Goal: Task Accomplishment & Management: Manage account settings

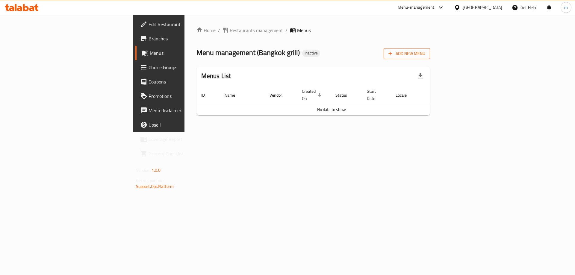
click at [425, 53] on span "Add New Menu" at bounding box center [407, 53] width 37 height 7
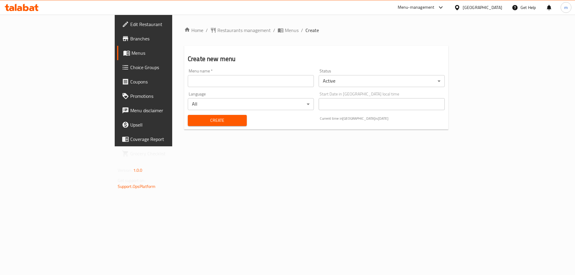
click at [245, 81] on input "text" at bounding box center [251, 81] width 126 height 12
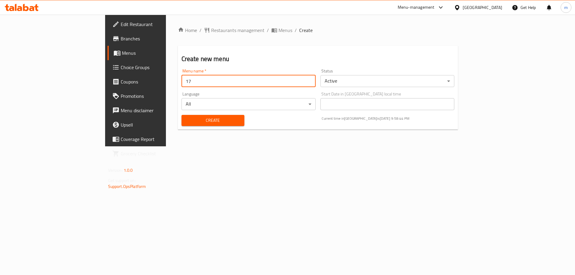
type input "17/8"
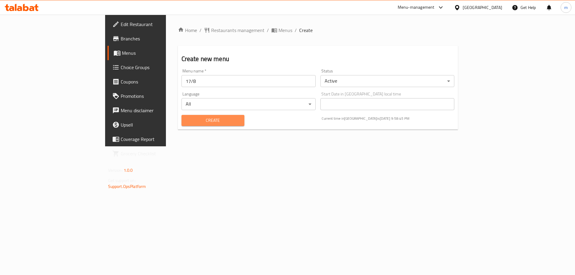
click at [186, 117] on span "Create" at bounding box center [212, 120] width 53 height 7
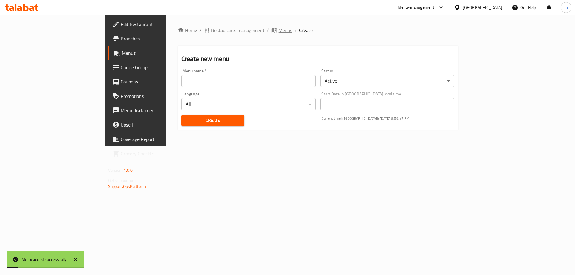
click at [201, 31] on ol "Home / Restaurants management / Menus / Create" at bounding box center [318, 30] width 280 height 7
click at [271, 31] on icon "breadcrumb" at bounding box center [273, 30] width 5 height 4
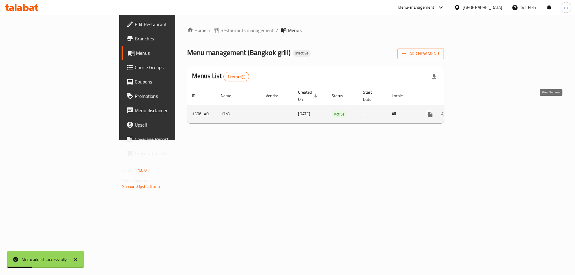
click at [477, 111] on icon "enhanced table" at bounding box center [472, 114] width 7 height 7
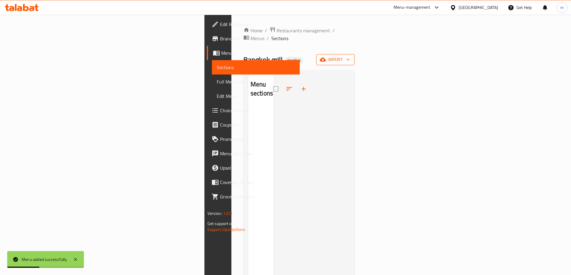
click at [354, 56] on button "import" at bounding box center [335, 59] width 38 height 11
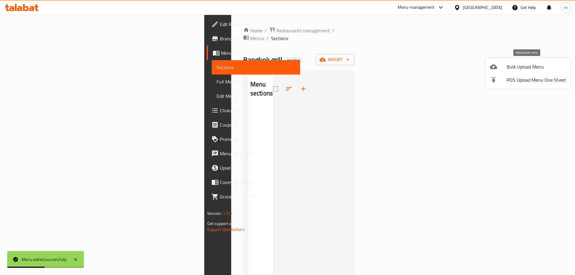
click at [511, 68] on span "Bulk Upload Menu" at bounding box center [536, 66] width 59 height 7
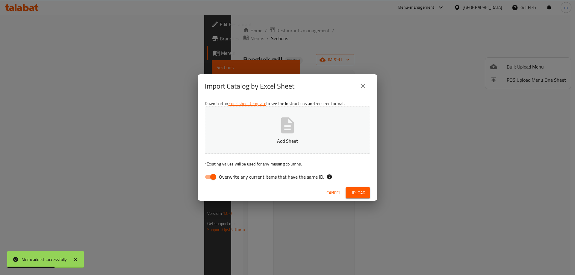
click at [236, 182] on label "Overwrite any current items that have the same ID." at bounding box center [263, 176] width 123 height 11
click at [230, 182] on input "Overwrite any current items that have the same ID." at bounding box center [213, 176] width 34 height 11
checkbox input "false"
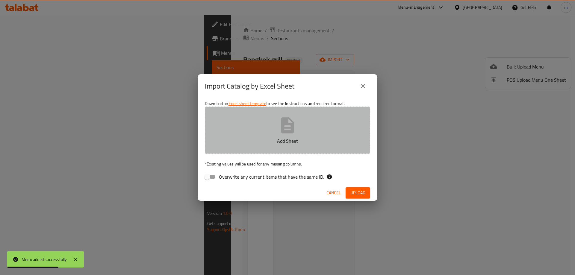
click at [251, 140] on p "Add Sheet" at bounding box center [287, 140] width 147 height 7
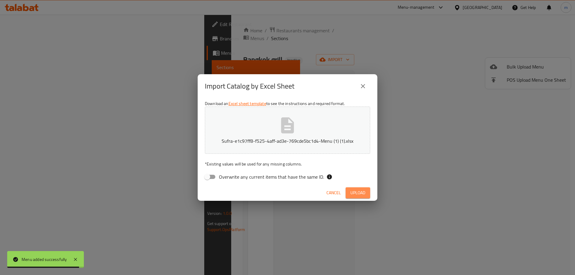
click at [350, 196] on span "Upload" at bounding box center [357, 192] width 15 height 7
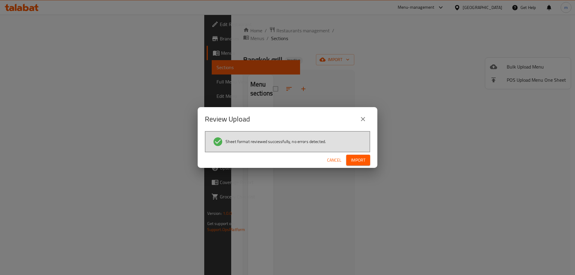
click at [360, 156] on button "Import" at bounding box center [358, 160] width 24 height 11
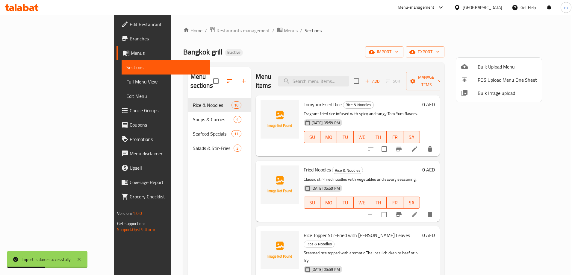
click at [52, 83] on div at bounding box center [287, 137] width 575 height 275
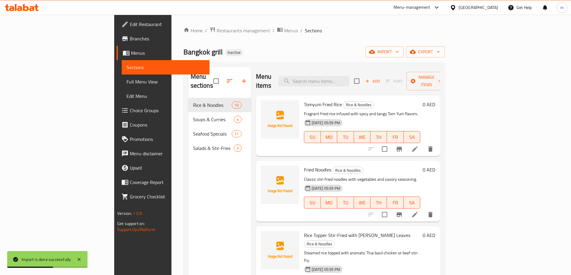
click at [126, 83] on span "Full Menu View" at bounding box center [165, 81] width 78 height 7
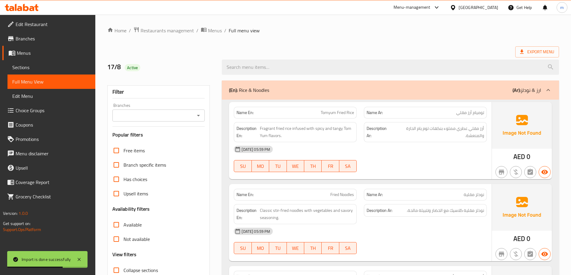
click at [79, 256] on icon at bounding box center [78, 259] width 7 height 7
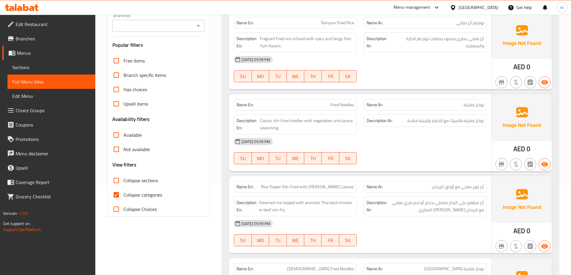
click at [145, 196] on span "Collapse categories" at bounding box center [142, 194] width 39 height 7
click at [123, 196] on input "Collapse categories" at bounding box center [116, 195] width 14 height 14
checkbox input "false"
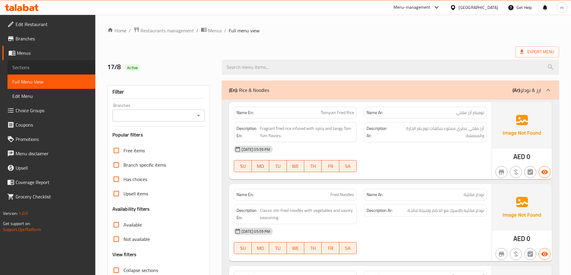
click at [51, 67] on span "Sections" at bounding box center [51, 67] width 78 height 7
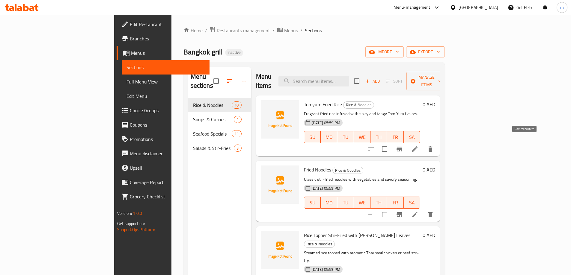
click at [418, 146] on icon at bounding box center [414, 149] width 7 height 7
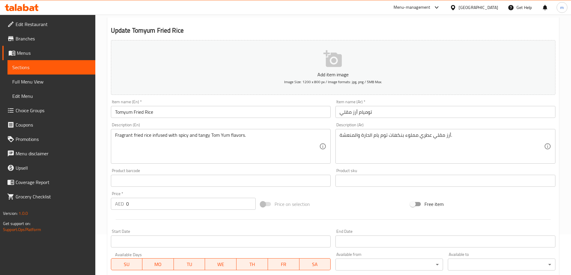
scroll to position [120, 0]
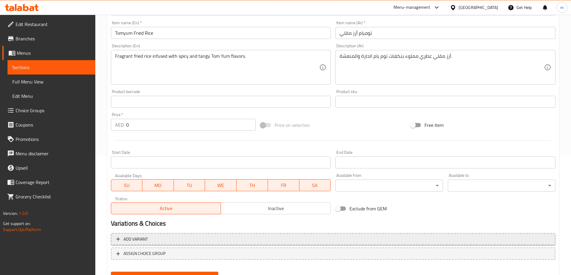
click at [169, 238] on span "Add variant" at bounding box center [332, 239] width 433 height 7
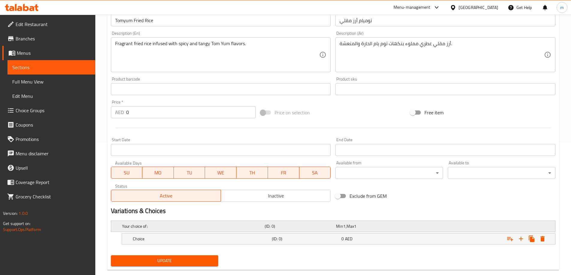
scroll to position [144, 0]
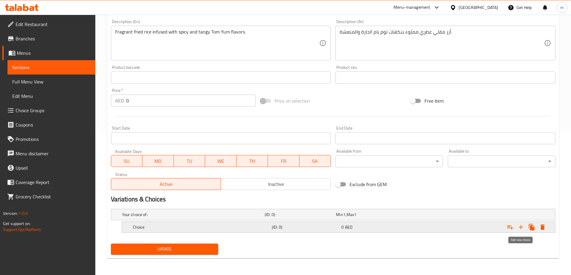
click at [519, 229] on icon "Expand" at bounding box center [520, 227] width 7 height 7
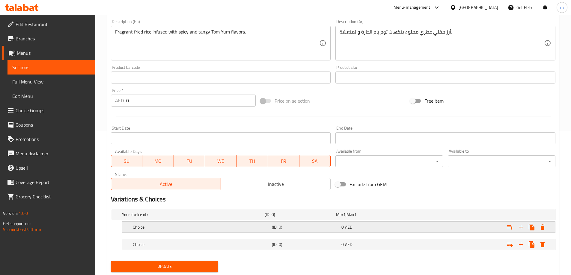
click at [208, 218] on h5 "Choice" at bounding box center [192, 215] width 140 height 6
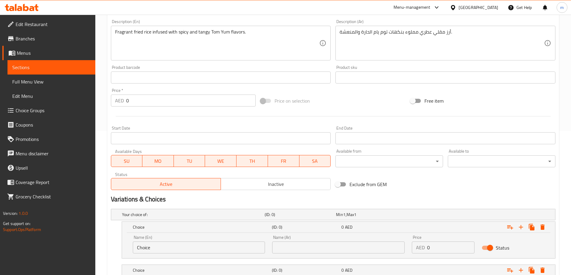
click at [186, 244] on input "Choice" at bounding box center [199, 248] width 132 height 12
type input "ؤ"
type input "Chicken"
click at [307, 253] on input "text" at bounding box center [338, 248] width 132 height 12
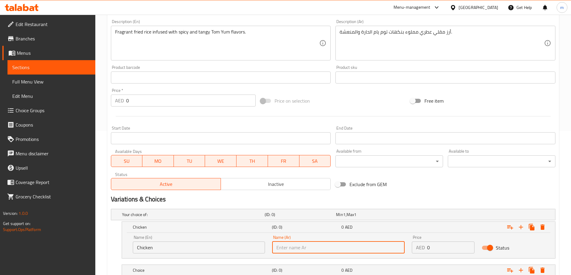
type input "دجاج"
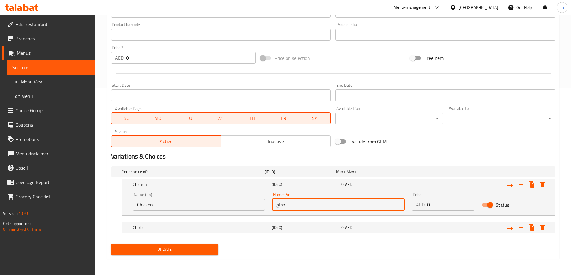
scroll to position [187, 0]
click at [263, 176] on div "Choice" at bounding box center [192, 171] width 143 height 8
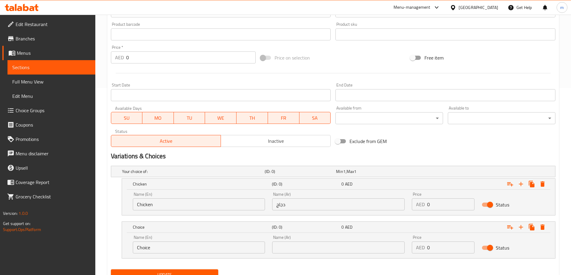
click at [154, 245] on input "Choice" at bounding box center [199, 248] width 132 height 12
type input "shrimp"
click at [295, 248] on input "text" at bounding box center [338, 248] width 132 height 12
type input "روبيان"
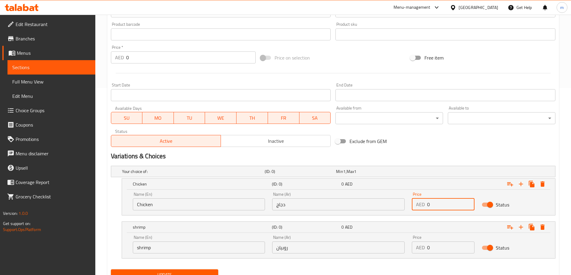
drag, startPoint x: 430, startPoint y: 207, endPoint x: 386, endPoint y: 206, distance: 44.3
click at [386, 206] on div "Name (En) Chicken Name (En) Name (Ar) دجاج Name (Ar) Price AED 0 Price Status" at bounding box center [338, 201] width 418 height 25
type input "47"
drag, startPoint x: 436, startPoint y: 250, endPoint x: 388, endPoint y: 250, distance: 47.9
click at [388, 250] on div "Name (En) shrimp Name (En) Name (Ar) روبيان Name (Ar) Price AED 0 Price Status" at bounding box center [338, 244] width 418 height 25
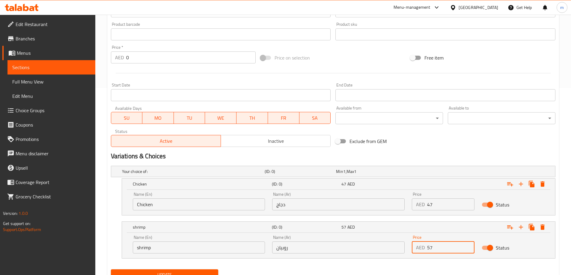
type input "57"
click at [362, 263] on nav at bounding box center [333, 262] width 444 height 5
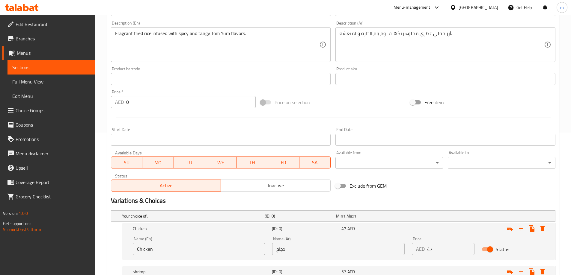
scroll to position [213, 0]
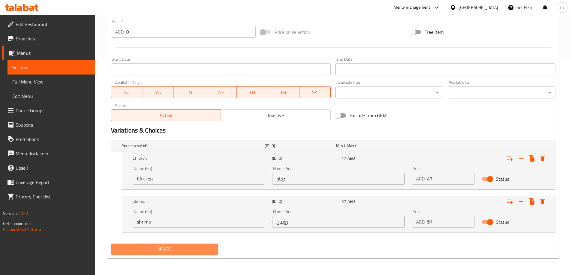
click at [168, 253] on span "Update" at bounding box center [165, 249] width 98 height 7
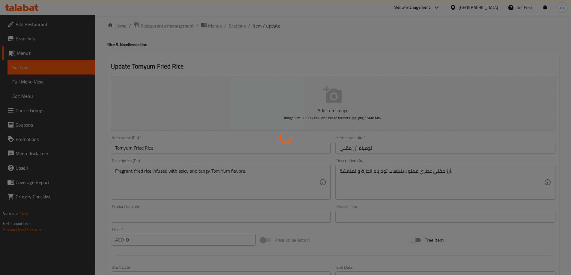
scroll to position [0, 0]
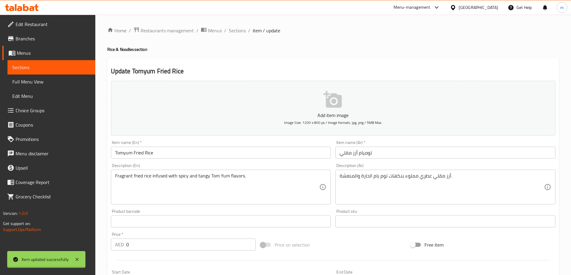
click at [232, 34] on span "Sections" at bounding box center [237, 30] width 17 height 7
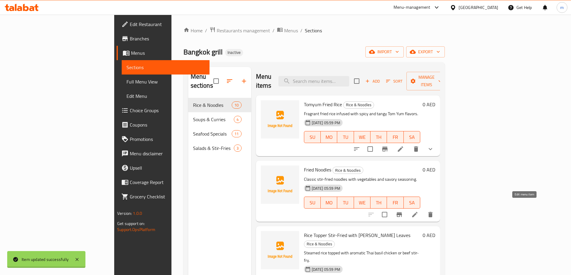
click at [417, 212] on icon at bounding box center [414, 214] width 5 height 5
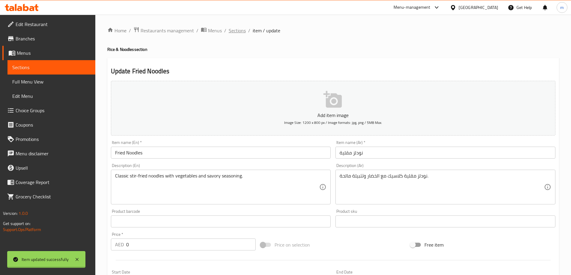
click at [241, 28] on span "Sections" at bounding box center [237, 30] width 17 height 7
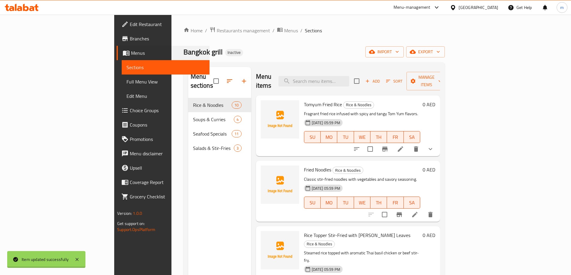
click at [0, 55] on html "Item updated successfully ​ Menu-management United Arab Emirates Get Help m Edi…" at bounding box center [285, 137] width 571 height 275
click at [130, 108] on span "Choice Groups" at bounding box center [167, 110] width 75 height 7
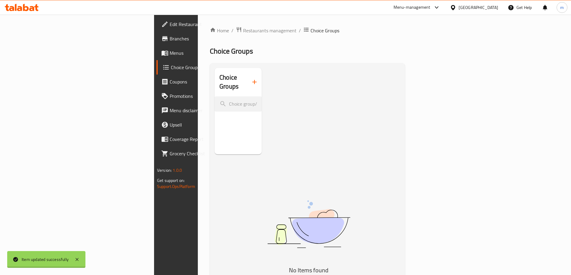
click at [251, 78] on icon "button" at bounding box center [254, 81] width 7 height 7
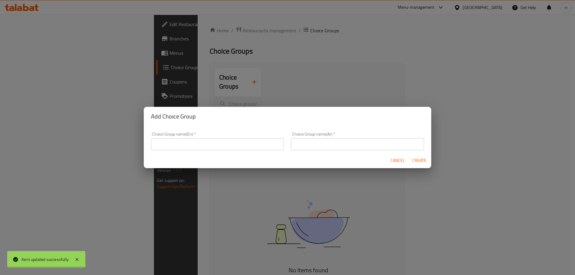
click at [192, 139] on input "text" at bounding box center [217, 144] width 133 height 12
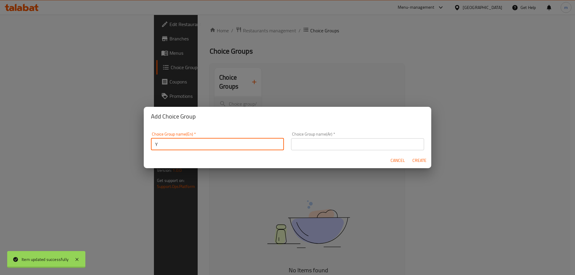
type input "Your choice of :"
click at [330, 139] on input "text" at bounding box center [357, 144] width 133 height 12
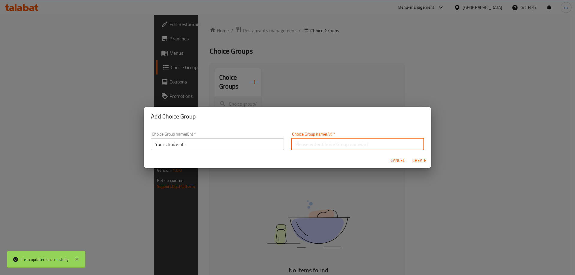
type input "اختيارك من"
click at [234, 145] on input "Your choice of :" at bounding box center [217, 144] width 133 height 12
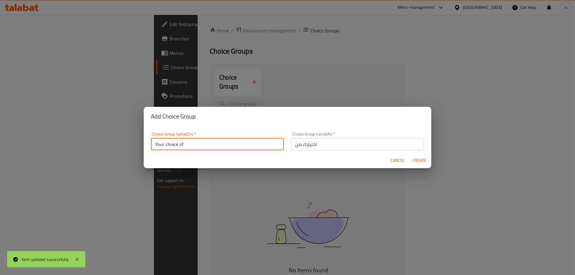
type input "Your choice of"
click at [419, 162] on span "Create" at bounding box center [419, 160] width 14 height 7
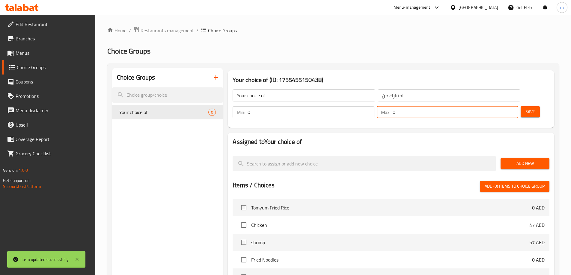
drag, startPoint x: 497, startPoint y: 92, endPoint x: 484, endPoint y: 95, distance: 13.2
click at [484, 106] on div "Max: 0 ​" at bounding box center [447, 112] width 141 height 12
type input "1"
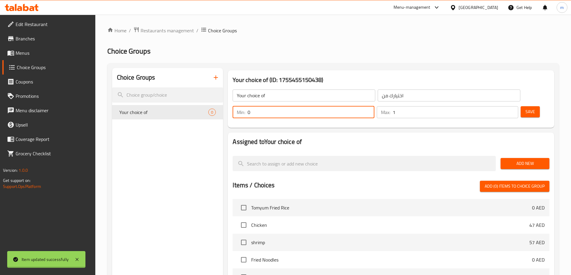
drag, startPoint x: 461, startPoint y: 96, endPoint x: 469, endPoint y: 99, distance: 8.9
click at [374, 106] on input "0" at bounding box center [310, 112] width 126 height 12
type input "1"
click at [525, 108] on span "Save" at bounding box center [530, 111] width 10 height 7
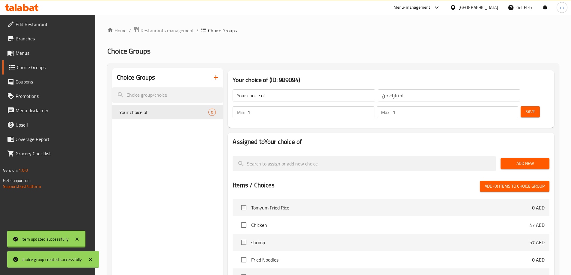
click at [531, 160] on span "Add New" at bounding box center [524, 163] width 39 height 7
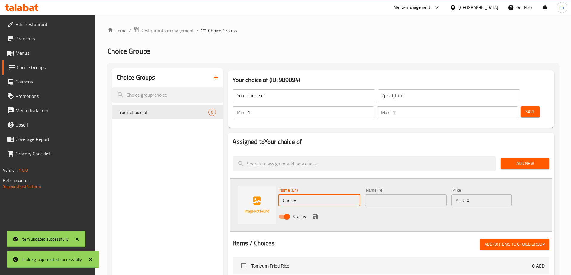
click at [305, 194] on input "Choice" at bounding box center [318, 200] width 81 height 12
click at [303, 194] on input "text" at bounding box center [318, 200] width 81 height 12
paste input "hicken"
click at [282, 194] on input "hicken" at bounding box center [318, 200] width 81 height 12
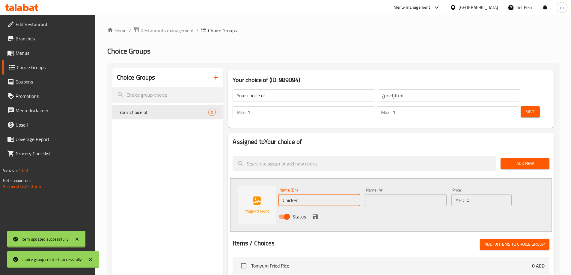
type input "Chicken"
drag, startPoint x: 365, startPoint y: 180, endPoint x: 374, endPoint y: 187, distance: 10.7
click at [366, 194] on input "text" at bounding box center [405, 200] width 81 height 12
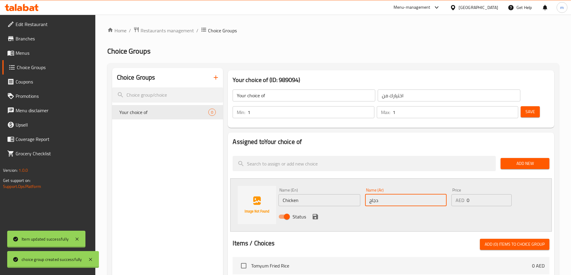
type input "دجاج"
click at [392, 146] on nav at bounding box center [390, 148] width 317 height 5
drag, startPoint x: 472, startPoint y: 184, endPoint x: 448, endPoint y: 189, distance: 25.1
click at [448, 189] on div "Name (En) Chicken Name (En) Name (Ar) دجاج Name (Ar) Price AED 0 Price Status" at bounding box center [405, 205] width 259 height 39
type input "47"
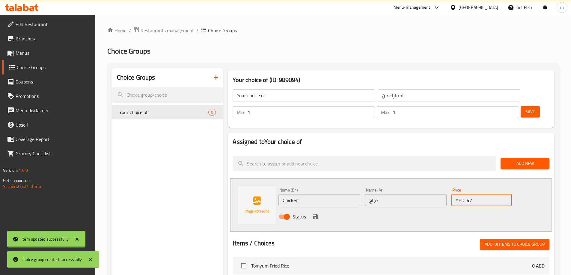
click at [429, 209] on div "Status" at bounding box center [405, 217] width 259 height 16
click at [317, 214] on icon "save" at bounding box center [314, 216] width 5 height 5
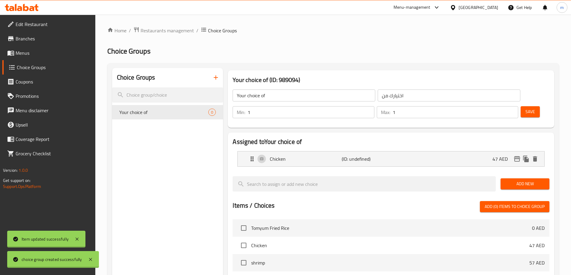
click at [513, 180] on span "Add New" at bounding box center [524, 183] width 39 height 7
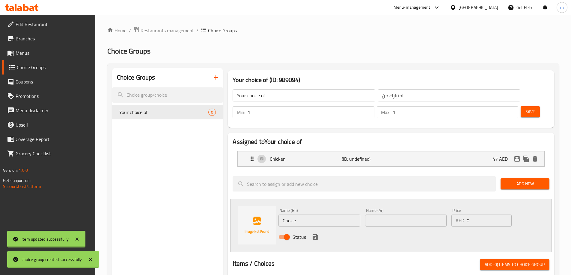
drag, startPoint x: 304, startPoint y: 203, endPoint x: 239, endPoint y: 211, distance: 65.8
click at [239, 211] on div "Name (En) Choice Name (En) Name (Ar) Name (Ar) Price AED 0 Price Status" at bounding box center [390, 225] width 321 height 53
paste input "Shrimp"
type input "Shrimp"
click at [414, 215] on input "text" at bounding box center [405, 221] width 81 height 12
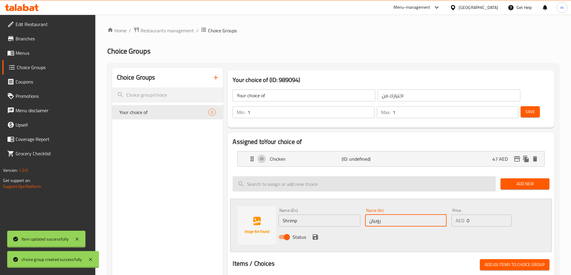
type input "روبيان"
click at [406, 176] on input "search" at bounding box center [363, 183] width 263 height 15
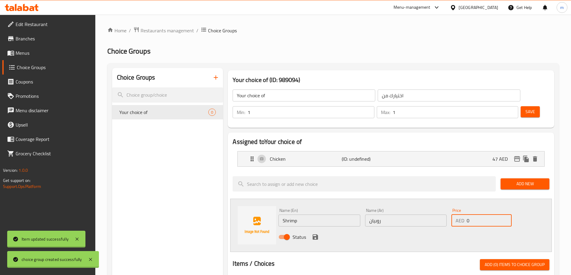
drag, startPoint x: 468, startPoint y: 204, endPoint x: 483, endPoint y: 205, distance: 15.4
click at [483, 215] on input "0" at bounding box center [488, 221] width 45 height 12
type input "57"
click at [400, 229] on div "Status" at bounding box center [405, 237] width 259 height 16
click at [315, 235] on icon "save" at bounding box center [314, 237] width 5 height 5
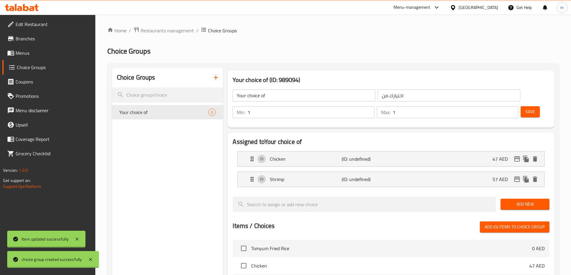
click at [525, 108] on span "Save" at bounding box center [530, 111] width 10 height 7
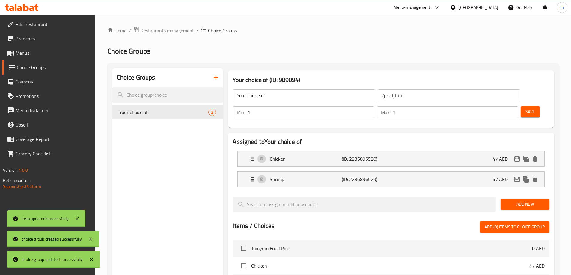
click at [203, 150] on div "Choice Groups Your choice of 2" at bounding box center [167, 260] width 111 height 384
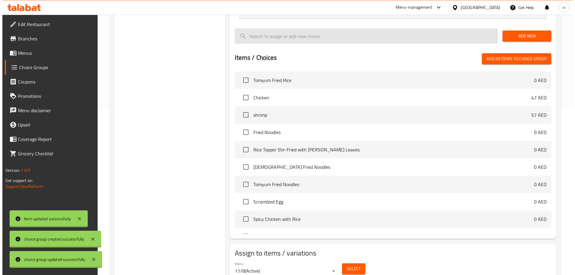
scroll to position [176, 0]
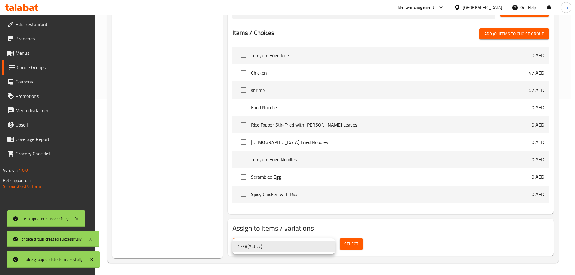
click at [375, 263] on div at bounding box center [287, 137] width 575 height 275
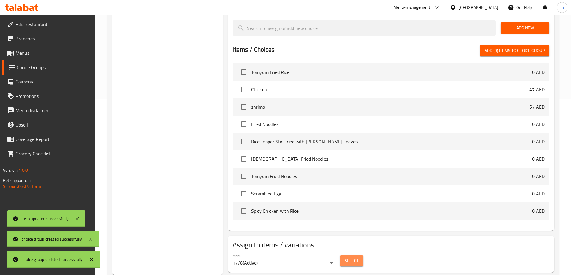
click at [358, 256] on button "Select" at bounding box center [351, 261] width 23 height 11
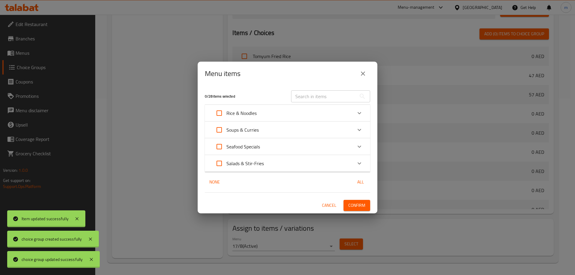
click at [297, 110] on div "Rice & Noodles" at bounding box center [282, 113] width 140 height 14
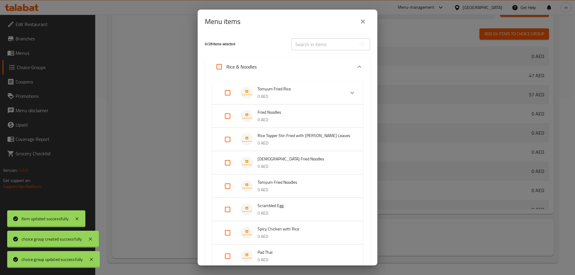
click at [226, 140] on input "Expand" at bounding box center [227, 139] width 14 height 14
checkbox input "true"
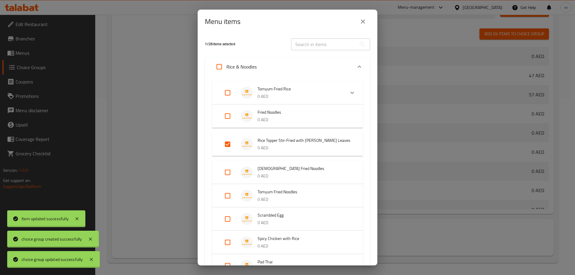
click at [226, 116] on input "Expand" at bounding box center [227, 116] width 14 height 14
checkbox input "true"
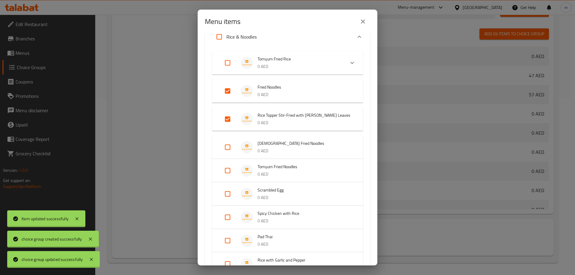
scroll to position [60, 0]
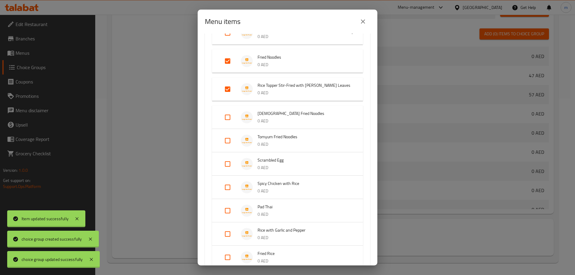
click at [224, 114] on input "Expand" at bounding box center [227, 117] width 14 height 14
checkbox input "true"
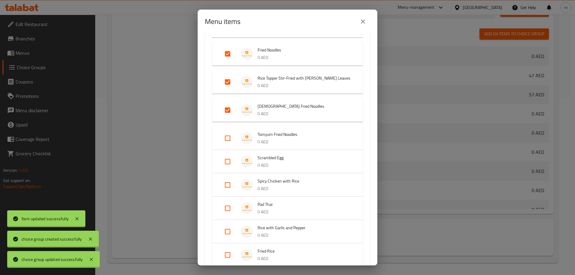
scroll to position [64, 0]
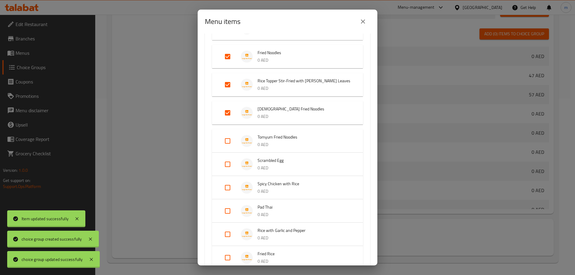
click at [226, 144] on input "Expand" at bounding box center [227, 141] width 14 height 14
checkbox input "true"
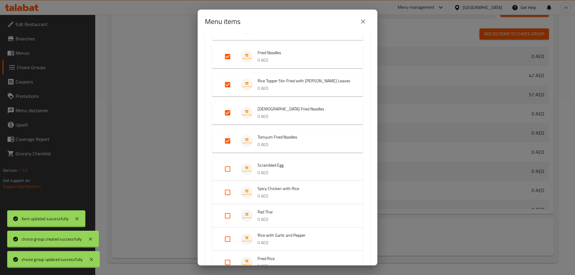
click at [226, 169] on input "Expand" at bounding box center [227, 169] width 14 height 14
checkbox input "true"
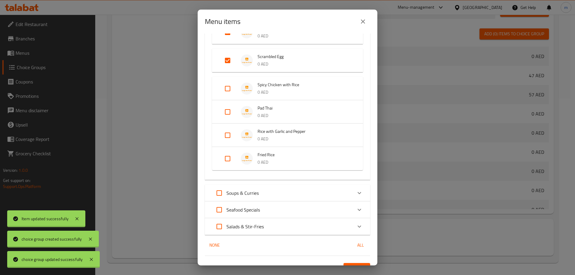
scroll to position [184, 0]
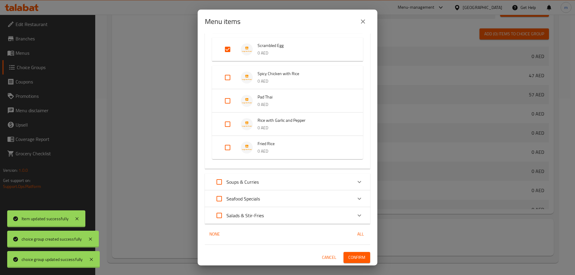
drag, startPoint x: 225, startPoint y: 100, endPoint x: 220, endPoint y: 106, distance: 7.9
click at [225, 100] on input "Expand" at bounding box center [227, 101] width 14 height 14
checkbox input "true"
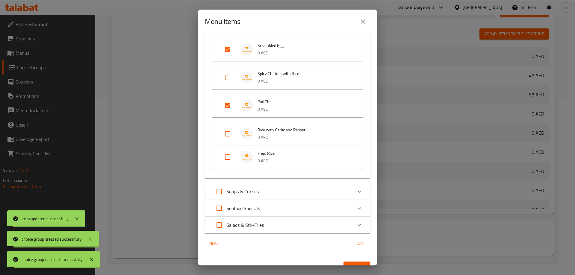
click at [230, 136] on input "Expand" at bounding box center [227, 134] width 14 height 14
checkbox input "true"
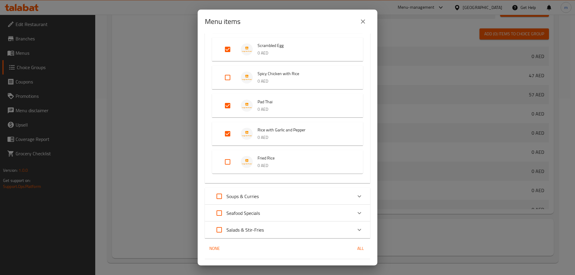
click at [276, 200] on div "Soups & Curries" at bounding box center [282, 196] width 140 height 14
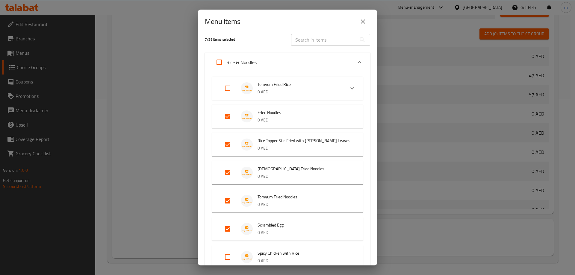
scroll to position [0, 0]
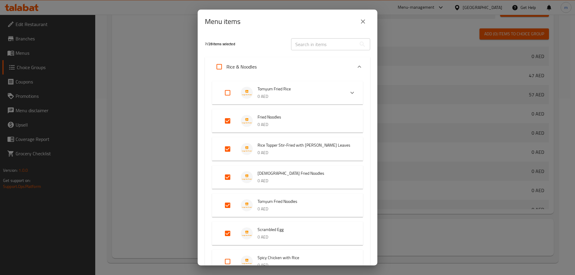
click at [317, 66] on div "Rice & Noodles" at bounding box center [282, 67] width 140 height 14
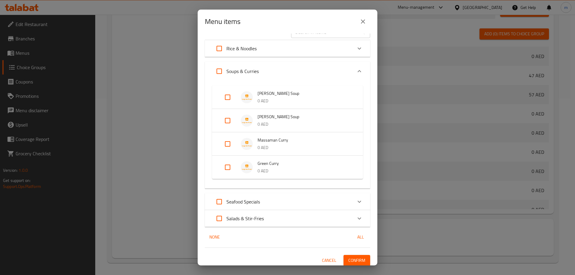
scroll to position [15, 0]
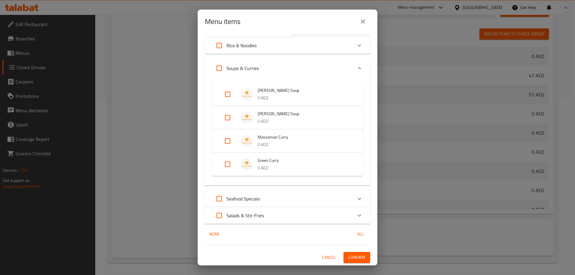
click at [221, 95] on input "Expand" at bounding box center [227, 94] width 14 height 14
checkbox input "true"
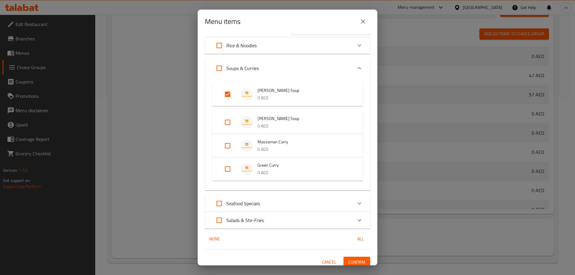
drag, startPoint x: 321, startPoint y: 70, endPoint x: 314, endPoint y: 88, distance: 19.6
click at [321, 70] on div "Soups & Curries" at bounding box center [282, 68] width 140 height 14
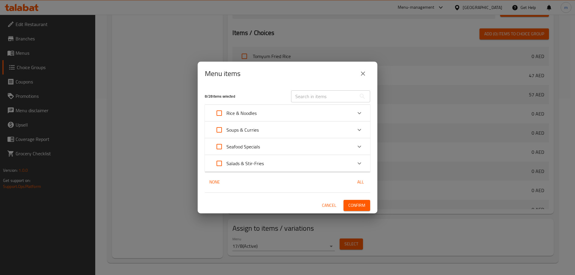
click at [287, 149] on div "Seafood Specials" at bounding box center [282, 147] width 140 height 14
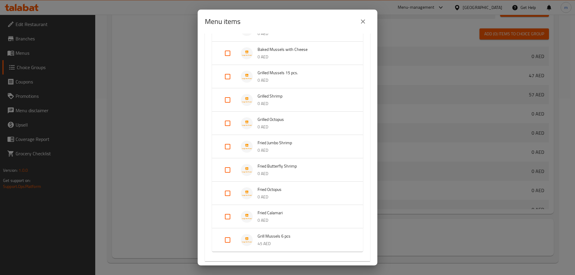
scroll to position [30, 0]
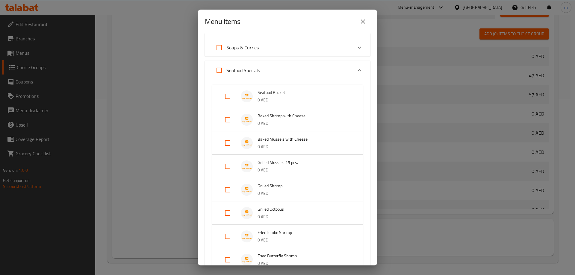
click at [319, 68] on div "Seafood Specials" at bounding box center [282, 70] width 140 height 14
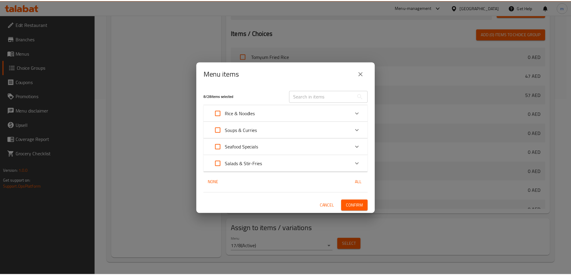
scroll to position [0, 0]
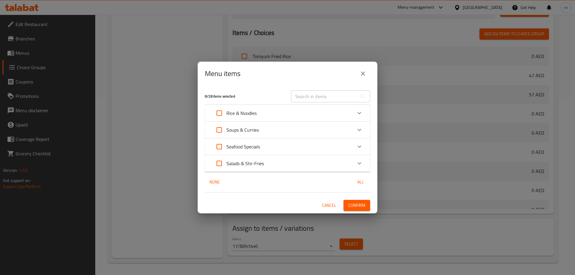
click at [287, 182] on div "None All" at bounding box center [287, 182] width 165 height 11
click at [288, 165] on div "Salads & Stir-Fries" at bounding box center [282, 163] width 140 height 14
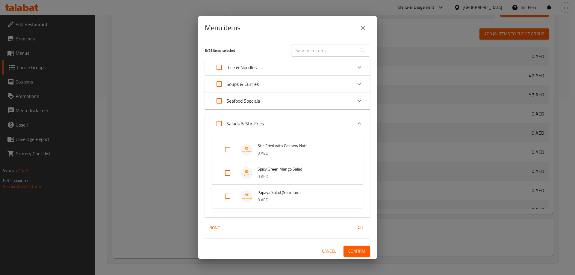
click at [223, 150] on input "Expand" at bounding box center [227, 150] width 14 height 14
checkbox input "true"
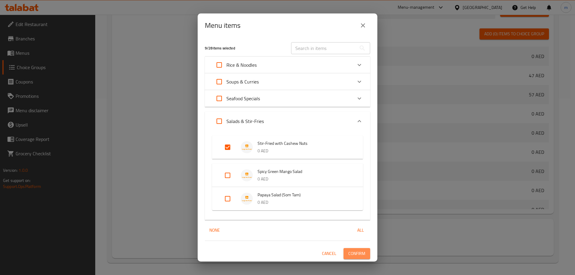
click at [356, 257] on span "Confirm" at bounding box center [356, 253] width 17 height 7
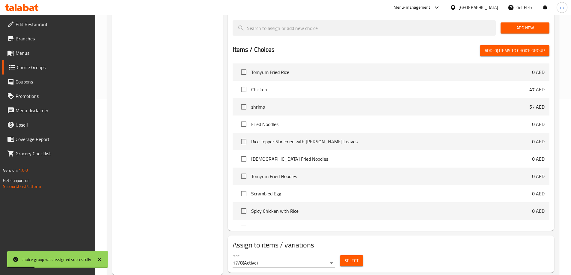
click at [34, 50] on span "Menus" at bounding box center [53, 52] width 75 height 7
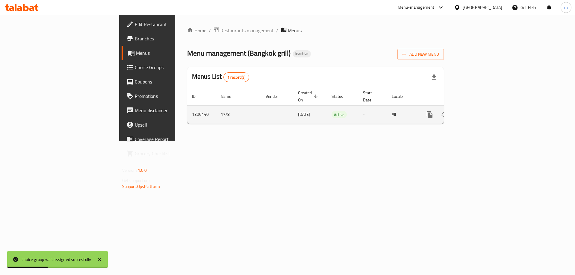
click at [480, 113] on link "enhanced table" at bounding box center [473, 115] width 14 height 14
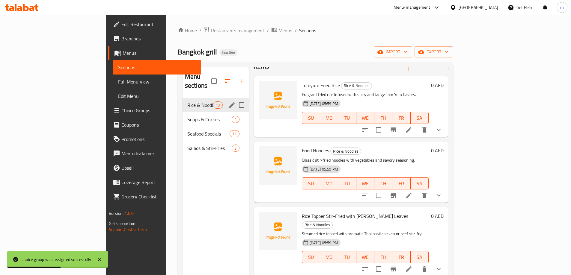
scroll to position [30, 0]
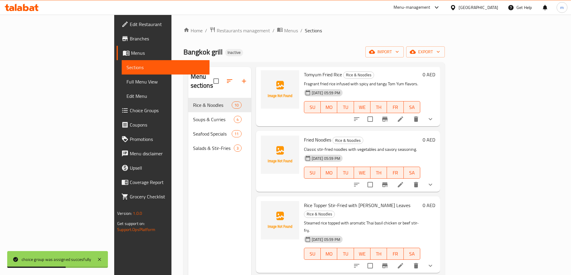
click at [126, 79] on span "Full Menu View" at bounding box center [165, 81] width 78 height 7
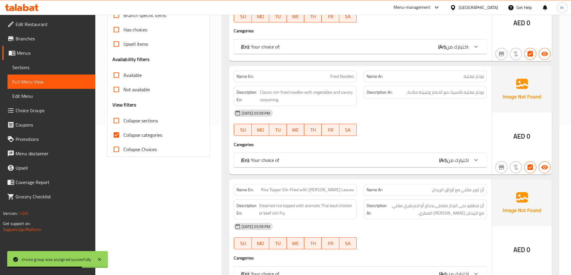
click at [139, 137] on span "Collapse categories" at bounding box center [142, 135] width 39 height 7
click at [123, 137] on input "Collapse categories" at bounding box center [116, 135] width 14 height 14
checkbox input "false"
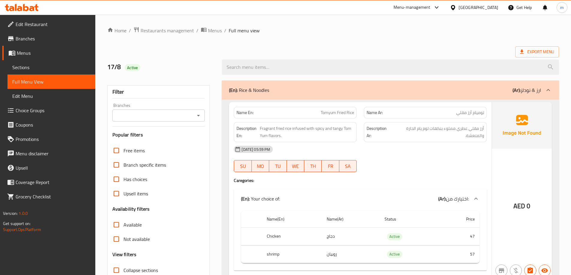
click at [450, 149] on div "[DATE] 05:59 PM" at bounding box center [360, 149] width 260 height 14
click at [54, 64] on span "Sections" at bounding box center [51, 67] width 78 height 7
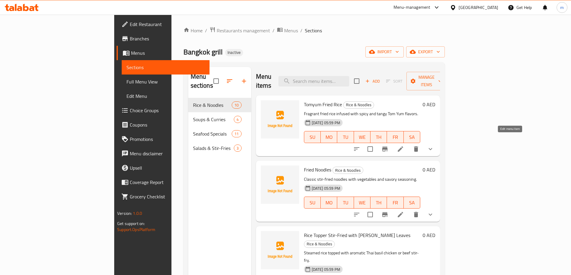
click at [403, 146] on icon at bounding box center [400, 148] width 5 height 5
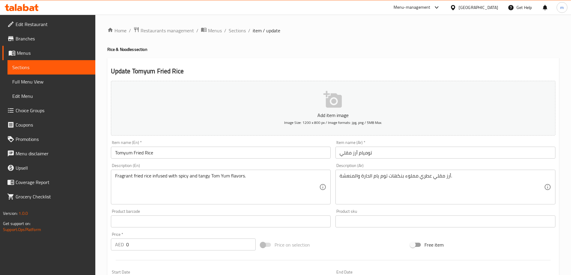
click at [124, 152] on input "Tomyum Fried Rice" at bounding box center [221, 153] width 220 height 12
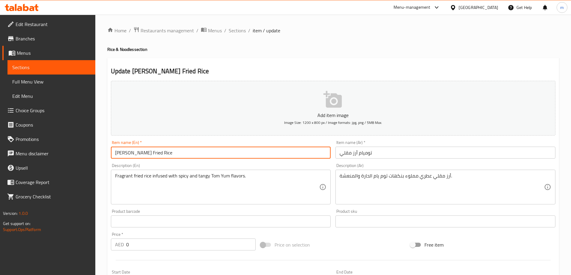
type input "[PERSON_NAME] Fried Rice"
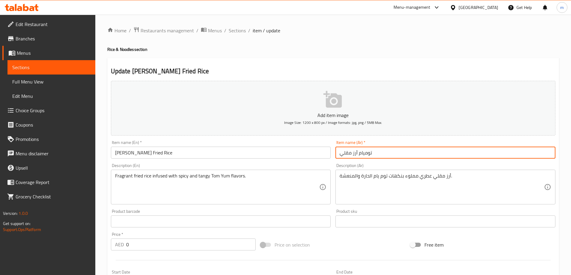
click at [364, 154] on input "توميام أرز مقلي" at bounding box center [445, 153] width 220 height 12
type input "توم يام أرز مقلي"
click at [405, 46] on h4 "Rice & Noodles section" at bounding box center [332, 49] width 451 height 6
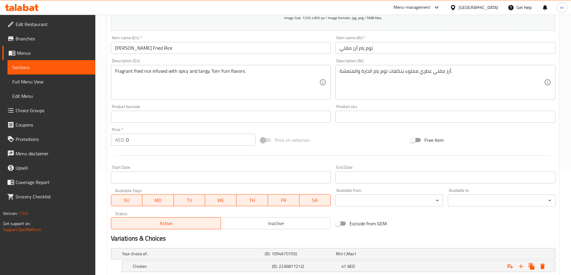
scroll to position [161, 0]
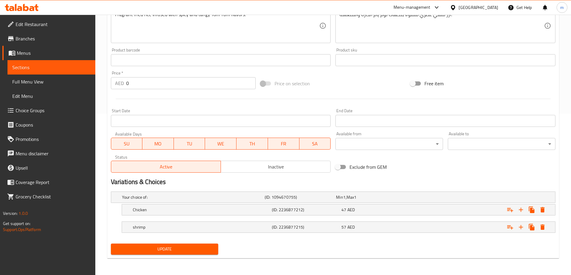
click at [193, 251] on span "Update" at bounding box center [165, 249] width 98 height 7
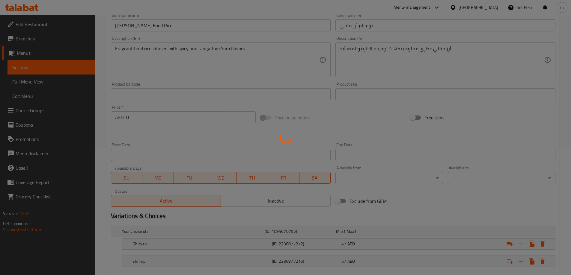
scroll to position [42, 0]
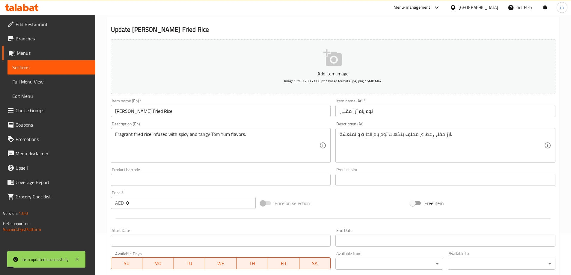
click at [59, 81] on span "Full Menu View" at bounding box center [51, 81] width 78 height 7
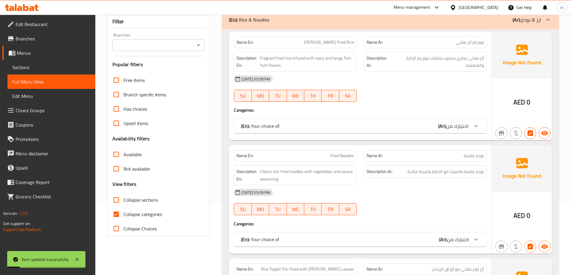
scroll to position [102, 0]
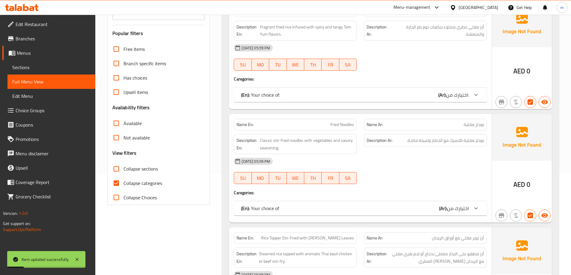
click at [141, 185] on span "Collapse categories" at bounding box center [142, 183] width 39 height 7
click at [123, 185] on input "Collapse categories" at bounding box center [116, 183] width 14 height 14
checkbox input "false"
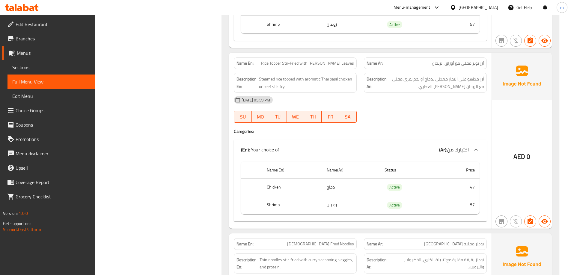
scroll to position [401, 0]
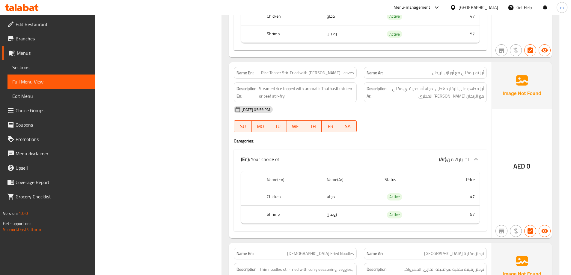
click at [305, 77] on div "Name En: Rice Topper Stir-Fried with Basil Leaves" at bounding box center [295, 73] width 123 height 12
click at [305, 70] on span "Rice Topper Stir-Fried with [PERSON_NAME] Leaves" at bounding box center [307, 73] width 93 height 6
copy span "Rice Topper Stir-Fried with [PERSON_NAME] Leaves"
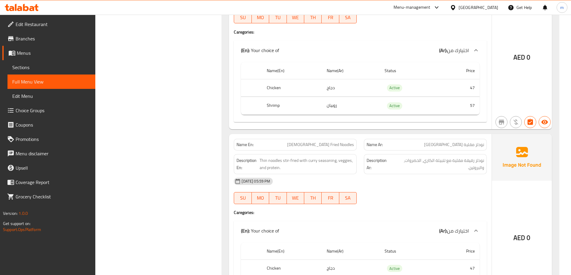
scroll to position [521, 0]
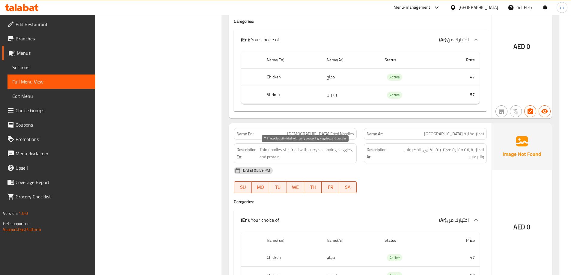
click at [264, 150] on span "Thin noodles stir-fried with curry seasoning, veggies, and protein." at bounding box center [306, 153] width 94 height 15
click at [274, 146] on span "Thin noodles stir-fried with curry seasoning, veggies, and protein." at bounding box center [306, 153] width 94 height 15
copy span "Thin noodles"
click at [447, 177] on div "[DATE] 05:59 PM" at bounding box center [360, 171] width 260 height 14
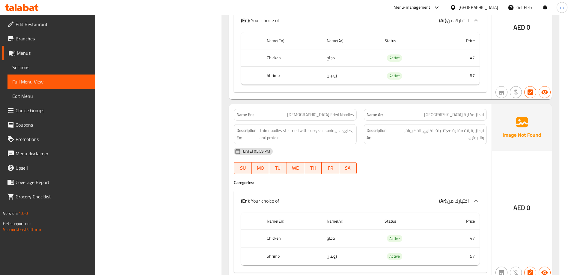
scroll to position [551, 0]
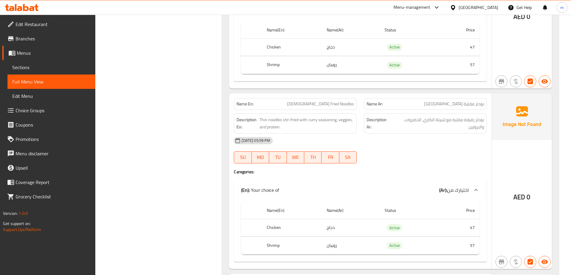
click at [250, 175] on h4 "Caregories:" at bounding box center [360, 172] width 253 height 6
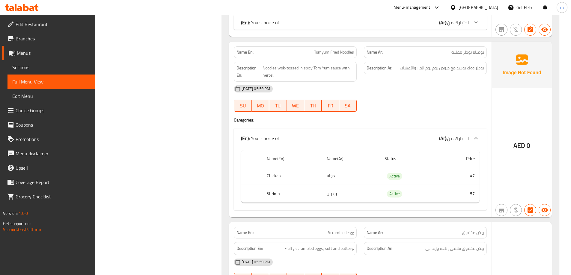
scroll to position [731, 0]
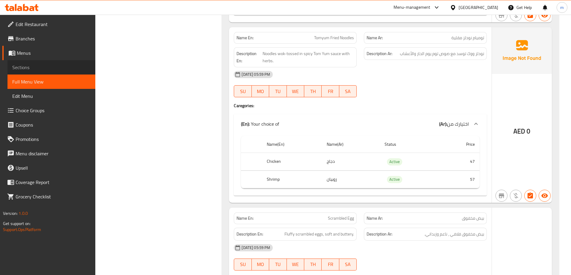
click at [64, 67] on span "Sections" at bounding box center [51, 67] width 78 height 7
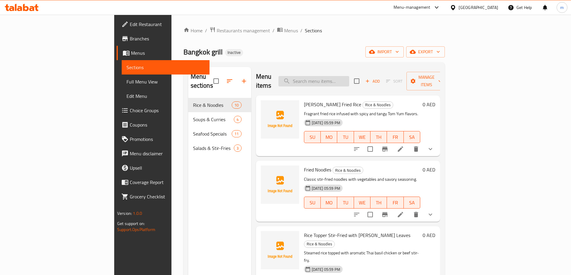
click at [349, 77] on input "search" at bounding box center [313, 81] width 71 height 10
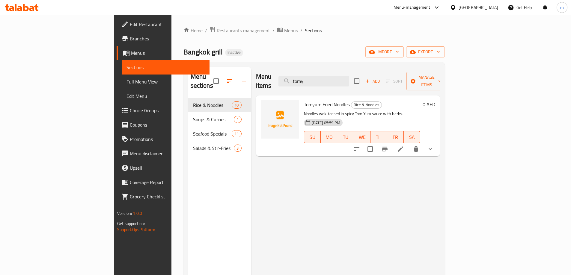
type input "tomy"
click at [409, 144] on li at bounding box center [400, 149] width 17 height 11
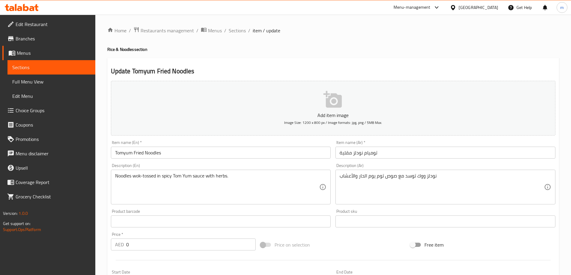
click at [124, 154] on input "Tomyum Fried Noodles" at bounding box center [221, 153] width 220 height 12
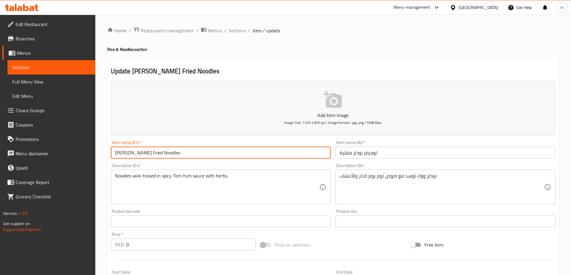
type input "[PERSON_NAME] Fried Noodles"
click at [370, 155] on input "توميام نودلز مقلية" at bounding box center [445, 153] width 220 height 12
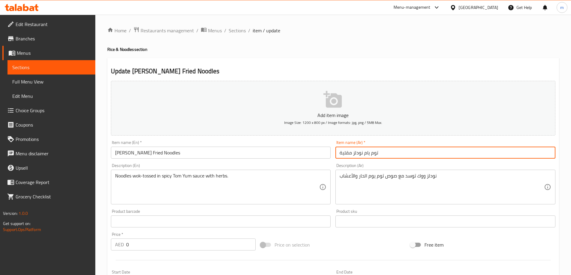
type input "توم يام نودلز مقلية"
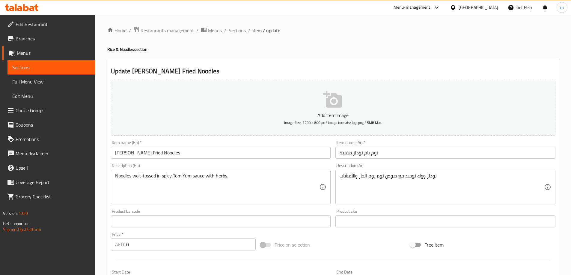
click at [399, 52] on h4 "Rice & Noodles section" at bounding box center [332, 49] width 451 height 6
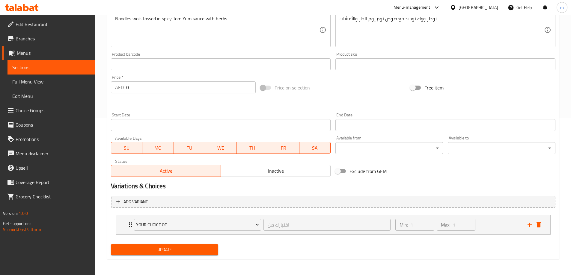
scroll to position [158, 0]
click at [199, 249] on span "Update" at bounding box center [165, 249] width 98 height 7
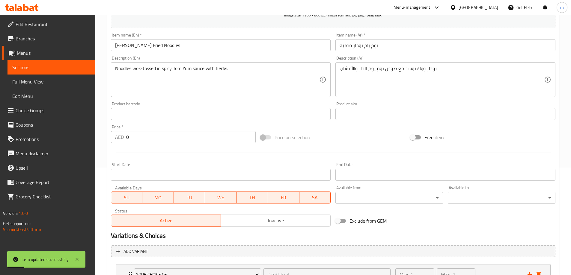
scroll to position [0, 0]
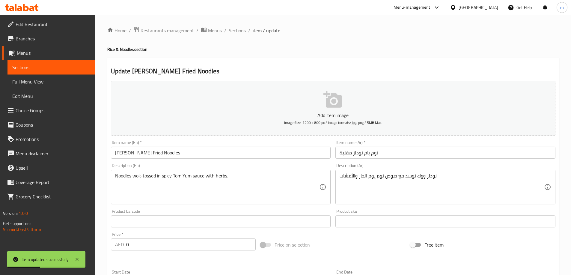
click at [27, 83] on span "Full Menu View" at bounding box center [51, 81] width 78 height 7
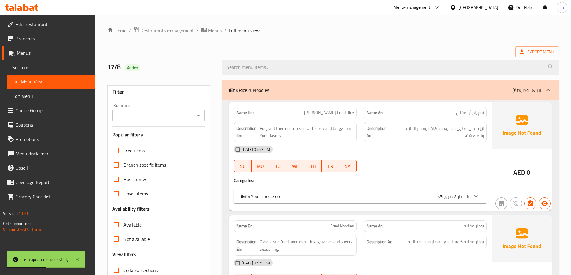
scroll to position [60, 0]
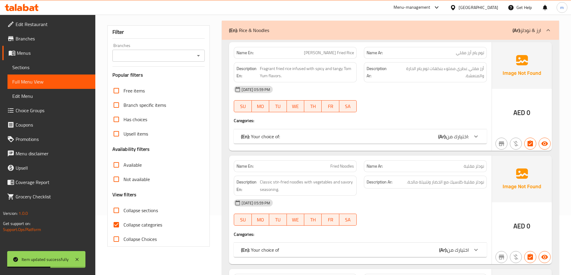
click at [162, 226] on span "Collapse categories" at bounding box center [142, 224] width 39 height 7
click at [123, 226] on input "Collapse categories" at bounding box center [116, 225] width 14 height 14
checkbox input "false"
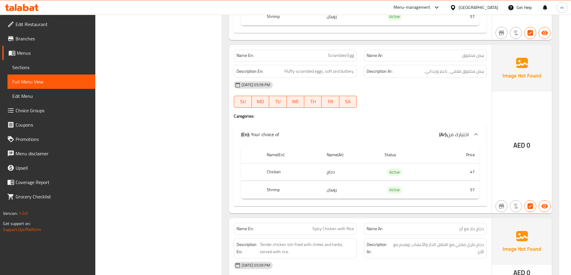
scroll to position [959, 0]
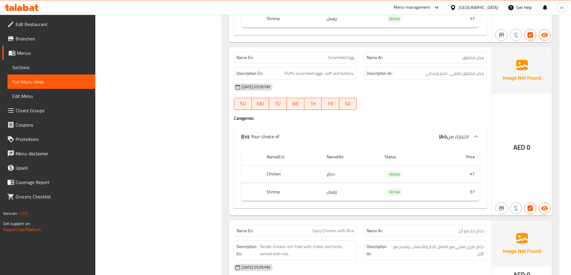
click at [423, 93] on div "[DATE] 05:59 PM" at bounding box center [360, 87] width 260 height 14
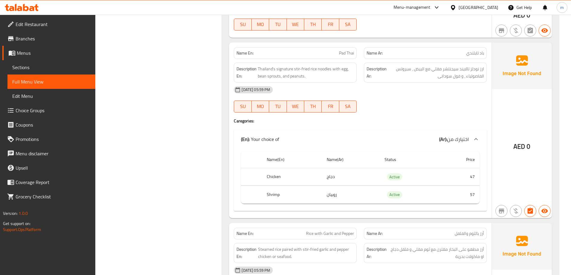
scroll to position [1228, 0]
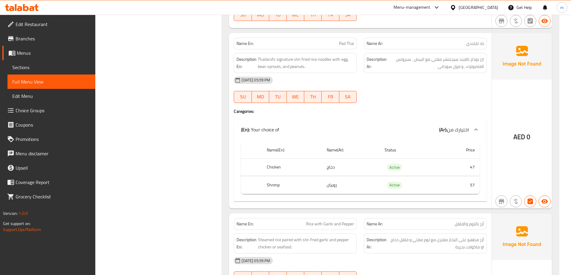
click at [444, 94] on div "17-08-2025 05:59 PM SU MO TU WE TH FR SA" at bounding box center [360, 90] width 260 height 34
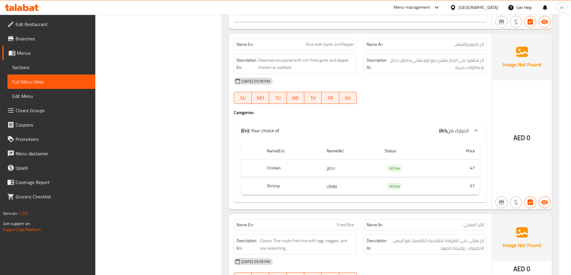
scroll to position [1438, 0]
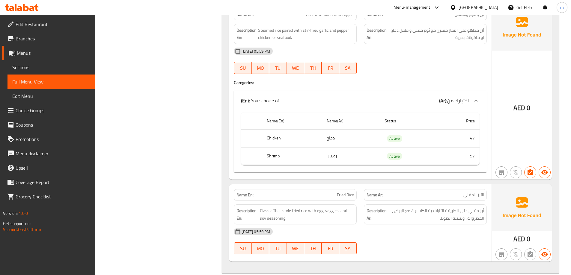
click at [398, 66] on div "17-08-2025 05:59 PM SU MO TU WE TH FR SA" at bounding box center [360, 61] width 260 height 34
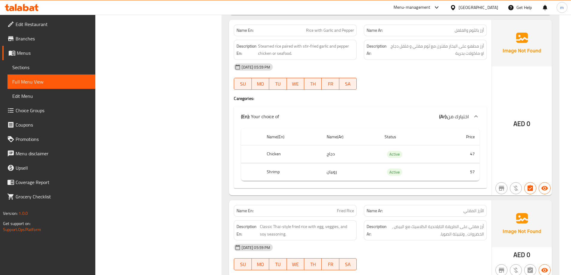
scroll to position [1408, 0]
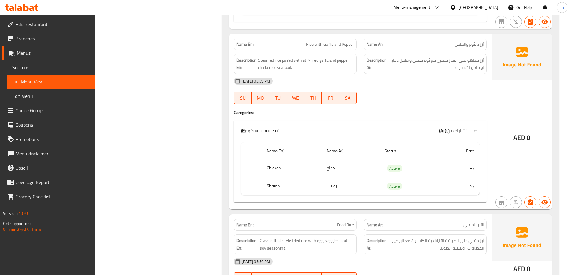
click at [337, 41] on span "Rice with Garlic and Pepper" at bounding box center [330, 44] width 48 height 6
copy span "Rice with Garlic and Pepper"
click at [388, 111] on h4 "Caregories:" at bounding box center [360, 113] width 253 height 6
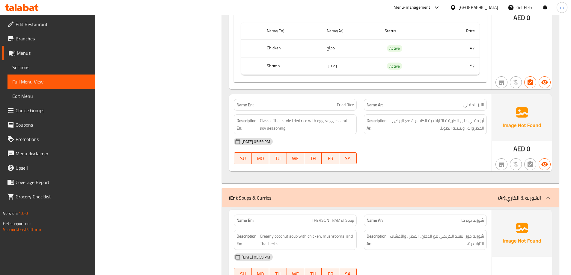
scroll to position [1558, 0]
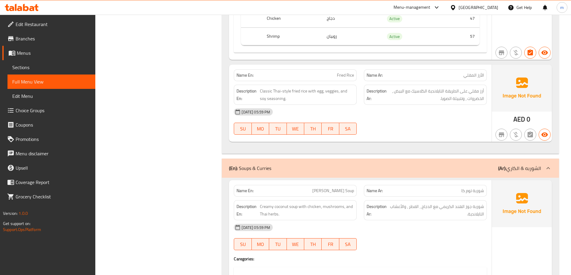
click at [342, 71] on div "Name En: Fried Rice" at bounding box center [295, 75] width 123 height 12
click at [343, 74] on span "Fried Rice" at bounding box center [345, 75] width 17 height 6
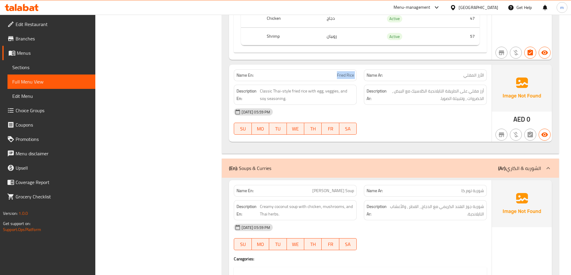
copy span "Fried Rice"
click at [25, 64] on span "Sections" at bounding box center [51, 67] width 78 height 7
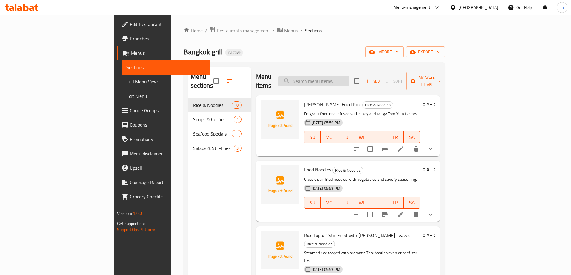
click at [327, 78] on input "search" at bounding box center [313, 81] width 71 height 10
paste input "Fried Rice"
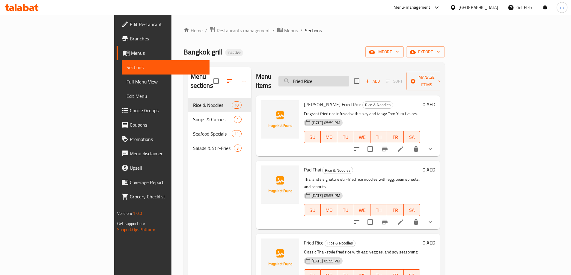
click at [349, 78] on input "Fried Rice" at bounding box center [313, 81] width 71 height 10
type input "Fried Rice"
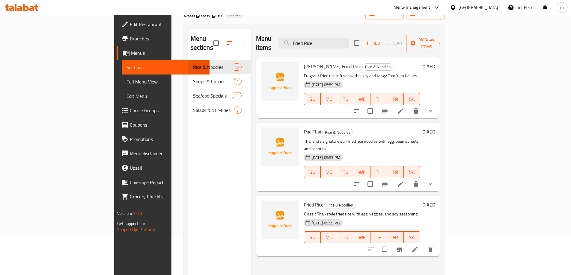
scroll to position [84, 0]
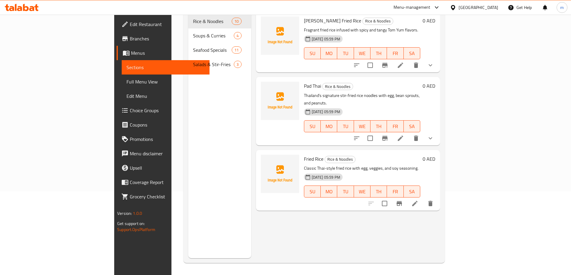
click at [418, 200] on icon at bounding box center [414, 203] width 7 height 7
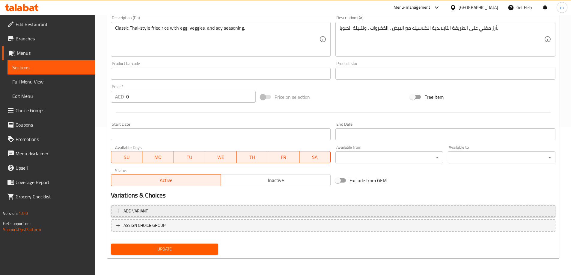
click at [265, 213] on span "Add variant" at bounding box center [332, 211] width 433 height 7
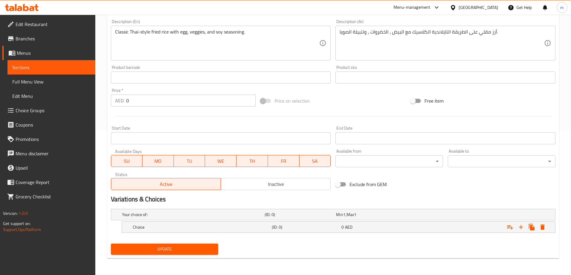
scroll to position [144, 0]
click at [522, 229] on icon "Expand" at bounding box center [520, 227] width 7 height 7
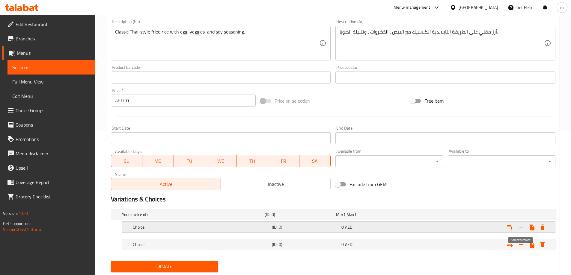
click at [522, 229] on icon "Expand" at bounding box center [520, 227] width 7 height 7
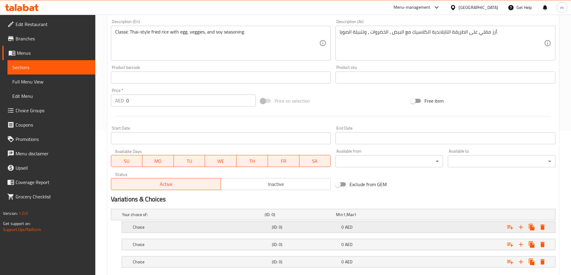
click at [359, 218] on div "0 AED" at bounding box center [370, 215] width 69 height 6
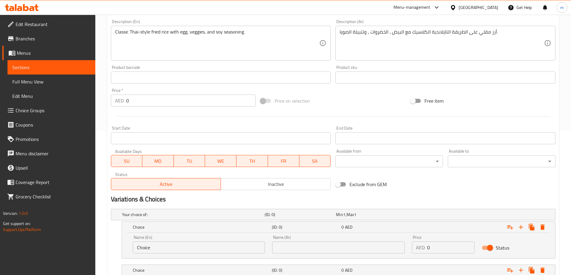
click at [161, 247] on input "Choice" at bounding box center [199, 248] width 132 height 12
type input "vegetable"
click at [316, 246] on input "text" at bounding box center [338, 248] width 132 height 12
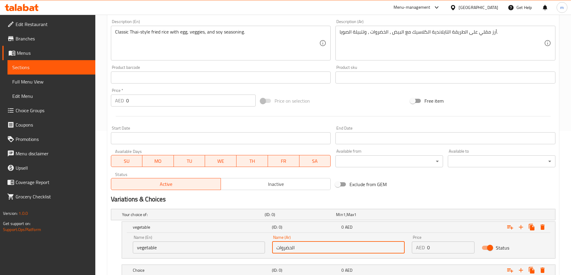
type input "الحضروات"
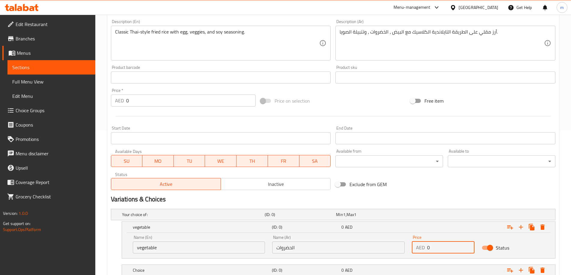
drag, startPoint x: 429, startPoint y: 247, endPoint x: 418, endPoint y: 249, distance: 11.8
click at [418, 249] on div "AED 0 Price" at bounding box center [443, 248] width 63 height 12
type input "42"
click at [439, 179] on div "Exclude from GEM" at bounding box center [408, 184] width 150 height 16
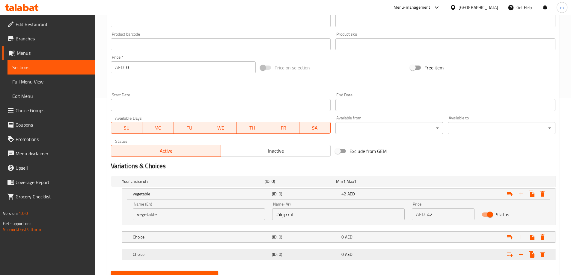
scroll to position [204, 0]
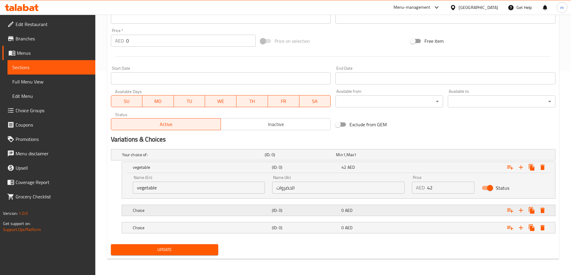
click at [187, 161] on div "Choice (ID: 0) 0 AED" at bounding box center [335, 154] width 428 height 13
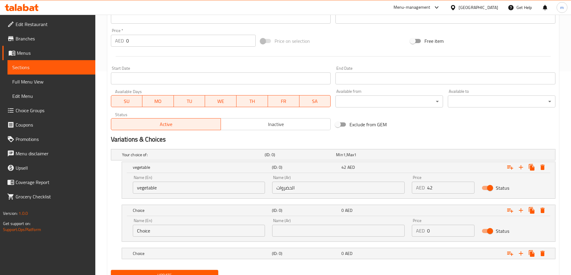
click at [172, 236] on input "Choice" at bounding box center [199, 231] width 132 height 12
type input "ؤ"
type input "c"
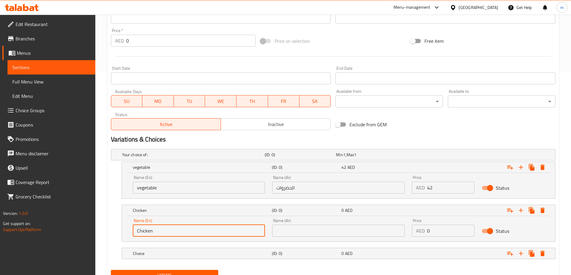
type input "Chicken"
click at [298, 231] on input "text" at bounding box center [338, 231] width 132 height 12
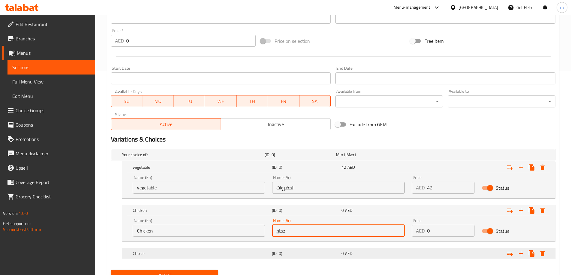
type input "دجاج"
click at [270, 161] on div "Choice (ID: 0) 0 AED" at bounding box center [335, 154] width 428 height 13
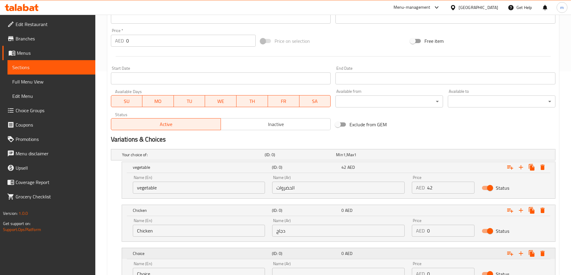
scroll to position [256, 0]
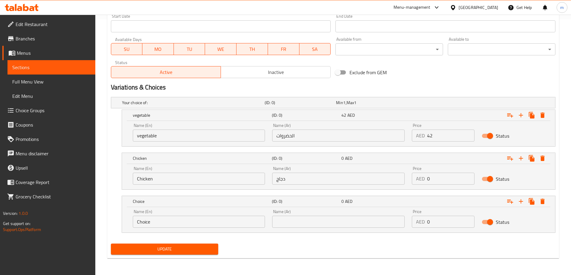
click at [179, 210] on div "Name (En) Choice Name (En)" at bounding box center [199, 219] width 132 height 18
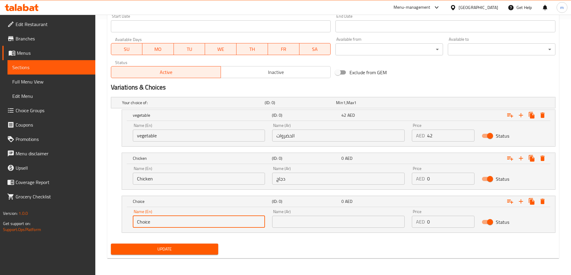
click at [179, 216] on input "Choice" at bounding box center [199, 222] width 132 height 12
type input "س"
type input "shrimp"
click at [316, 228] on div "Name (Ar) Name (Ar)" at bounding box center [338, 218] width 140 height 25
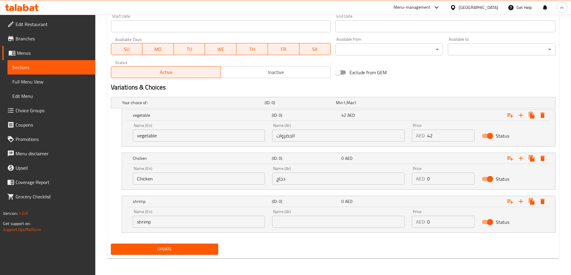
click at [318, 224] on input "text" at bounding box center [338, 222] width 132 height 12
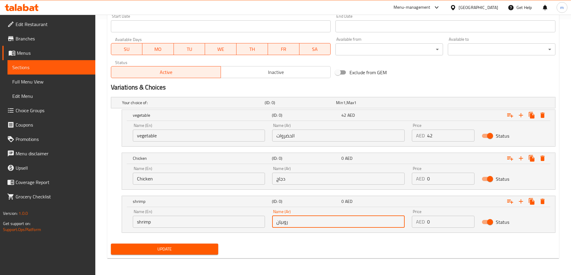
type input "روبيان"
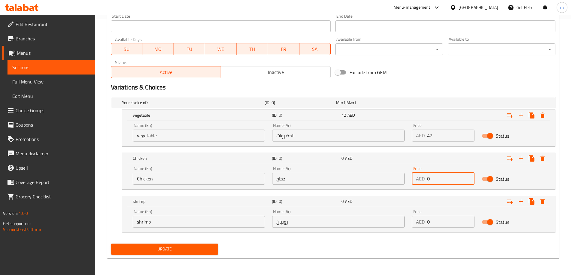
drag, startPoint x: 439, startPoint y: 179, endPoint x: 412, endPoint y: 187, distance: 28.1
click at [412, 187] on div "Price AED 0 Price" at bounding box center [443, 175] width 70 height 25
type input "47"
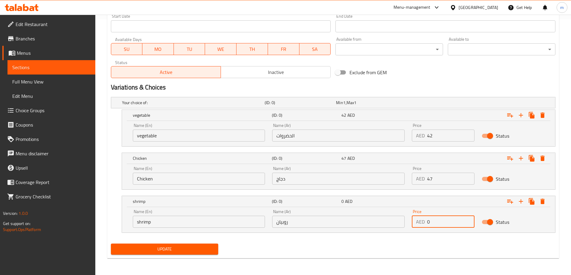
drag, startPoint x: 433, startPoint y: 227, endPoint x: 415, endPoint y: 227, distance: 17.7
click at [415, 227] on div "AED 0 Price" at bounding box center [443, 222] width 63 height 12
type input "57"
click at [412, 244] on div "Update" at bounding box center [332, 249] width 449 height 16
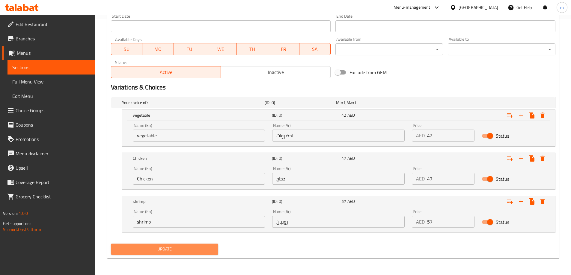
click at [189, 246] on span "Update" at bounding box center [165, 249] width 98 height 7
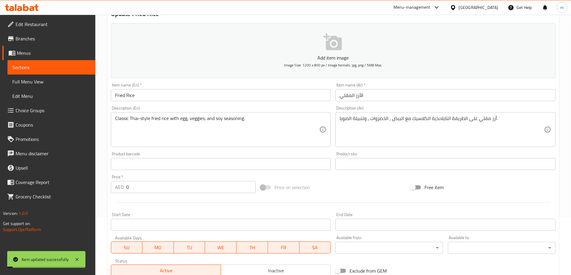
scroll to position [16, 0]
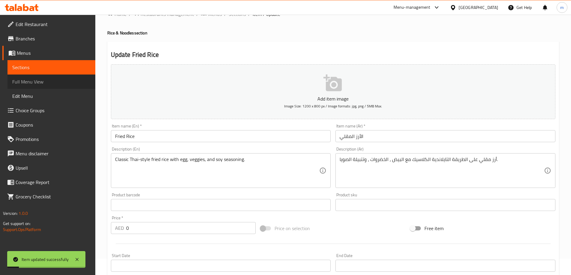
click at [44, 76] on link "Full Menu View" at bounding box center [51, 82] width 88 height 14
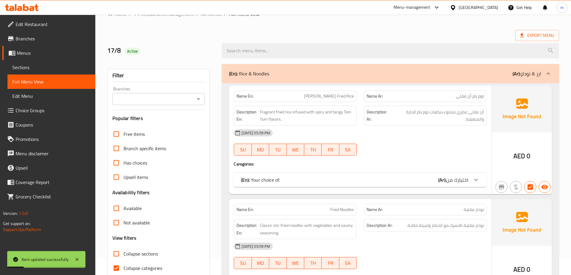
scroll to position [166, 0]
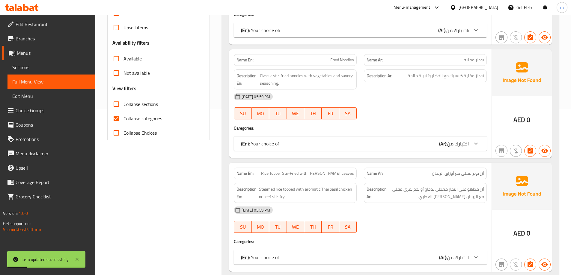
click at [135, 121] on span "Collapse categories" at bounding box center [142, 118] width 39 height 7
click at [123, 121] on input "Collapse categories" at bounding box center [116, 118] width 14 height 14
checkbox input "false"
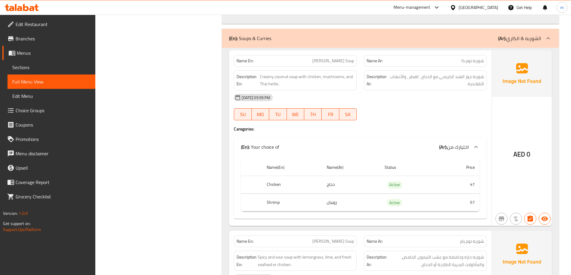
scroll to position [1814, 0]
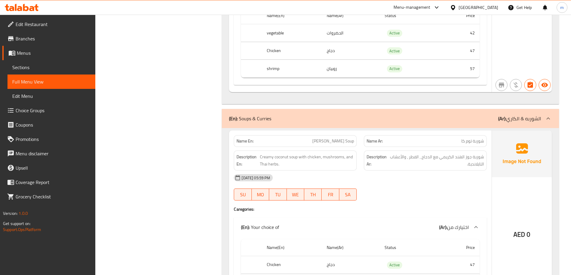
scroll to position [1754, 0]
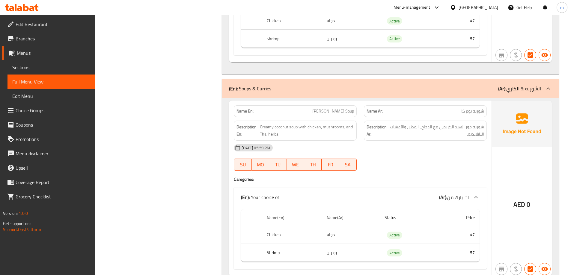
click at [184, 128] on div "Filter Branches Branches Popular filters Free items Branch specific items Has c…" at bounding box center [161, 73] width 115 height 3501
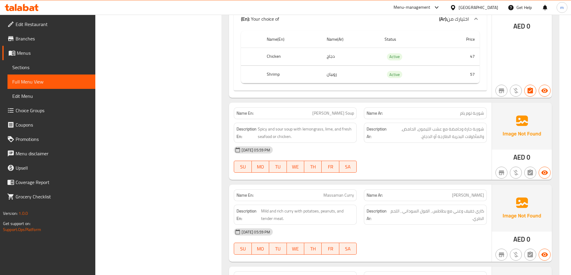
scroll to position [1934, 0]
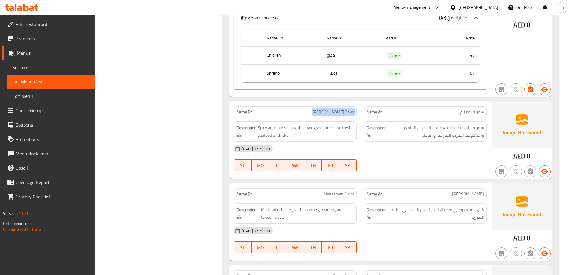
copy span "[PERSON_NAME] Soup"
click at [83, 68] on span "Sections" at bounding box center [51, 67] width 78 height 7
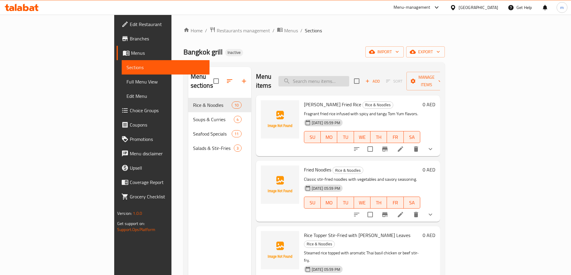
click at [349, 80] on input "search" at bounding box center [313, 81] width 71 height 10
paste input "[PERSON_NAME] Soup"
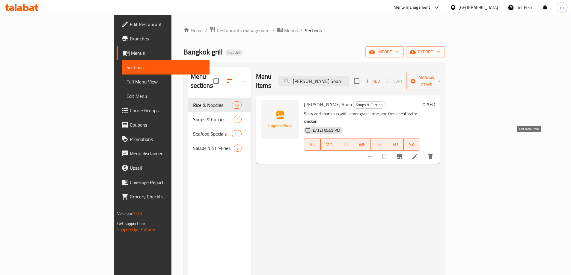
type input "[PERSON_NAME] Soup"
click at [417, 154] on icon at bounding box center [414, 156] width 5 height 5
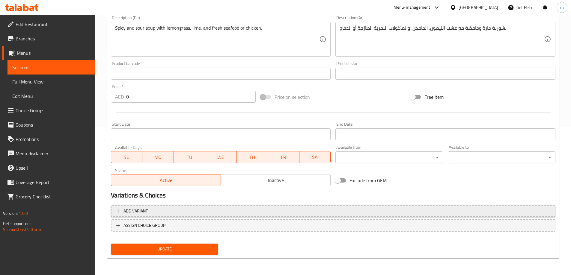
click at [242, 215] on button "Add variant" at bounding box center [333, 211] width 444 height 12
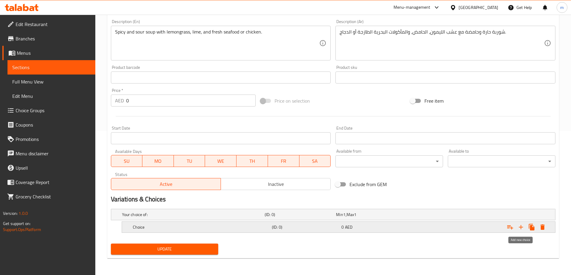
click at [522, 226] on icon "Expand" at bounding box center [520, 227] width 7 height 7
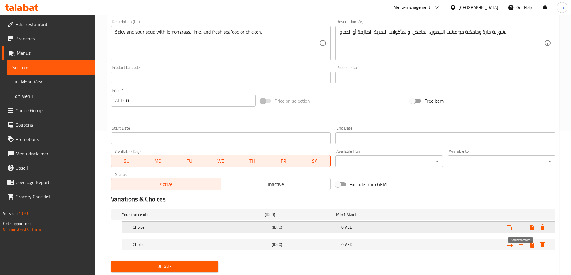
click at [522, 226] on icon "Expand" at bounding box center [520, 227] width 7 height 7
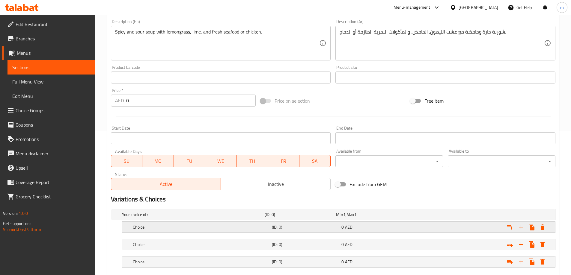
click at [349, 221] on div "Choice (ID: 0) 0 AED" at bounding box center [335, 214] width 428 height 13
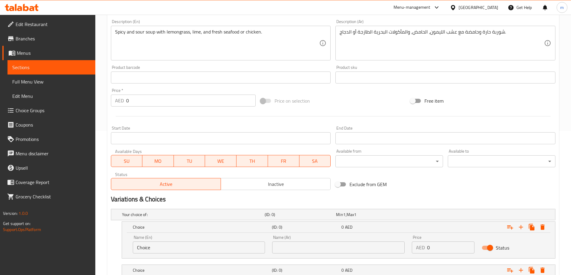
click at [152, 255] on div "Name (En) Choice Name (En)" at bounding box center [199, 244] width 140 height 25
click at [151, 249] on input "Choice" at bounding box center [199, 248] width 132 height 12
type input "ؤ"
type input "Chicken"
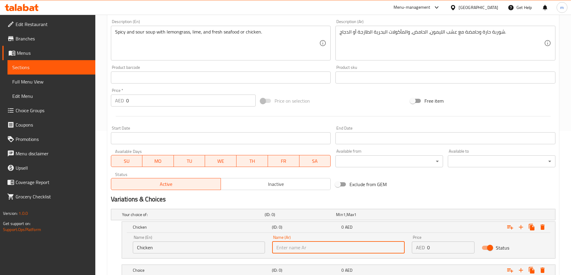
click at [302, 250] on input "text" at bounding box center [338, 248] width 132 height 12
type input "دجاج"
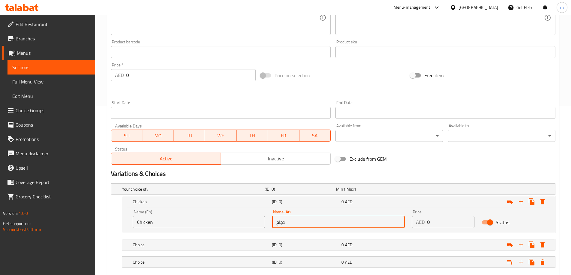
scroll to position [204, 0]
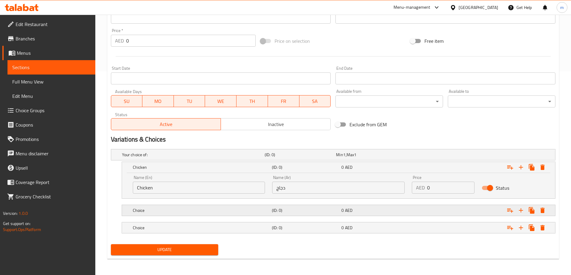
click at [292, 158] on h5 "(ID: 0)" at bounding box center [299, 155] width 69 height 6
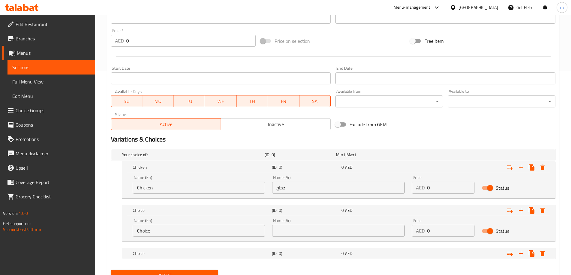
click at [154, 232] on input "Choice" at bounding box center [199, 231] width 132 height 12
type input "shrimp"
click at [317, 231] on input "text" at bounding box center [338, 231] width 132 height 12
type input "روبيان"
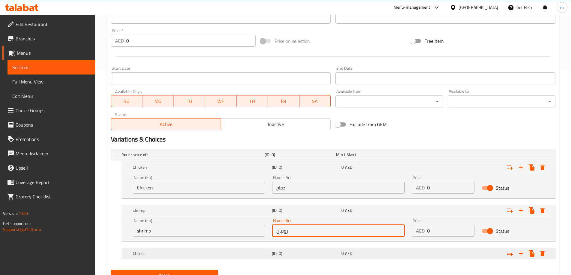
click at [309, 244] on nav at bounding box center [333, 245] width 444 height 5
click at [309, 158] on h5 "(ID: 0)" at bounding box center [299, 155] width 69 height 6
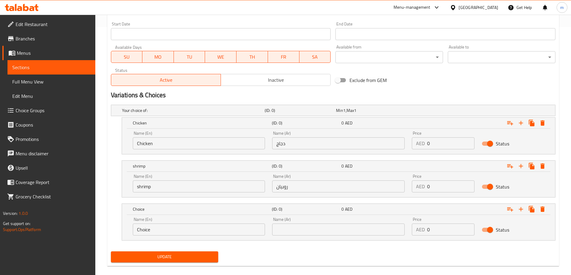
scroll to position [256, 0]
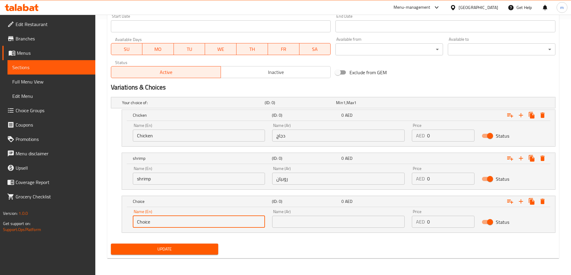
click at [217, 220] on input "Choice" at bounding box center [199, 222] width 132 height 12
type input "س"
type input "seafood"
click at [291, 218] on input "text" at bounding box center [338, 222] width 132 height 12
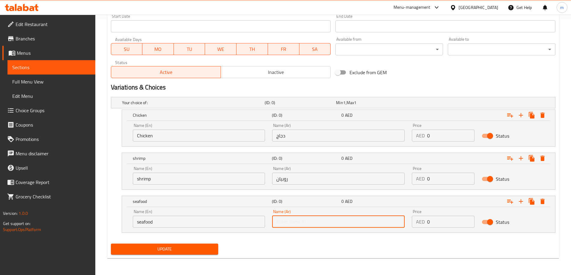
type input "ن"
type input "مأكولات بحريه"
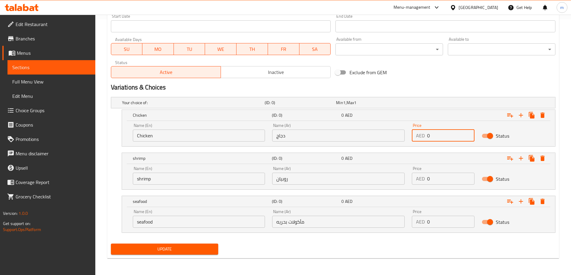
drag, startPoint x: 422, startPoint y: 137, endPoint x: 415, endPoint y: 138, distance: 7.0
click at [415, 138] on div "AED 0 Price" at bounding box center [443, 136] width 63 height 12
type input "47"
drag, startPoint x: 408, startPoint y: 184, endPoint x: 404, endPoint y: 185, distance: 3.9
click at [404, 185] on div "Name (En) shrimp Name (En) Name (Ar) روبيان Name (Ar) Price AED 0 Price Status" at bounding box center [338, 175] width 418 height 25
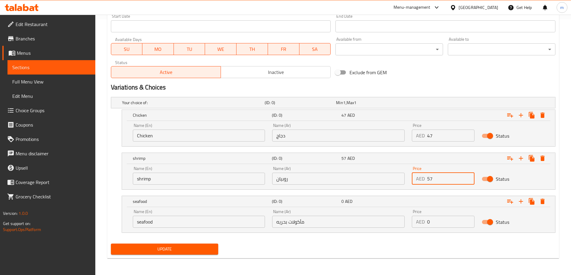
type input "57"
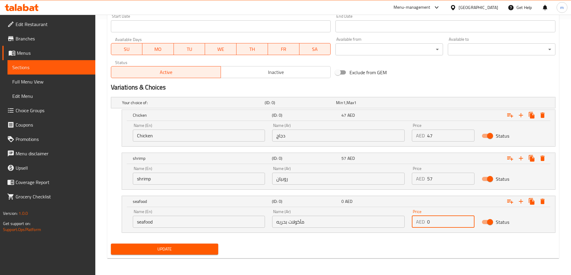
drag, startPoint x: 442, startPoint y: 220, endPoint x: 417, endPoint y: 227, distance: 25.9
click at [417, 227] on div "AED 0 Price" at bounding box center [443, 222] width 63 height 12
type input "59"
click at [406, 252] on div "Update" at bounding box center [332, 249] width 449 height 16
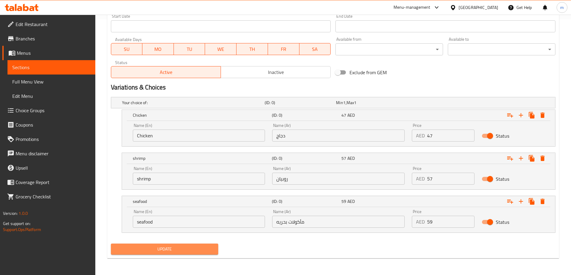
click at [181, 246] on span "Update" at bounding box center [165, 249] width 98 height 7
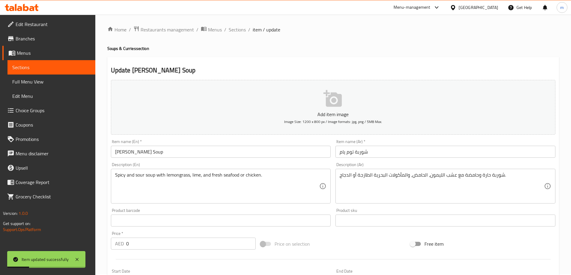
scroll to position [0, 0]
click at [235, 34] on span "Sections" at bounding box center [237, 30] width 17 height 7
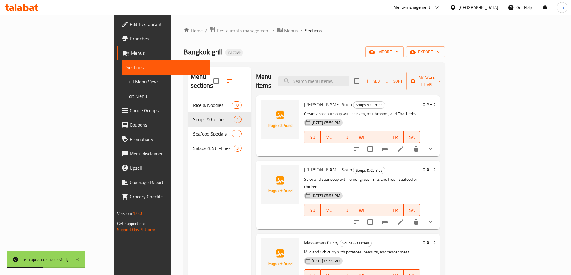
click at [126, 81] on span "Full Menu View" at bounding box center [165, 81] width 78 height 7
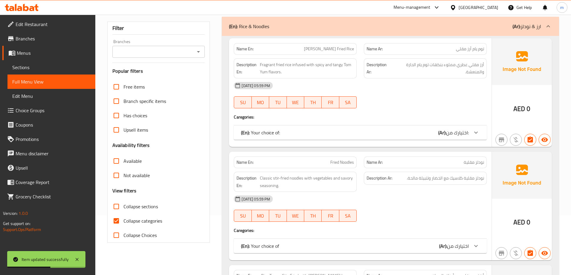
scroll to position [180, 0]
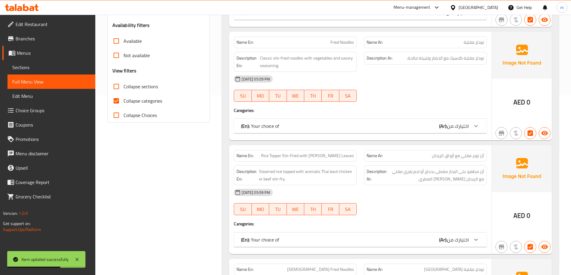
click at [141, 103] on span "Collapse categories" at bounding box center [142, 100] width 39 height 7
click at [123, 103] on input "Collapse categories" at bounding box center [116, 101] width 14 height 14
checkbox input "false"
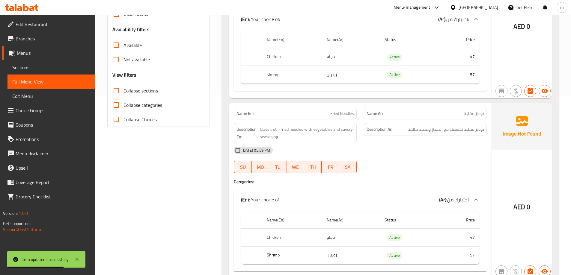
drag, startPoint x: 143, startPoint y: 97, endPoint x: 142, endPoint y: 87, distance: 10.3
click at [143, 96] on label "Collapse sections" at bounding box center [133, 91] width 49 height 14
click at [123, 96] on input "Collapse sections" at bounding box center [116, 91] width 14 height 14
checkbox input "true"
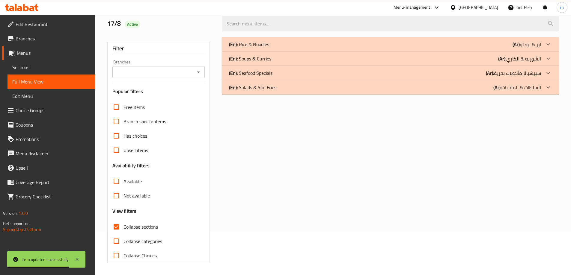
scroll to position [43, 0]
click at [493, 52] on div "(En): Soups & Curries (Ar): الشوربه & الكاري" at bounding box center [390, 44] width 337 height 14
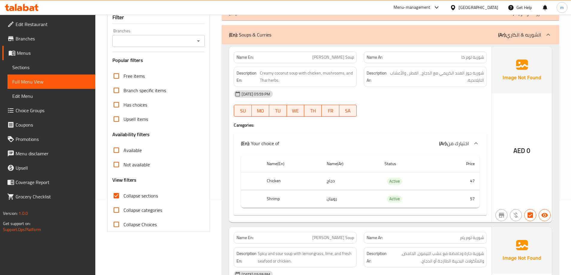
scroll to position [103, 0]
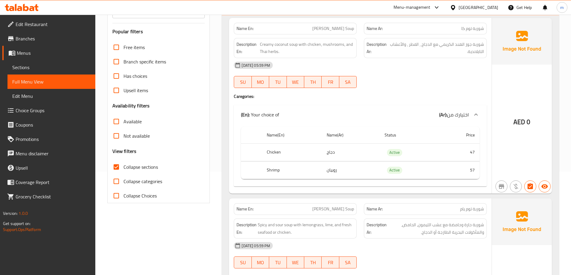
click at [496, 88] on div "AED 0" at bounding box center [522, 106] width 60 height 176
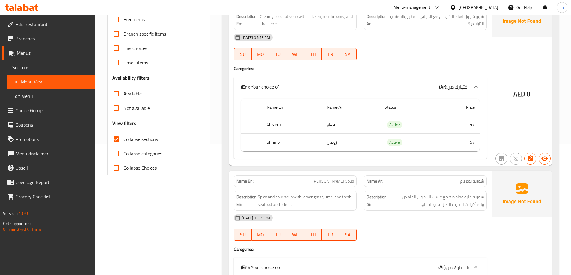
scroll to position [53, 0]
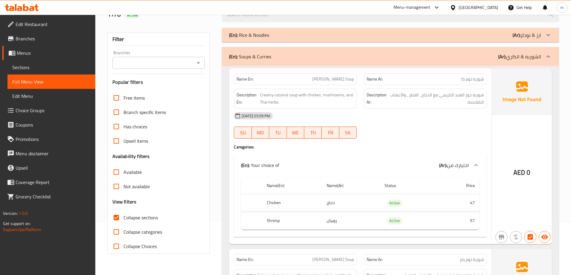
click at [510, 60] on p "(Ar): الشوربه & الكاري" at bounding box center [519, 56] width 43 height 7
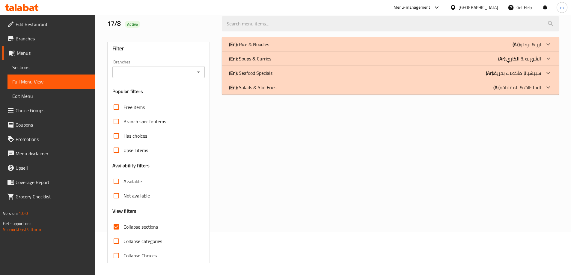
scroll to position [43, 0]
click at [407, 48] on div "(En): Soups & Curries (Ar): الشوربه & الكاري" at bounding box center [385, 44] width 312 height 7
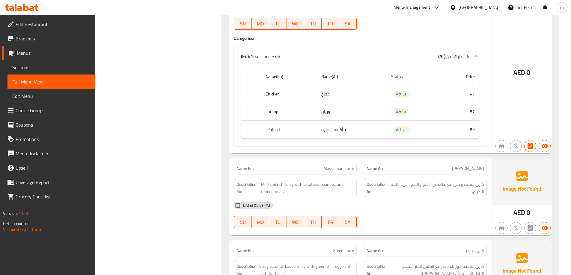
scroll to position [382, 0]
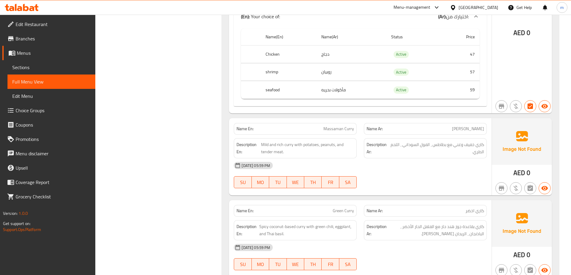
click at [59, 64] on span "Sections" at bounding box center [51, 67] width 78 height 7
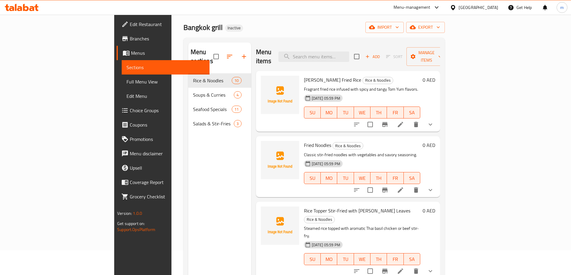
scroll to position [24, 0]
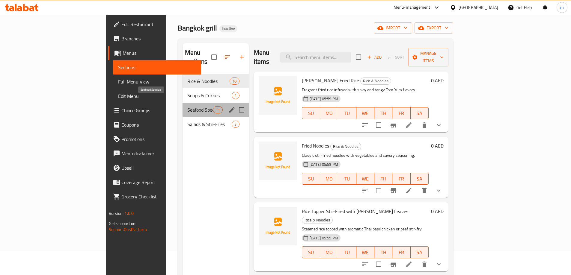
click at [187, 106] on span "Seafood Specials" at bounding box center [199, 109] width 25 height 7
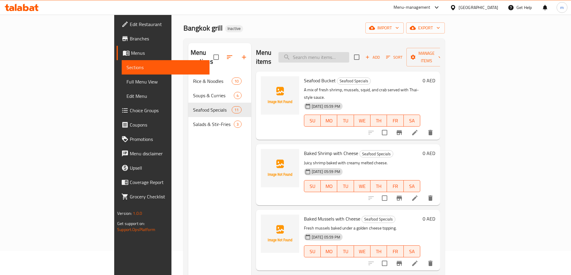
click at [349, 55] on input "search" at bounding box center [313, 57] width 71 height 10
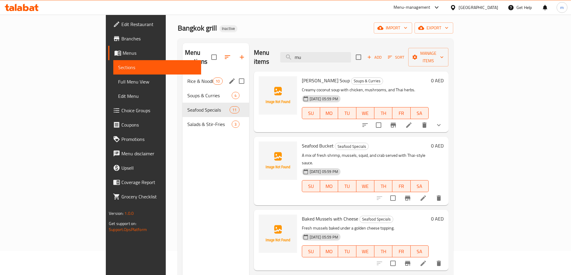
type input "mu"
click at [182, 74] on div "Rice & Noodles 10" at bounding box center [215, 81] width 67 height 14
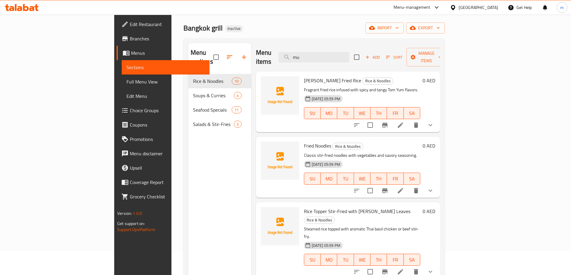
click at [348, 44] on div "Menu items mu Add Sort Manage items" at bounding box center [348, 57] width 184 height 28
click at [343, 52] on input "mu" at bounding box center [313, 57] width 71 height 10
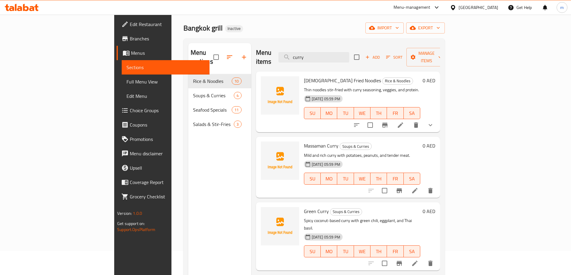
type input "curry"
click at [417, 188] on icon at bounding box center [414, 190] width 5 height 5
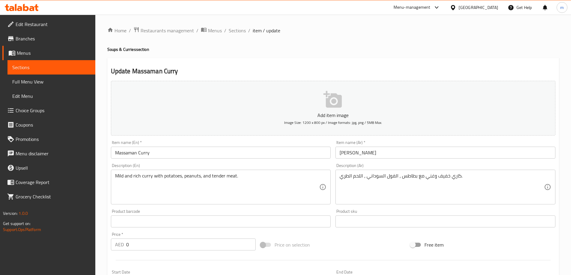
click at [122, 155] on input "Massaman Curry" at bounding box center [221, 153] width 220 height 12
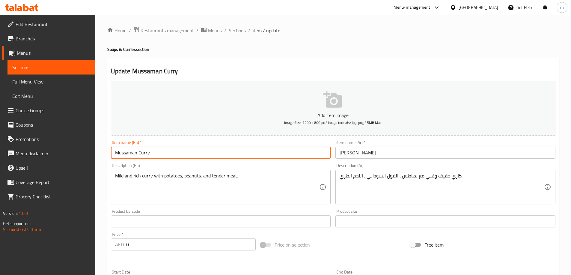
click at [286, 54] on div "Home / Restaurants management / Menus / Sections / item / update Soups & Currie…" at bounding box center [332, 219] width 451 height 385
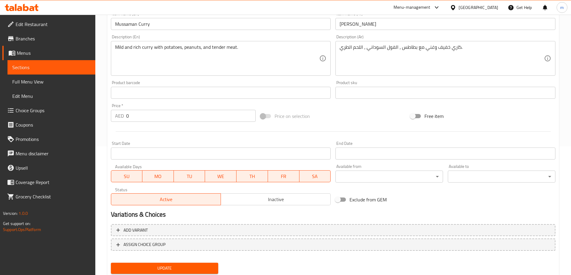
scroll to position [118, 0]
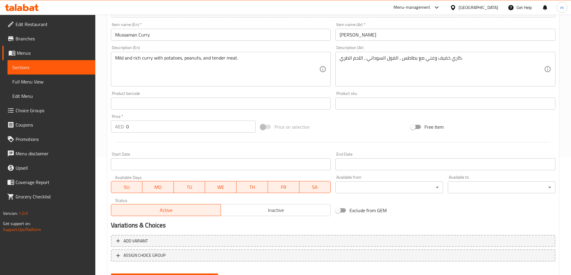
click at [202, 154] on div "Start Date Start Date" at bounding box center [221, 161] width 220 height 18
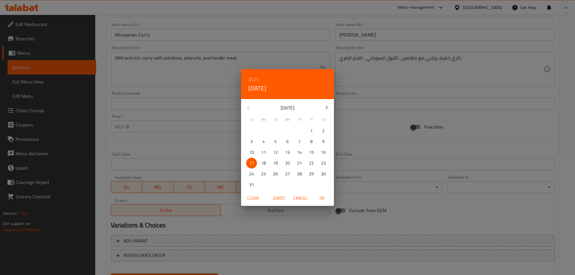
click at [212, 137] on div "2025 Sun, Aug 17 August 2025 Su Mo Tu We Th Fr Sa 27 28 29 30 31 1 2 3 4 5 6 7 …" at bounding box center [287, 137] width 575 height 275
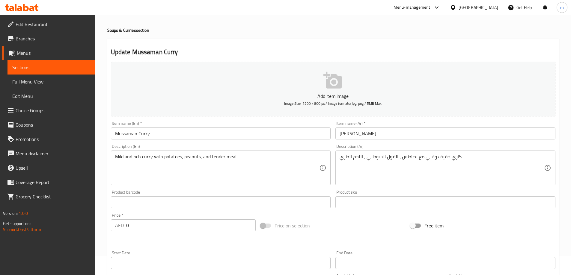
scroll to position [30, 0]
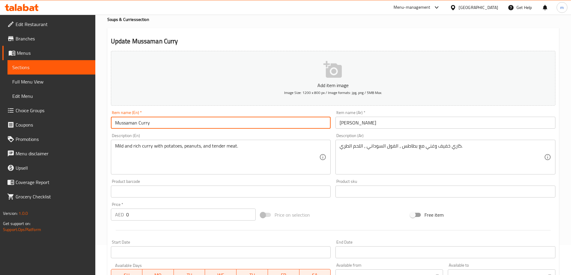
click at [167, 123] on input "Mussaman Curry" at bounding box center [221, 123] width 220 height 12
type input "Mussaman Curry chicken"
click at [409, 124] on input "ماسامان كاري" at bounding box center [445, 123] width 220 height 12
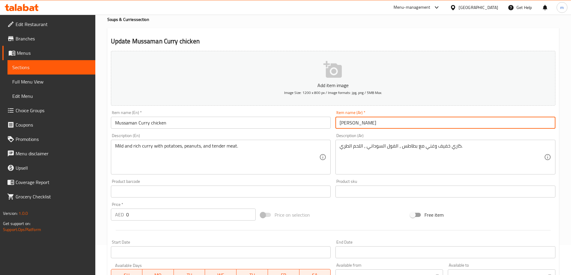
click at [409, 124] on input "ماسامان كاري" at bounding box center [445, 123] width 220 height 12
click at [513, 124] on input "ماسامان كاري" at bounding box center [445, 123] width 220 height 12
type input "ماسامان كاري دجاج"
click at [511, 40] on h2 "Update Mussaman Curry chicken" at bounding box center [333, 41] width 444 height 9
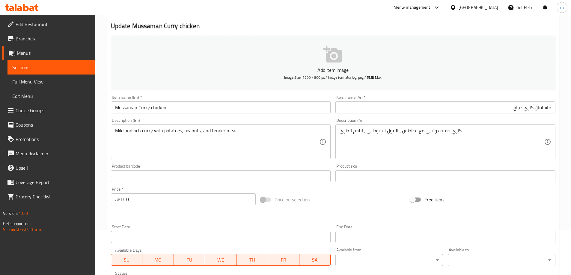
scroll to position [60, 0]
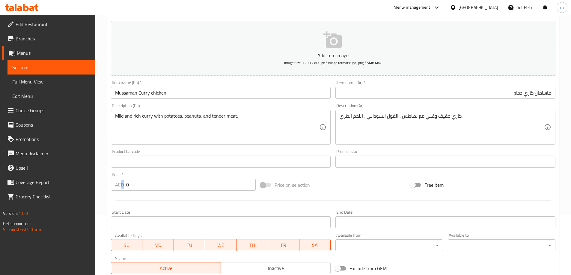
drag, startPoint x: 120, startPoint y: 182, endPoint x: 142, endPoint y: 192, distance: 24.3
click at [142, 192] on div "Price   * AED 0 Price *" at bounding box center [183, 181] width 150 height 23
drag, startPoint x: 140, startPoint y: 191, endPoint x: 137, endPoint y: 190, distance: 3.5
click at [139, 191] on div "Price   * AED 0 Price *" at bounding box center [183, 181] width 150 height 23
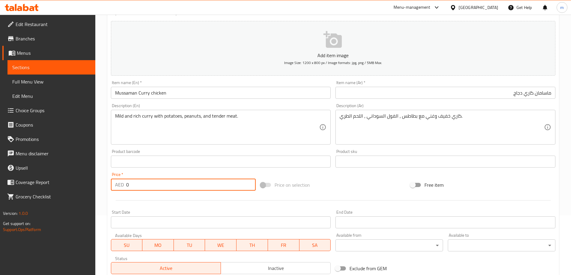
drag, startPoint x: 135, startPoint y: 189, endPoint x: 120, endPoint y: 190, distance: 15.3
click at [120, 190] on div "AED 0 Price *" at bounding box center [183, 185] width 145 height 12
type input "52"
click at [153, 200] on div at bounding box center [332, 200] width 449 height 15
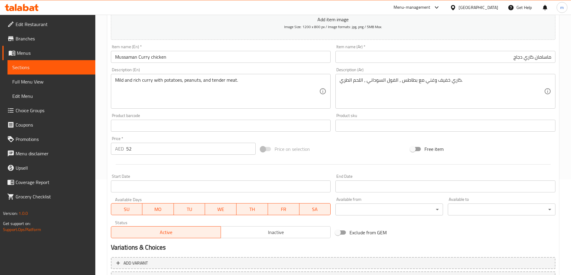
scroll to position [148, 0]
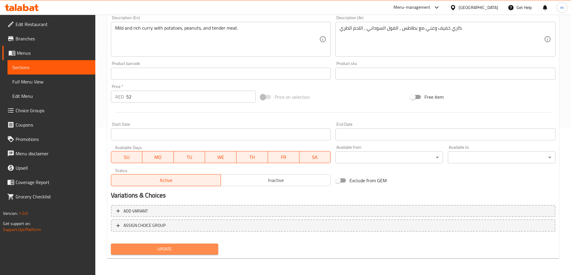
click at [169, 244] on button "Update" at bounding box center [165, 249] width 108 height 11
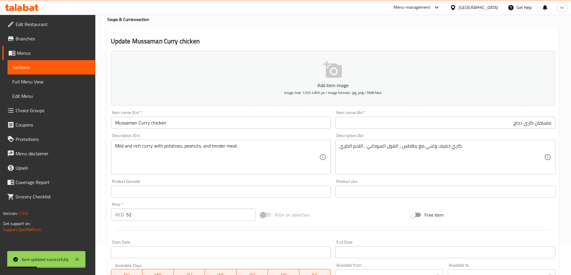
scroll to position [0, 0]
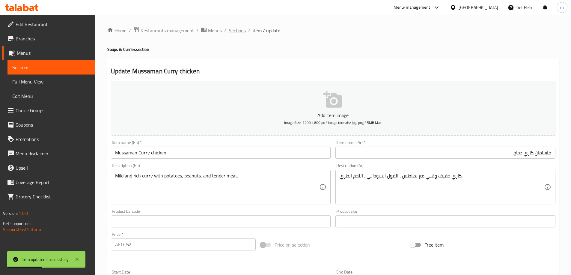
click at [234, 29] on span "Sections" at bounding box center [237, 30] width 17 height 7
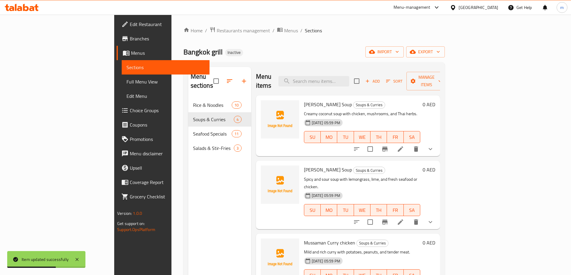
click at [126, 85] on span "Full Menu View" at bounding box center [165, 81] width 78 height 7
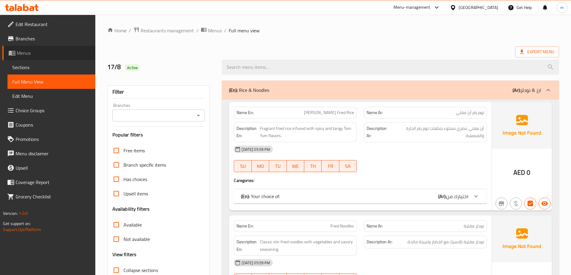
click at [39, 58] on link "Menus" at bounding box center [48, 53] width 93 height 14
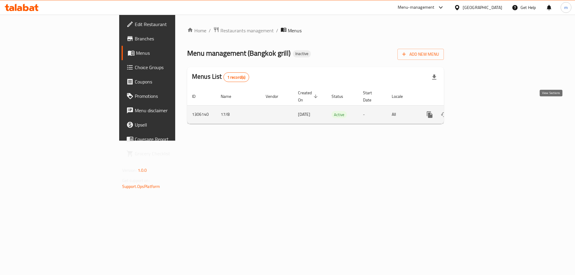
click at [480, 112] on link "enhanced table" at bounding box center [473, 115] width 14 height 14
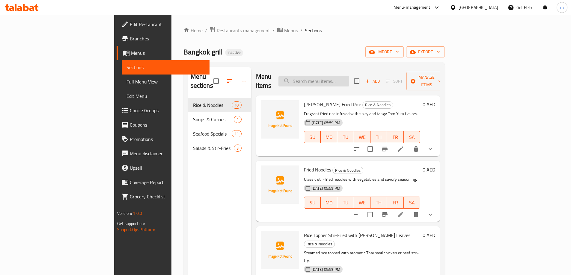
click at [342, 76] on input "search" at bounding box center [313, 81] width 71 height 10
paste input "Spicy Chicken With Rice"
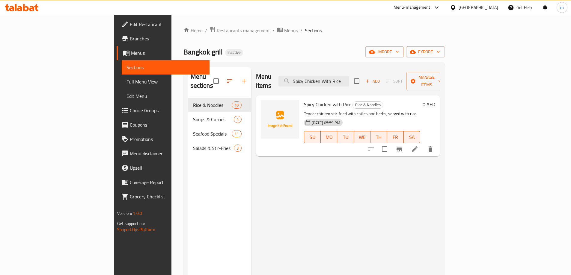
type input "Spicy Chicken With Rice"
click at [423, 144] on li at bounding box center [414, 149] width 17 height 11
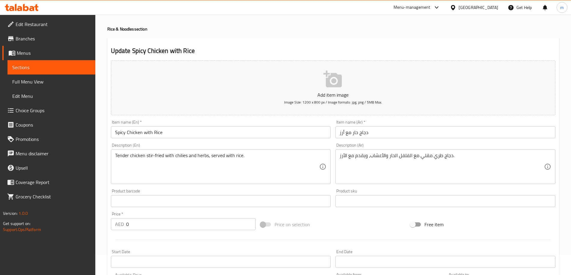
scroll to position [30, 0]
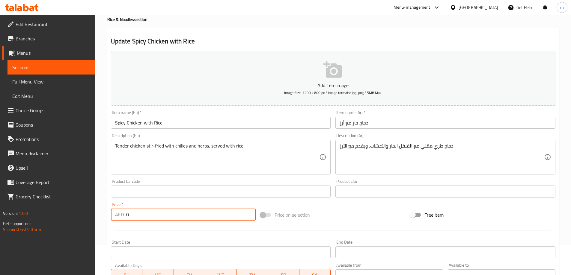
drag, startPoint x: 140, startPoint y: 220, endPoint x: 115, endPoint y: 218, distance: 24.7
click at [115, 218] on div "AED 0 Price *" at bounding box center [183, 215] width 145 height 12
type input "49"
click at [207, 243] on div "Start Date Start Date" at bounding box center [221, 249] width 220 height 18
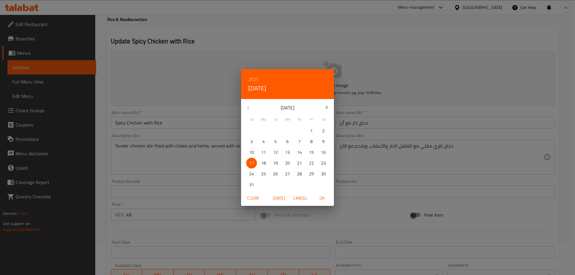
click at [208, 210] on div "2025 Sun, Aug 17 August 2025 Su Mo Tu We Th Fr Sa 27 28 29 30 31 1 2 3 4 5 6 7 …" at bounding box center [287, 137] width 575 height 275
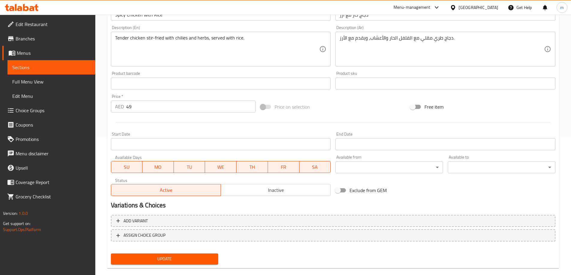
scroll to position [148, 0]
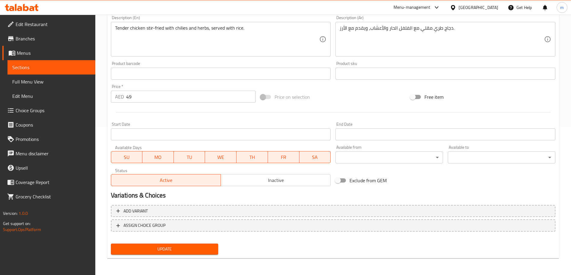
click at [170, 247] on span "Update" at bounding box center [165, 249] width 98 height 7
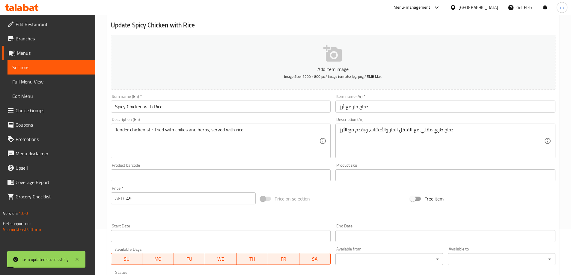
scroll to position [0, 0]
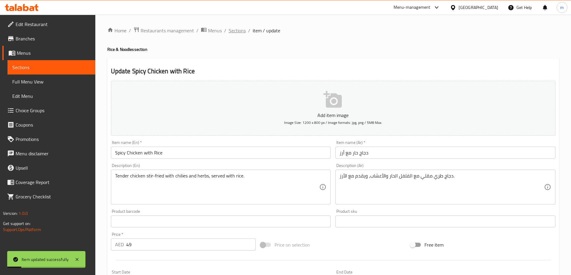
click at [234, 34] on span "Sections" at bounding box center [237, 30] width 17 height 7
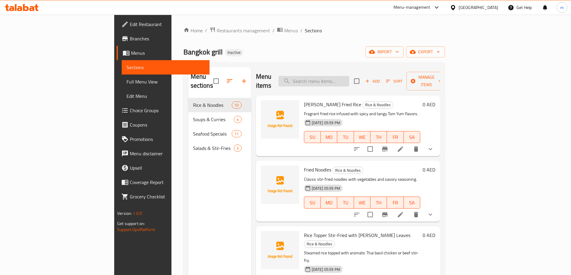
click at [349, 78] on input "search" at bounding box center [313, 81] width 71 height 10
paste input "Green curry"
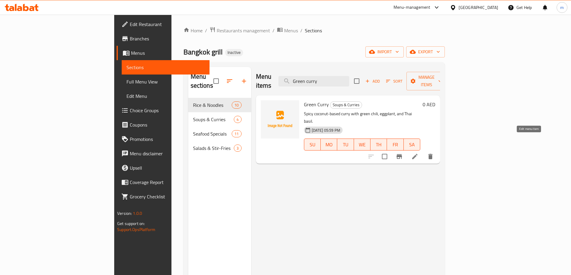
type input "Green curry"
click at [418, 153] on icon at bounding box center [414, 156] width 7 height 7
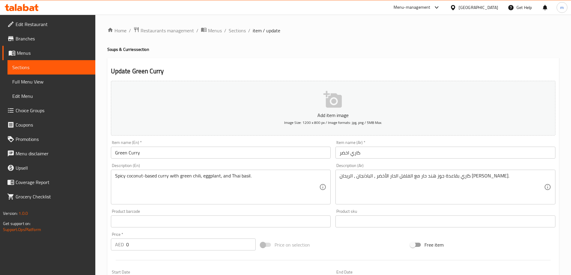
scroll to position [30, 0]
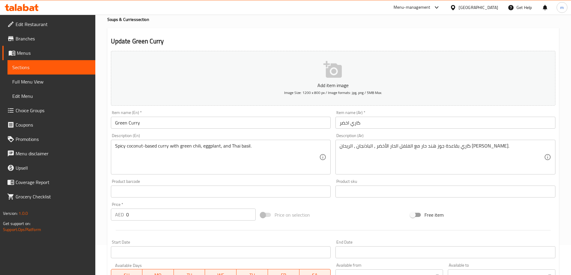
click at [284, 123] on input "Green Curry" at bounding box center [221, 123] width 220 height 12
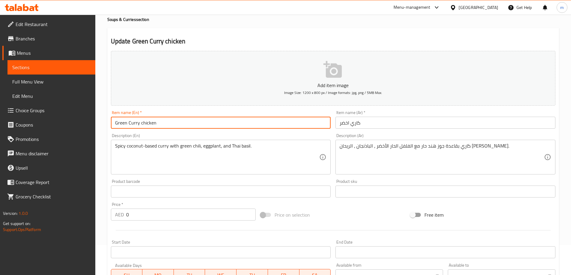
click at [281, 123] on input "Green Curry chicken" at bounding box center [221, 123] width 220 height 12
click at [206, 126] on input "Green Curry chicken" at bounding box center [221, 123] width 220 height 12
type input "Green Curry Chicken"
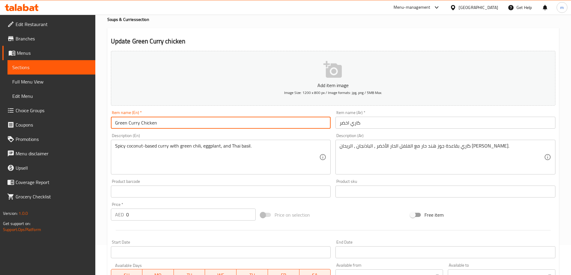
click at [360, 121] on input "كاري اخضر" at bounding box center [445, 123] width 220 height 12
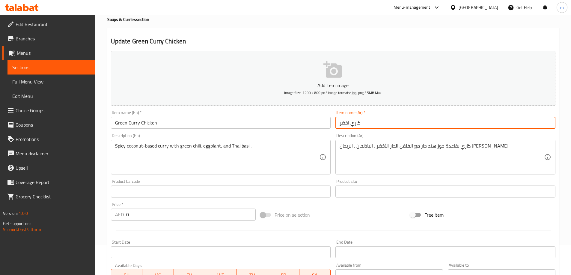
click at [360, 121] on input "كاري اخضر" at bounding box center [445, 123] width 220 height 12
click at [521, 124] on input "كاري اخضر" at bounding box center [445, 123] width 220 height 12
type input "كاري اخضر دجاج"
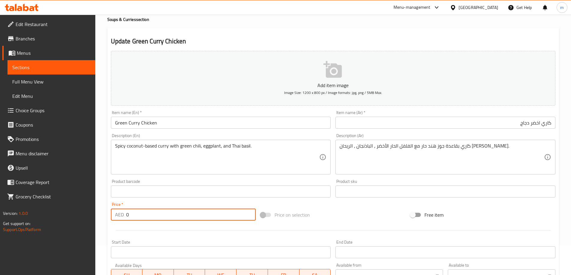
drag, startPoint x: 137, startPoint y: 223, endPoint x: 114, endPoint y: 215, distance: 24.6
click at [114, 215] on div "Price   * AED 0 Price *" at bounding box center [183, 211] width 150 height 23
type input "45"
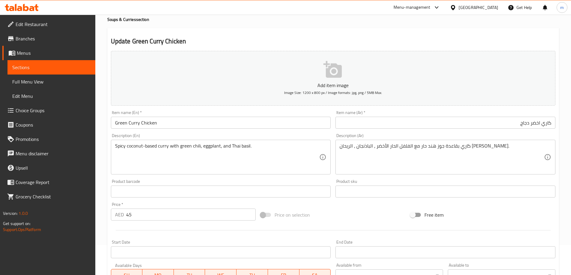
click at [181, 234] on div at bounding box center [332, 230] width 449 height 15
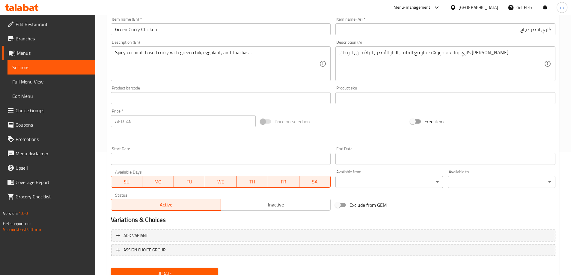
scroll to position [148, 0]
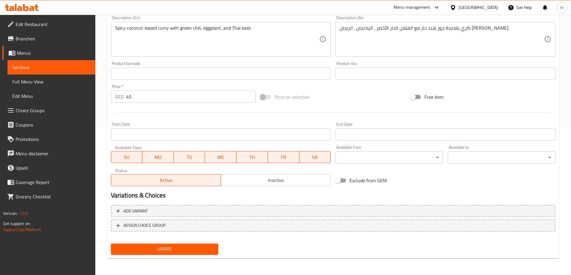
click at [168, 253] on span "Update" at bounding box center [165, 249] width 98 height 7
click at [218, 118] on div at bounding box center [332, 112] width 449 height 15
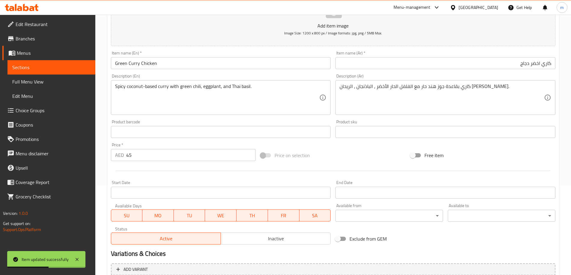
scroll to position [0, 0]
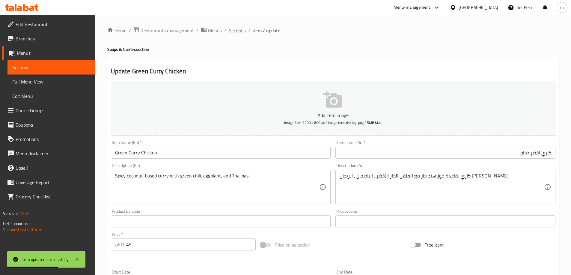
click at [236, 30] on span "Sections" at bounding box center [237, 30] width 17 height 7
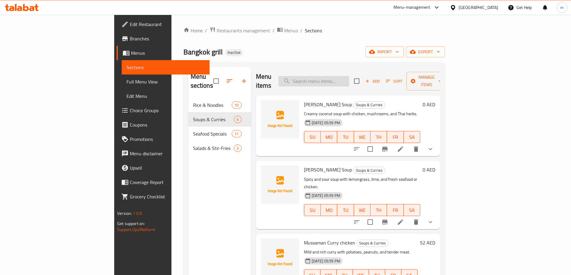
click at [343, 79] on input "search" at bounding box center [313, 81] width 71 height 10
paste input "Seafood Bucket"
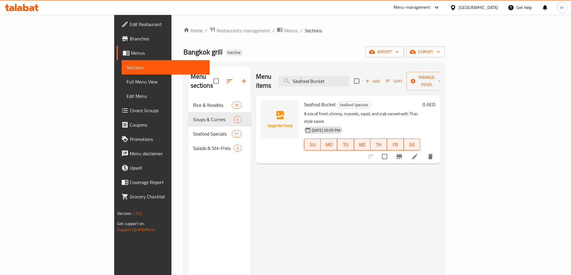
type input "Seafood Bucket"
click at [423, 151] on li at bounding box center [414, 156] width 17 height 11
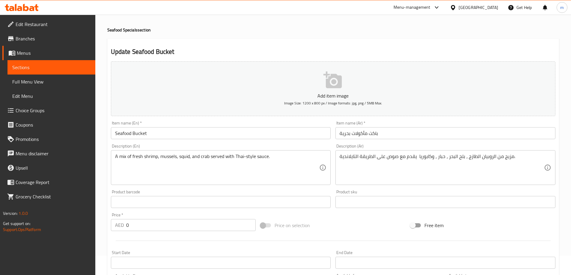
scroll to position [30, 0]
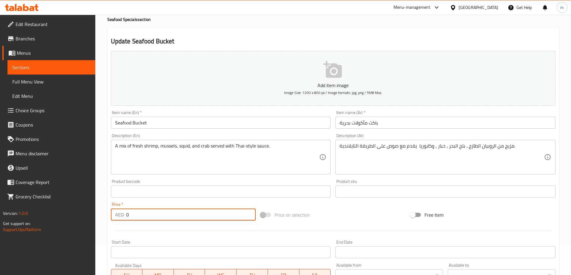
drag, startPoint x: 152, startPoint y: 214, endPoint x: 109, endPoint y: 216, distance: 43.5
click at [109, 216] on div "Price   * AED 0 Price *" at bounding box center [183, 211] width 150 height 23
type input "119"
click at [173, 227] on div at bounding box center [332, 230] width 449 height 15
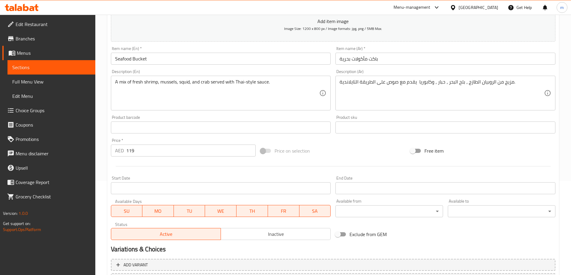
scroll to position [148, 0]
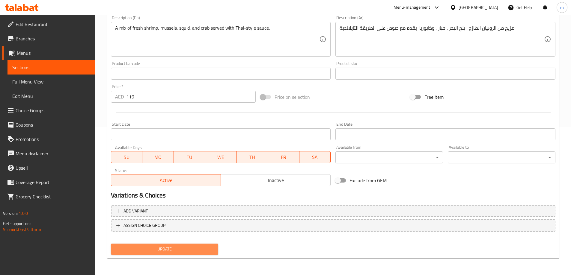
click at [161, 246] on span "Update" at bounding box center [165, 249] width 98 height 7
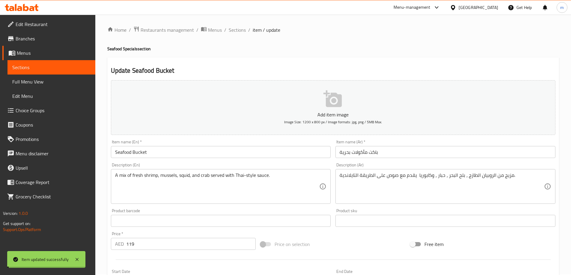
scroll to position [0, 0]
click at [237, 32] on span "Sections" at bounding box center [237, 30] width 17 height 7
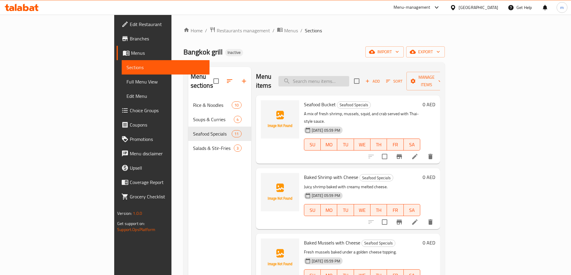
drag, startPoint x: 369, startPoint y: 72, endPoint x: 366, endPoint y: 74, distance: 3.1
click at [349, 76] on input "search" at bounding box center [313, 81] width 71 height 10
paste input "Spicy Green Mango Salad"
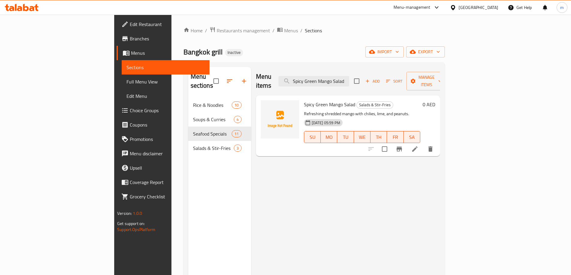
type input "Spicy Green Mango Salad"
click at [423, 144] on li at bounding box center [414, 149] width 17 height 11
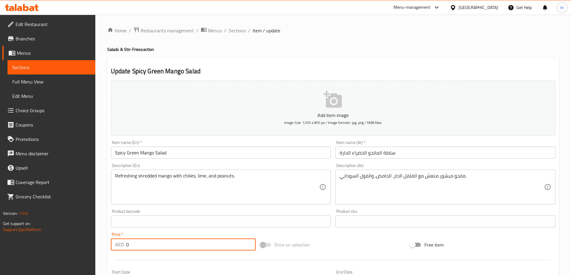
drag, startPoint x: 146, startPoint y: 244, endPoint x: 125, endPoint y: 244, distance: 21.9
click at [125, 244] on div "AED 0 Price *" at bounding box center [183, 245] width 145 height 12
type input "42"
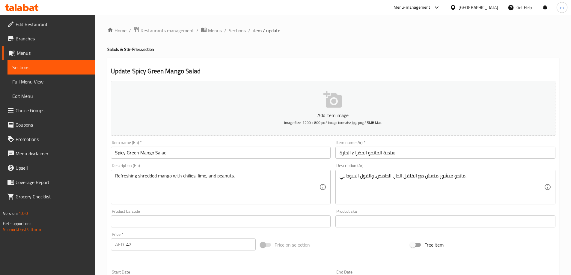
click at [156, 256] on div at bounding box center [332, 260] width 449 height 15
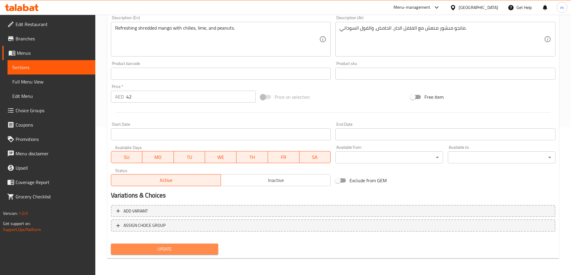
click at [160, 247] on span "Update" at bounding box center [165, 249] width 98 height 7
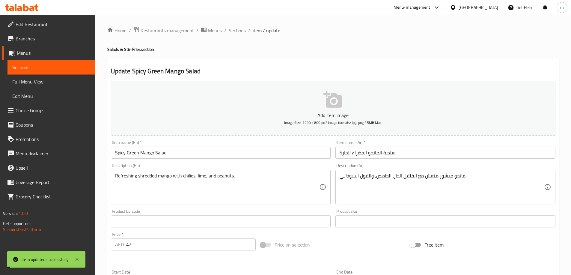
click at [241, 29] on span "Sections" at bounding box center [237, 30] width 17 height 7
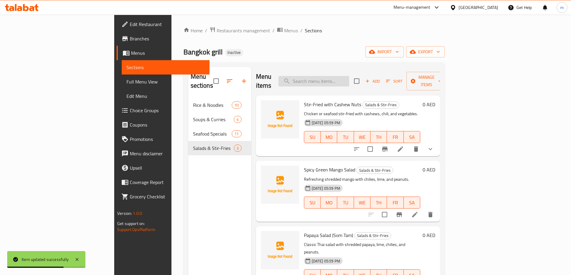
click at [334, 76] on input "search" at bounding box center [313, 81] width 71 height 10
paste input "Papaya Salad"
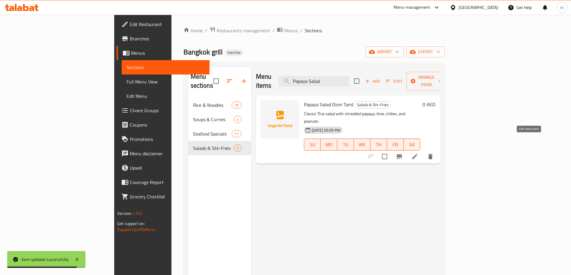
type input "Papaya Salad"
click at [418, 153] on icon at bounding box center [414, 156] width 7 height 7
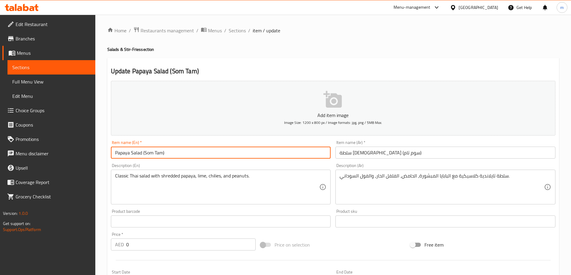
drag, startPoint x: 142, startPoint y: 154, endPoint x: 173, endPoint y: 159, distance: 31.3
click at [173, 159] on input "Papaya Salad (Som Tam)" at bounding box center [221, 153] width 220 height 12
type input "Papaya Salad"
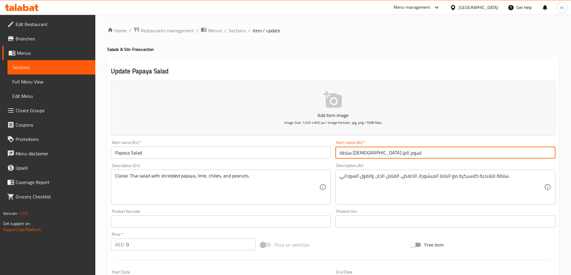
click at [338, 153] on input "سلطة البابايا (سوم تام)" at bounding box center [445, 153] width 220 height 12
click at [475, 154] on input "سلطة البابايا (سوم تام)" at bounding box center [445, 153] width 220 height 12
drag, startPoint x: 503, startPoint y: 154, endPoint x: 527, endPoint y: 157, distance: 23.9
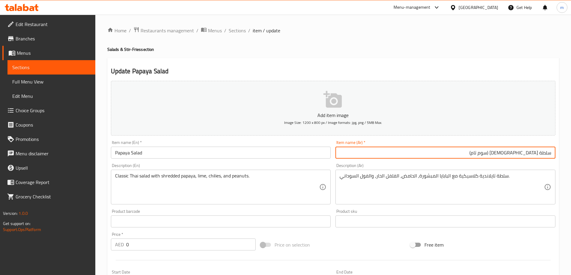
click at [527, 157] on input "سلطة البابايا (سوم تام)" at bounding box center [445, 153] width 220 height 12
type input "سلطة [DEMOGRAPHIC_DATA]"
click at [439, 66] on div "Update Papaya Salad Add item image Image Size: 1200 x 800 px / Image formats: j…" at bounding box center [332, 232] width 451 height 349
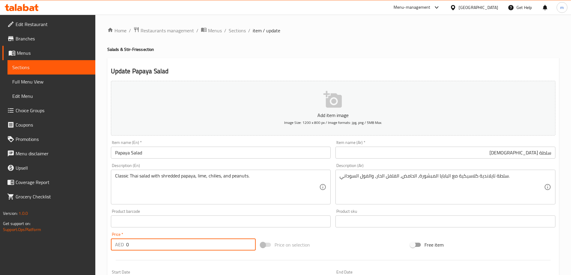
drag, startPoint x: 161, startPoint y: 247, endPoint x: 113, endPoint y: 243, distance: 48.4
click at [113, 243] on div "AED 0 Price *" at bounding box center [183, 245] width 145 height 12
type input "5"
click at [131, 252] on div "Price   * AED 47 Price *" at bounding box center [183, 241] width 150 height 23
drag, startPoint x: 140, startPoint y: 246, endPoint x: 130, endPoint y: 243, distance: 10.9
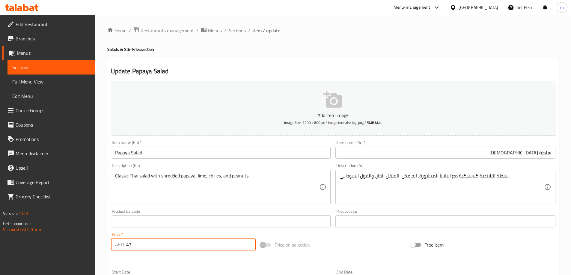
click at [130, 243] on input "47" at bounding box center [191, 245] width 130 height 12
type input "42"
click at [133, 262] on div at bounding box center [332, 260] width 449 height 15
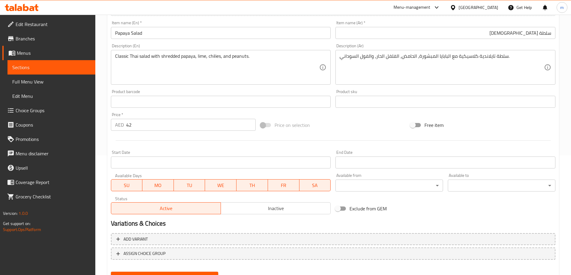
scroll to position [148, 0]
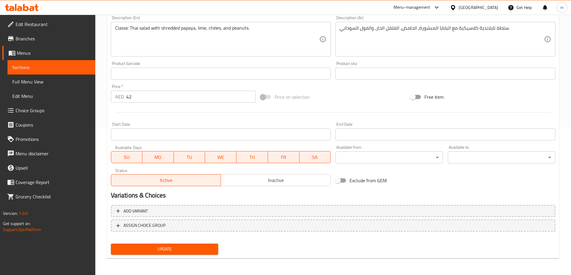
click at [156, 249] on span "Update" at bounding box center [165, 249] width 98 height 7
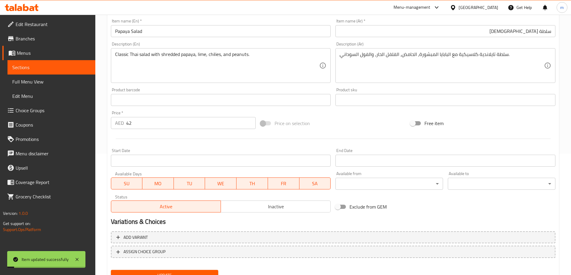
scroll to position [0, 0]
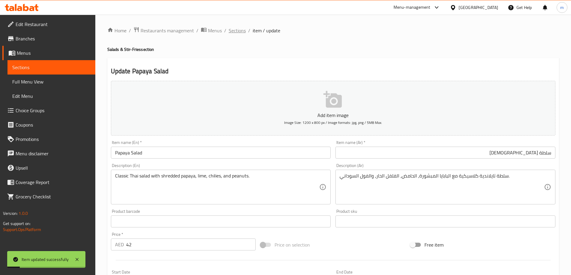
click at [244, 29] on span "Sections" at bounding box center [237, 30] width 17 height 7
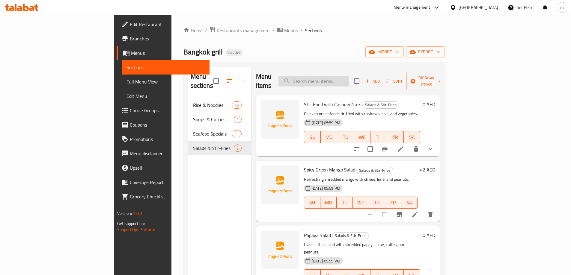
click at [347, 76] on input "search" at bounding box center [313, 81] width 71 height 10
paste input "Baked Shrimp Whith cheese"
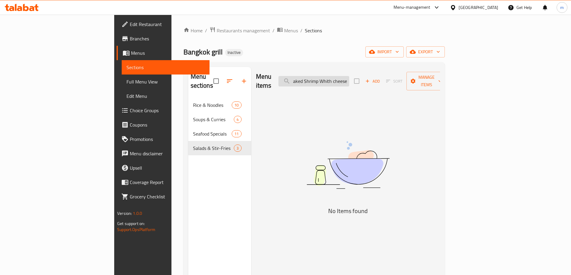
click at [343, 76] on input "Baked Shrimp Whith cheese" at bounding box center [313, 81] width 71 height 10
click at [346, 82] on input "Baked Shrimp Whith cheese" at bounding box center [313, 81] width 71 height 10
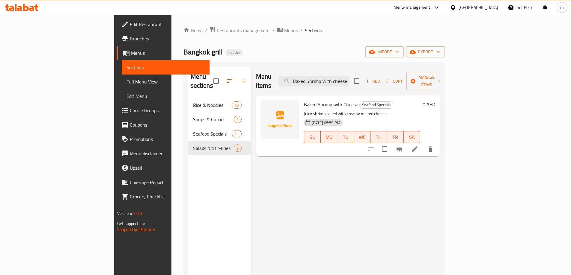
type input "Baked Shrimp With cheese"
click at [417, 146] on icon at bounding box center [414, 148] width 5 height 5
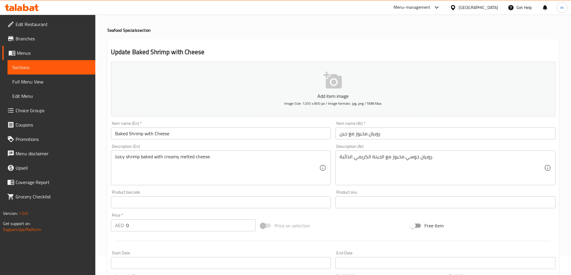
scroll to position [30, 0]
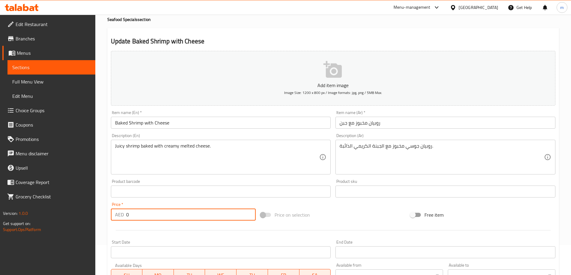
drag, startPoint x: 134, startPoint y: 216, endPoint x: 121, endPoint y: 217, distance: 13.8
click at [116, 217] on div "AED 0 Price *" at bounding box center [183, 215] width 145 height 12
type input "47"
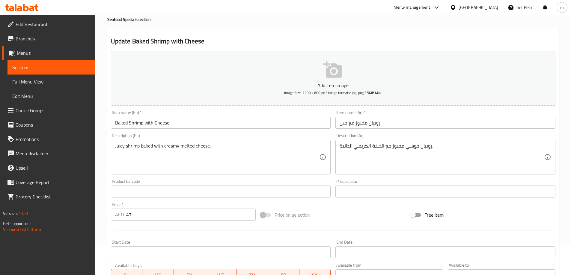
click at [142, 234] on div at bounding box center [332, 230] width 449 height 15
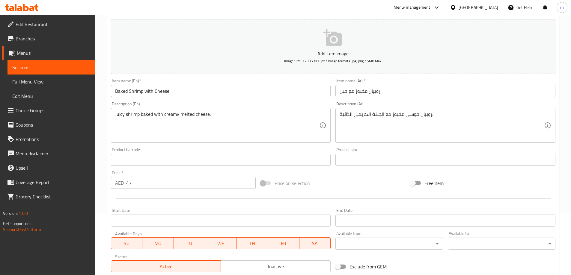
scroll to position [148, 0]
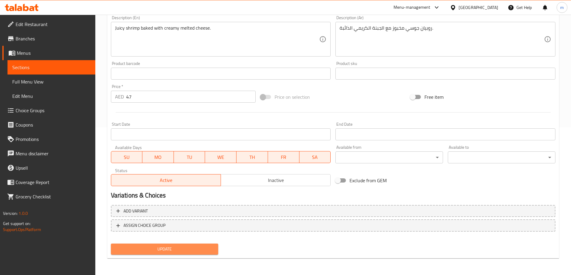
click at [143, 252] on span "Update" at bounding box center [165, 249] width 98 height 7
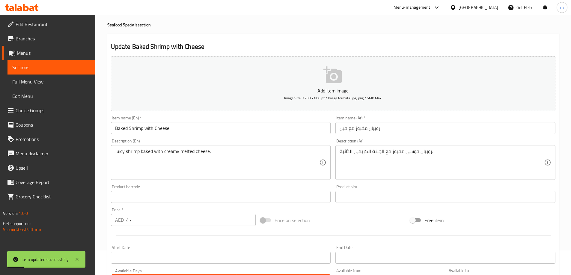
scroll to position [0, 0]
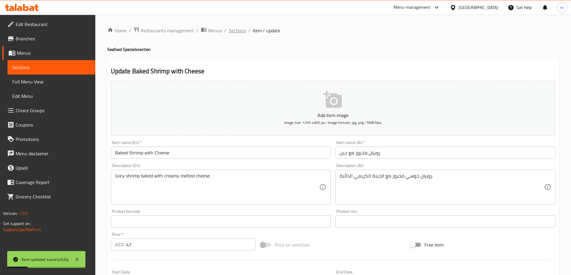
click at [239, 33] on span "Sections" at bounding box center [237, 30] width 17 height 7
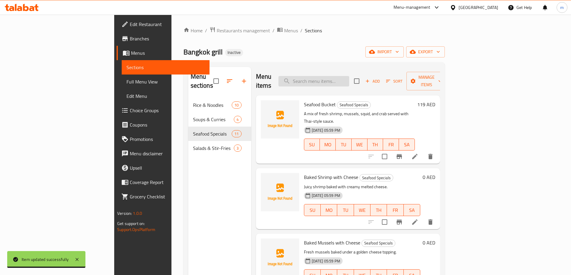
click at [349, 79] on input "search" at bounding box center [313, 81] width 71 height 10
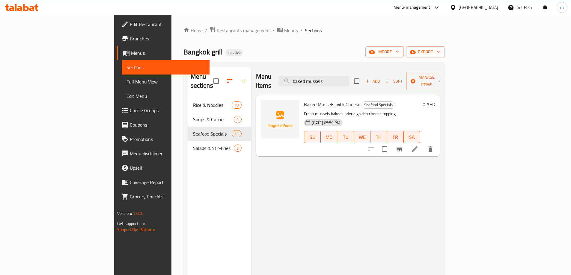
type input "baked mussels"
click at [417, 146] on icon at bounding box center [414, 148] width 5 height 5
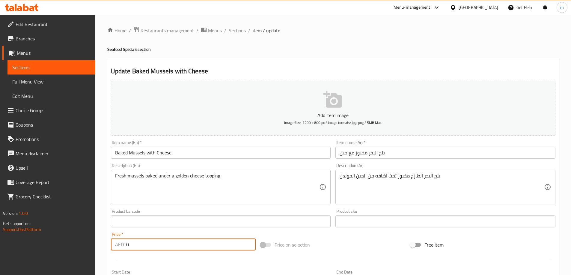
drag, startPoint x: 120, startPoint y: 249, endPoint x: 108, endPoint y: 246, distance: 12.4
click at [108, 246] on div "Update Baked Mussels with Cheese Add item image Image Size: 1200 x 800 px / Ima…" at bounding box center [332, 232] width 451 height 349
type input "47"
click at [164, 257] on div at bounding box center [332, 260] width 449 height 15
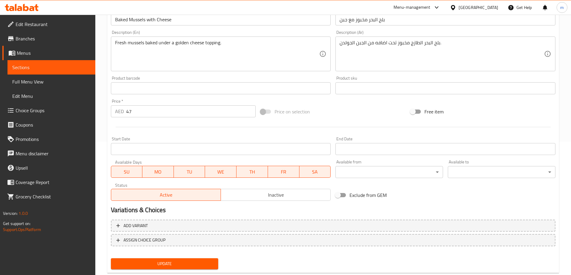
scroll to position [148, 0]
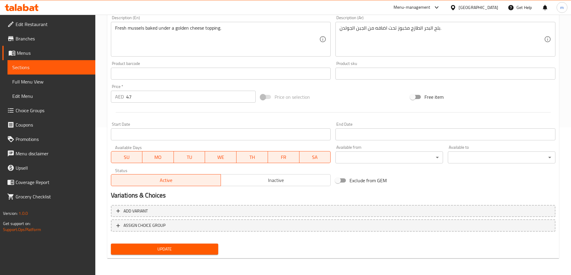
click at [186, 250] on span "Update" at bounding box center [165, 249] width 98 height 7
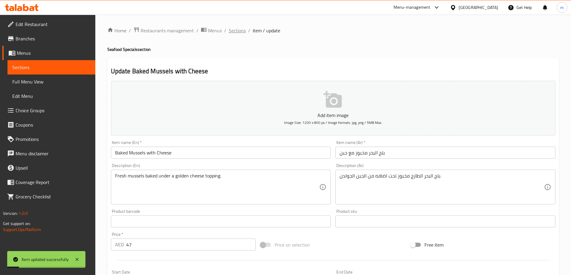
click at [243, 28] on span "Sections" at bounding box center [237, 30] width 17 height 7
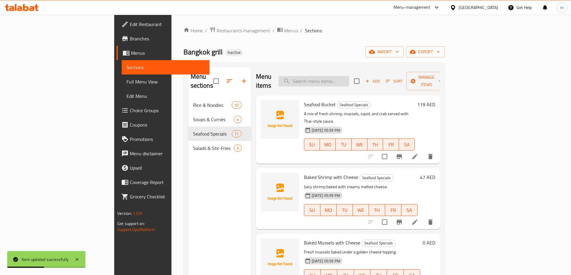
click at [342, 77] on input "search" at bounding box center [313, 81] width 71 height 10
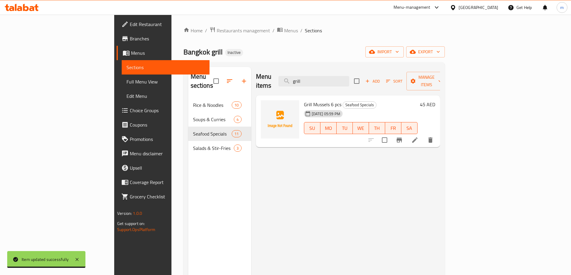
type input "grill"
click at [418, 137] on icon at bounding box center [414, 140] width 7 height 7
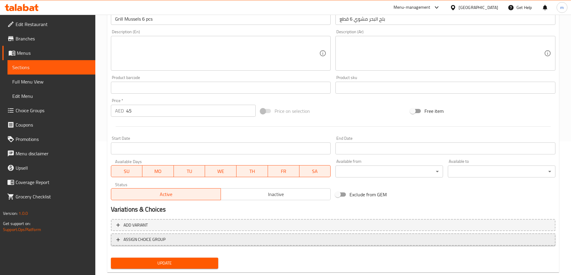
scroll to position [148, 0]
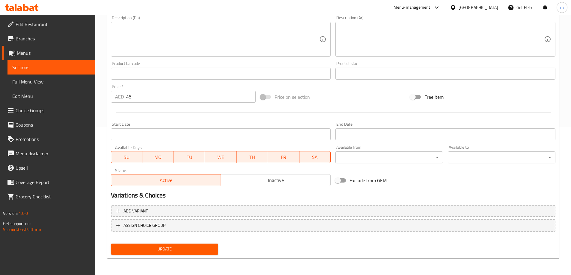
click at [186, 249] on span "Update" at bounding box center [165, 249] width 98 height 7
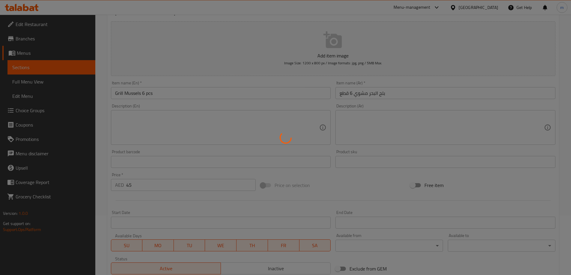
scroll to position [0, 0]
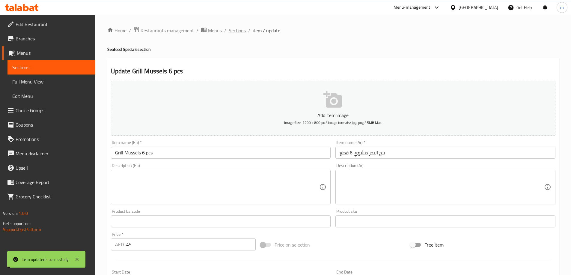
click at [241, 29] on span "Sections" at bounding box center [237, 30] width 17 height 7
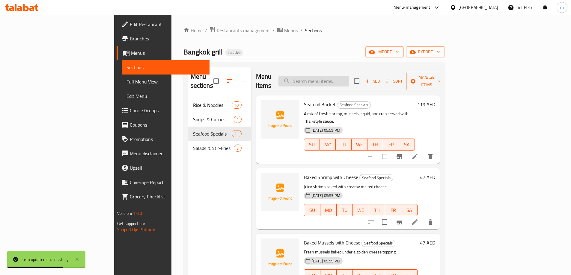
click at [349, 76] on input "search" at bounding box center [313, 81] width 71 height 10
paste input "Grill Mussele 15 pcs."
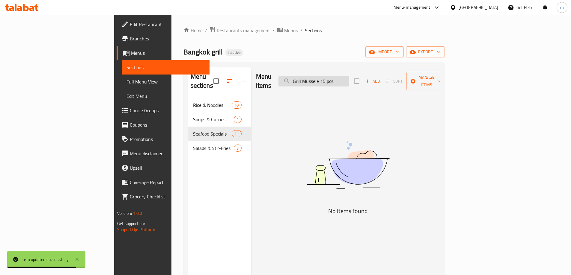
click at [349, 80] on input "Grill Mussele 15 pcs." at bounding box center [313, 81] width 71 height 10
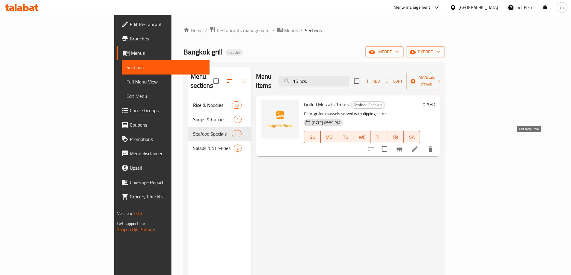
type input "15 pcs."
click at [417, 146] on icon at bounding box center [414, 148] width 5 height 5
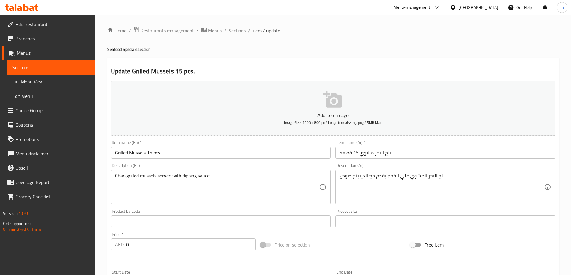
click at [127, 152] on input "Grilled Mussels 15 pcs." at bounding box center [221, 153] width 220 height 12
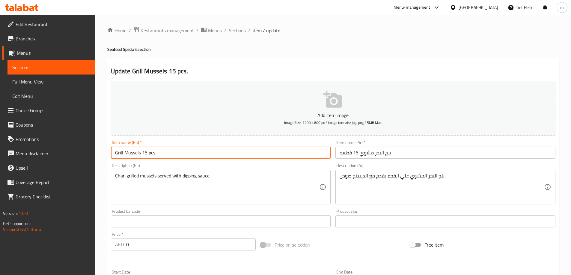
type input "Grill Mussels 15 pcs."
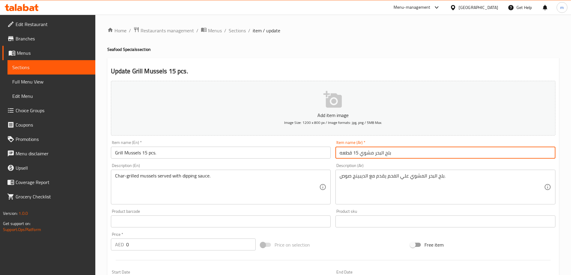
click at [368, 156] on input "بلح البحر مشوي 15 قطعه" at bounding box center [445, 153] width 220 height 12
click at [456, 153] on input "بلح البحر مشوي 15 قطعه" at bounding box center [445, 153] width 220 height 12
click at [527, 153] on input "بلح البحر مشوي 15 قطعه" at bounding box center [445, 153] width 220 height 12
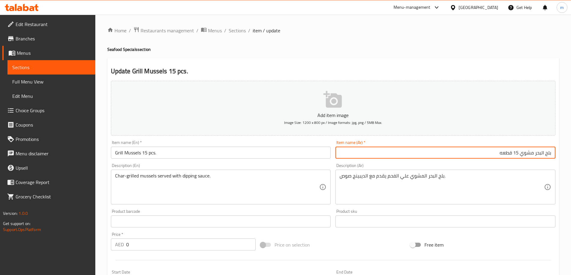
click at [527, 153] on input "بلح البحر مشوي 15 قطعه" at bounding box center [445, 153] width 220 height 12
type input "بلح البحر جريل 15 قطعه"
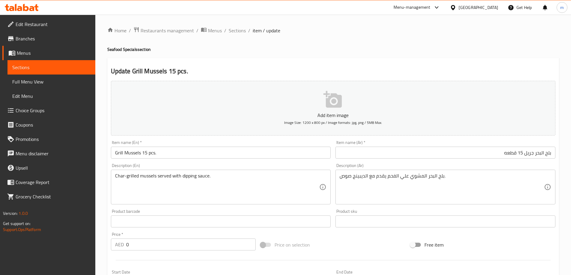
click at [466, 208] on div "Product sku Product sku" at bounding box center [445, 218] width 225 height 23
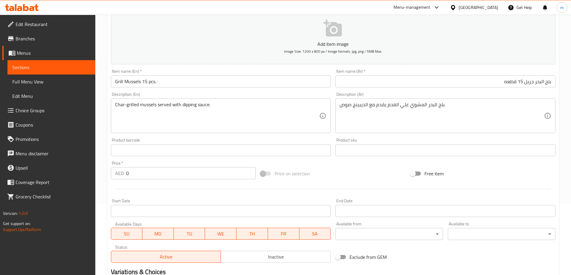
scroll to position [118, 0]
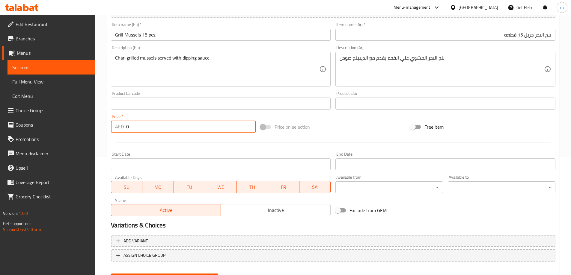
drag, startPoint x: 137, startPoint y: 124, endPoint x: 131, endPoint y: 124, distance: 6.9
click at [131, 124] on input "0" at bounding box center [191, 127] width 130 height 12
click at [120, 134] on div "Price   * AED 0 Price *" at bounding box center [183, 123] width 150 height 23
type input "95"
click at [164, 151] on div "Start Date Start Date" at bounding box center [220, 161] width 225 height 23
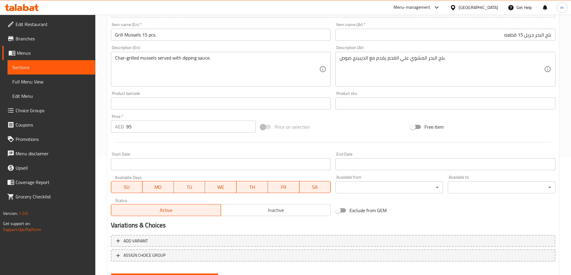
scroll to position [148, 0]
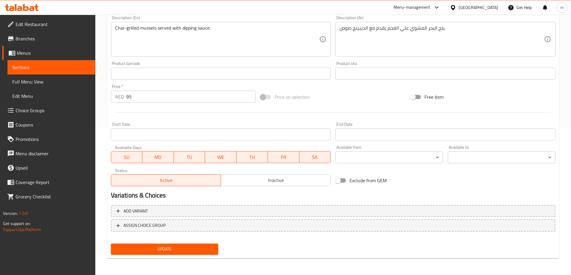
click at [171, 252] on span "Update" at bounding box center [165, 249] width 98 height 7
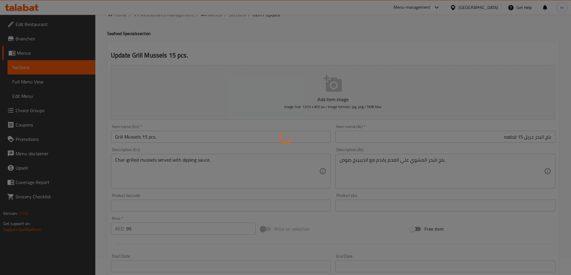
scroll to position [0, 0]
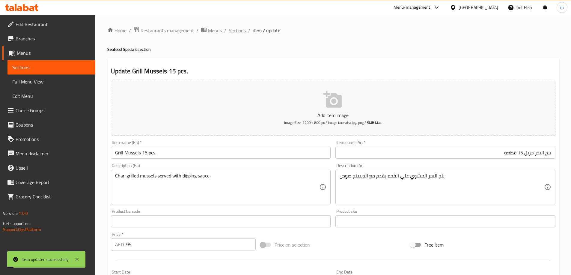
click at [238, 28] on span "Sections" at bounding box center [237, 30] width 17 height 7
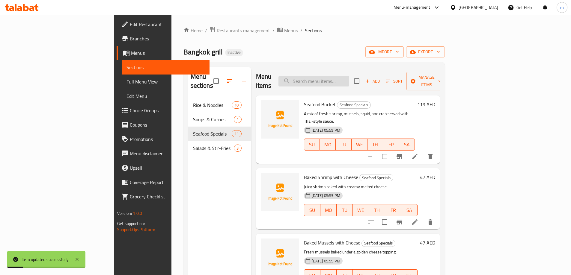
click at [344, 79] on input "search" at bounding box center [313, 81] width 71 height 10
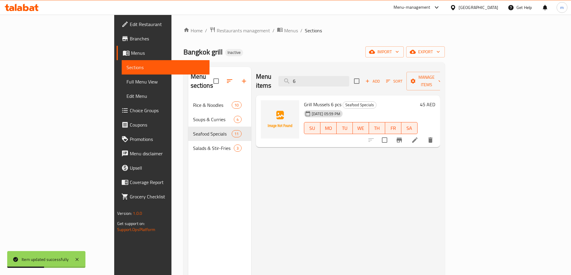
type input "6"
click at [418, 137] on icon at bounding box center [414, 140] width 7 height 7
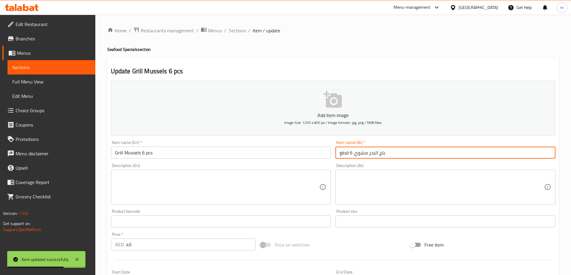
click at [363, 153] on input "بلح البحر مشوي 6 قطع" at bounding box center [445, 153] width 220 height 12
click at [528, 153] on input "بلح البحر مشوي 6 قطع" at bounding box center [445, 153] width 220 height 12
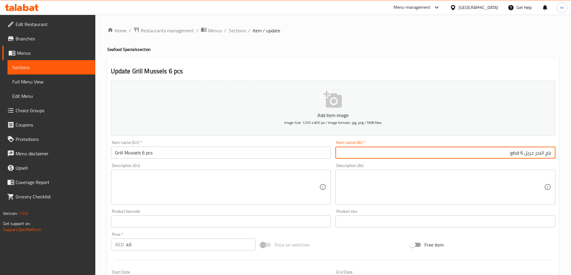
type input "بلح البحر جريل 6 قطع"
click at [418, 54] on div "Home / Restaurants management / Menus / Sections / item / update Seafood Specia…" at bounding box center [332, 219] width 451 height 385
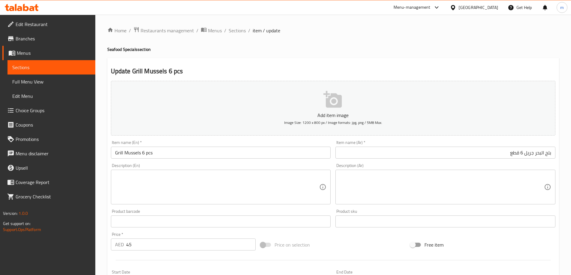
scroll to position [120, 0]
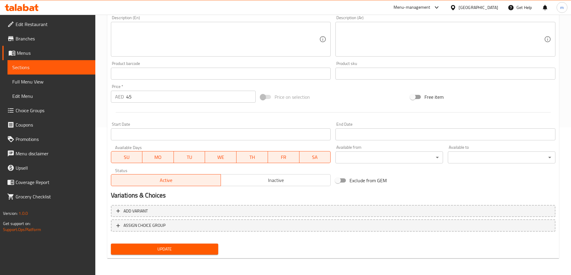
click at [202, 250] on span "Update" at bounding box center [165, 249] width 98 height 7
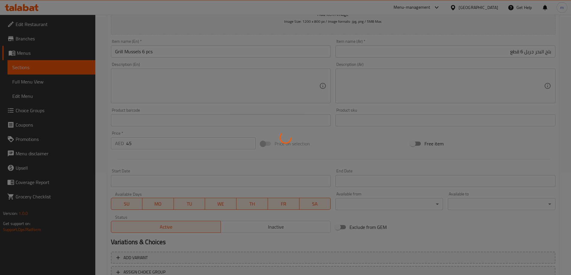
scroll to position [0, 0]
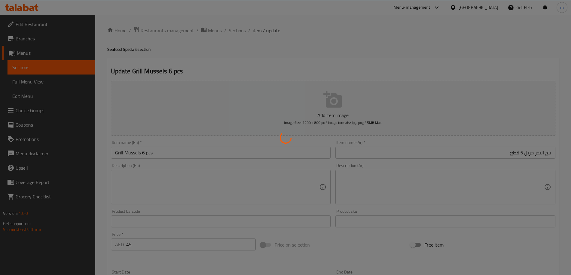
click at [235, 30] on div at bounding box center [285, 137] width 571 height 275
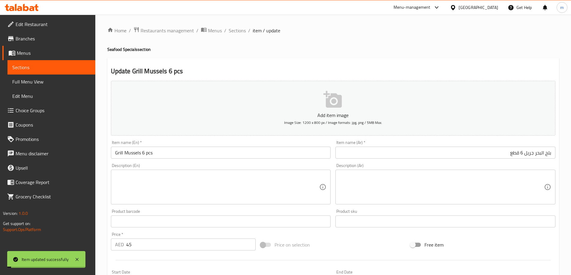
click at [235, 30] on span "Sections" at bounding box center [237, 30] width 17 height 7
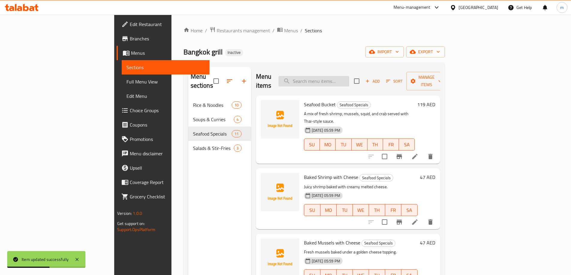
click at [349, 77] on input "search" at bounding box center [313, 81] width 71 height 10
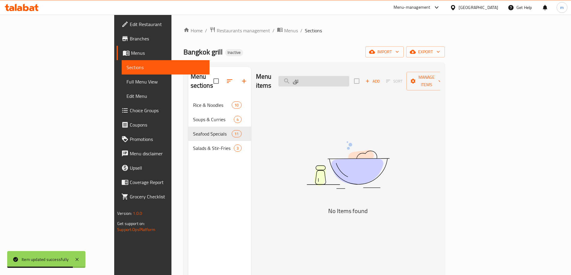
type input "ل"
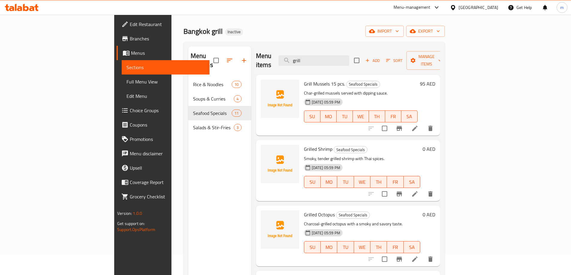
scroll to position [30, 0]
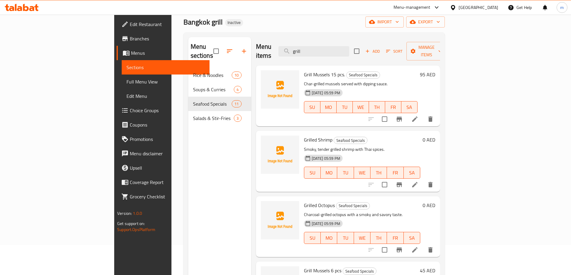
type input "grill"
click at [423, 180] on li at bounding box center [414, 184] width 17 height 11
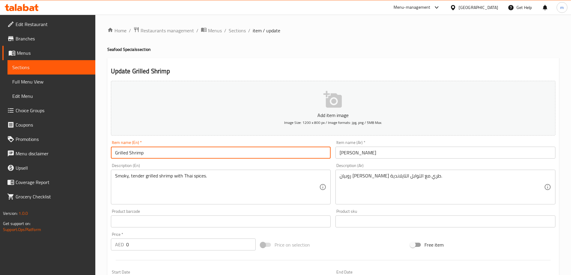
drag, startPoint x: 128, startPoint y: 154, endPoint x: 125, endPoint y: 156, distance: 4.2
click at [125, 156] on input "Grilled Shrimp" at bounding box center [221, 153] width 220 height 12
type input "Grill Shrimp"
click at [349, 157] on input "روبيان مشوي" at bounding box center [445, 153] width 220 height 12
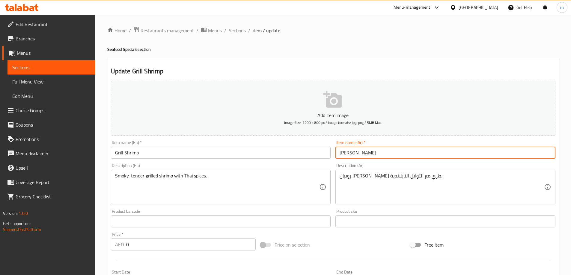
click at [349, 157] on input "روبيان مشوي" at bounding box center [445, 153] width 220 height 12
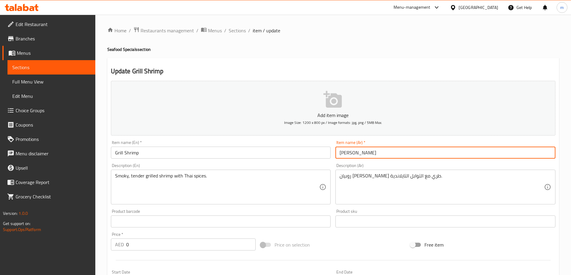
click at [349, 157] on input "روبيان مشوي" at bounding box center [445, 153] width 220 height 12
click at [532, 150] on input "روبيان مشوي" at bounding box center [445, 153] width 220 height 12
type input "روبيان جريل"
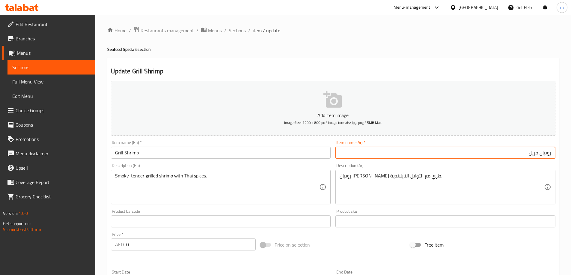
click at [471, 68] on h2 "Update Grill Shrimp" at bounding box center [333, 71] width 444 height 9
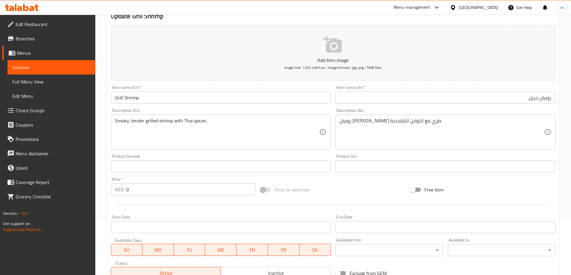
scroll to position [90, 0]
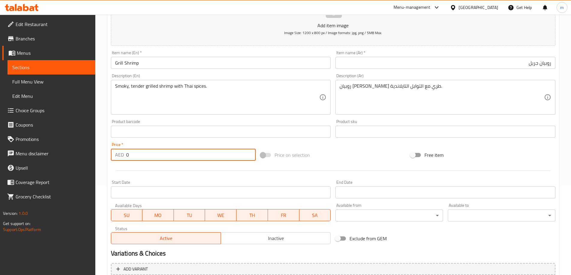
drag, startPoint x: 175, startPoint y: 156, endPoint x: 84, endPoint y: 158, distance: 91.7
click at [84, 158] on div "Edit Restaurant Branches Menus Sections Full Menu View Edit Menu Choice Groups …" at bounding box center [285, 129] width 571 height 409
type input "37"
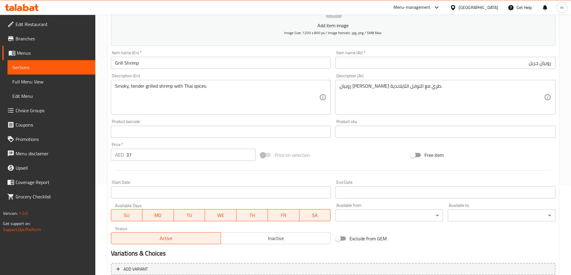
click at [161, 181] on div "Start Date Start Date" at bounding box center [221, 189] width 220 height 18
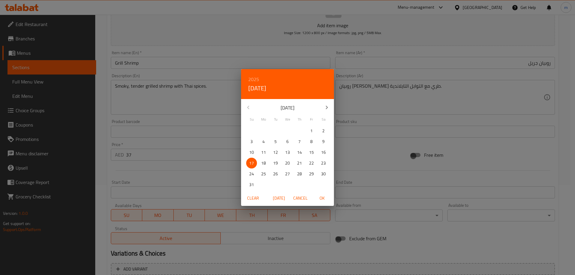
click at [297, 197] on span "Cancel" at bounding box center [300, 198] width 14 height 7
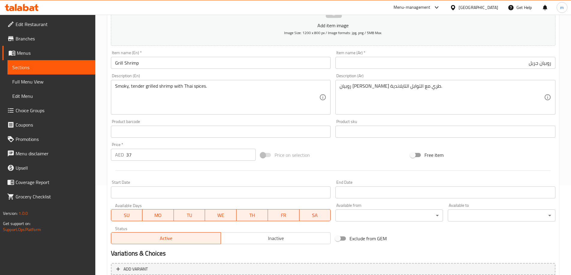
click at [191, 166] on div at bounding box center [332, 170] width 449 height 15
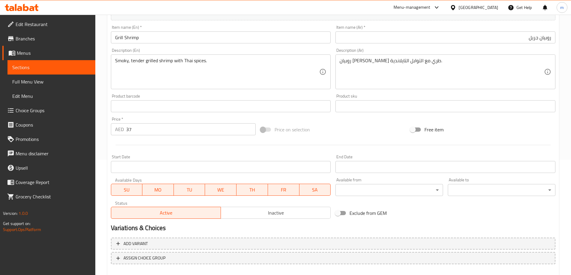
scroll to position [148, 0]
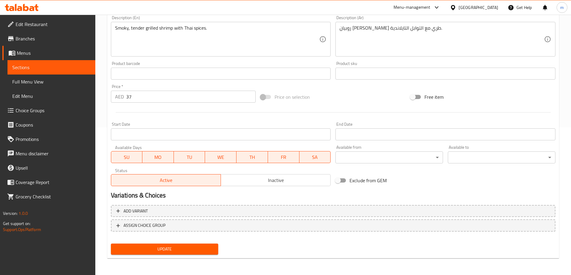
click at [169, 244] on button "Update" at bounding box center [165, 249] width 108 height 11
click at [447, 185] on div "Exclude from GEM" at bounding box center [408, 181] width 150 height 16
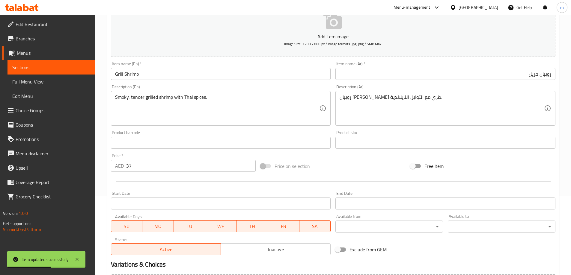
scroll to position [0, 0]
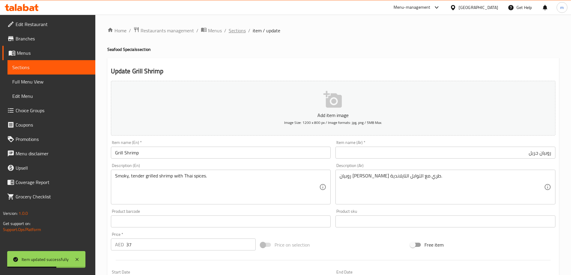
click at [235, 30] on span "Sections" at bounding box center [237, 30] width 17 height 7
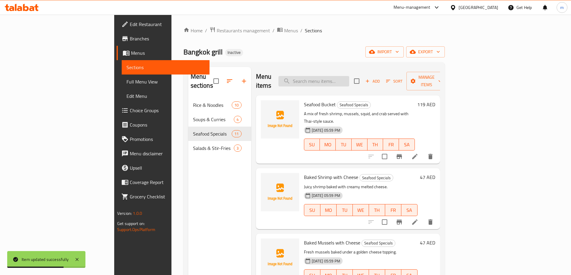
click at [349, 76] on input "search" at bounding box center [313, 81] width 71 height 10
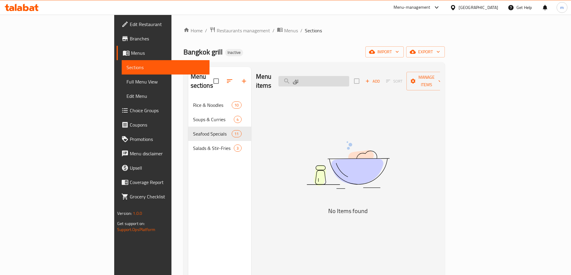
type input "ل"
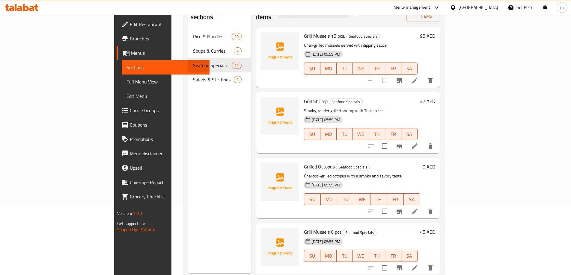
scroll to position [84, 0]
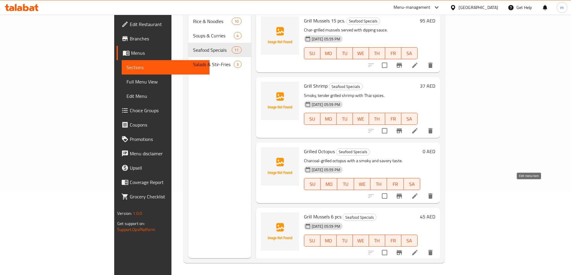
type input "grill"
click at [418, 193] on icon at bounding box center [414, 196] width 7 height 7
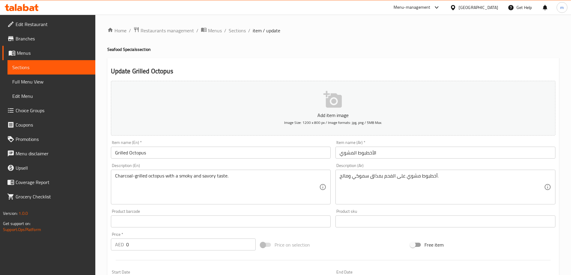
click at [117, 152] on input "Grilled Octopus" at bounding box center [221, 153] width 220 height 12
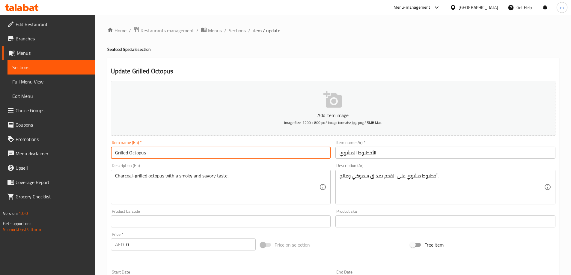
click at [117, 152] on input "Grilled Octopus" at bounding box center [221, 153] width 220 height 12
click at [123, 154] on input "Grilled Octopus" at bounding box center [221, 153] width 220 height 12
click at [127, 154] on input "Grilled Octopus" at bounding box center [221, 153] width 220 height 12
type input "Grill Octopus"
click at [341, 156] on input "الأخطبوط المشوي" at bounding box center [445, 153] width 220 height 12
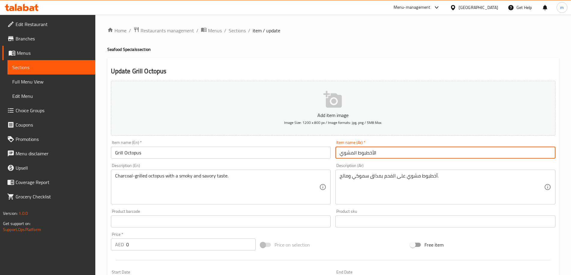
click at [341, 156] on input "الأخطبوط المشوي" at bounding box center [445, 153] width 220 height 12
click at [352, 152] on input "الأخطبوط المشوي" at bounding box center [445, 153] width 220 height 12
click at [351, 152] on input "الأخطبوط المشوي" at bounding box center [445, 153] width 220 height 12
click at [510, 154] on input "الأخطبوط المشوي" at bounding box center [445, 153] width 220 height 12
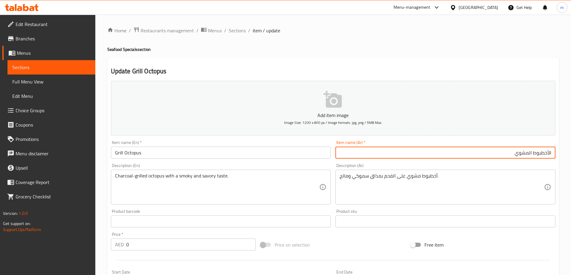
drag, startPoint x: 511, startPoint y: 155, endPoint x: 523, endPoint y: 156, distance: 12.3
click at [523, 156] on input "الأخطبوط المشوي" at bounding box center [445, 153] width 220 height 12
click at [527, 154] on input "الأخطبوط المشوي" at bounding box center [445, 153] width 220 height 12
click at [508, 154] on input "الأخطبوط المشوي" at bounding box center [445, 153] width 220 height 12
type input "ا"
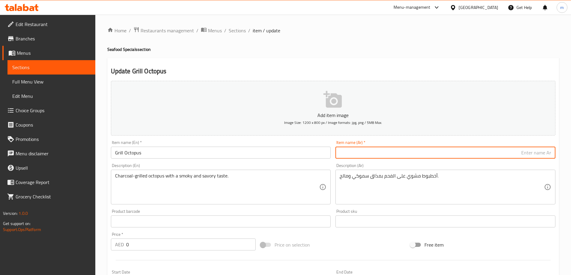
type input "j"
type input "اخطبوط جريل"
click at [514, 57] on div "Home / Restaurants management / Menus / Sections / item / update Seafood Specia…" at bounding box center [332, 219] width 451 height 385
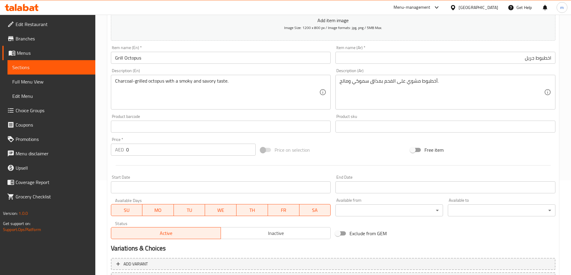
scroll to position [120, 0]
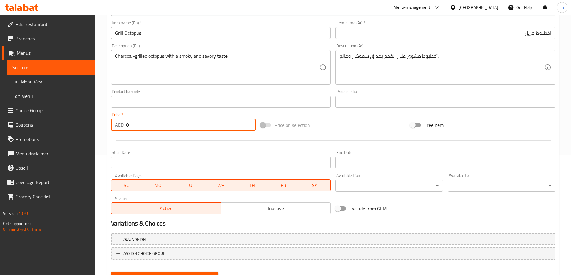
drag, startPoint x: 172, startPoint y: 124, endPoint x: 120, endPoint y: 128, distance: 51.4
click at [120, 128] on div "AED 0 Price *" at bounding box center [183, 125] width 145 height 12
type input "37"
click at [129, 146] on div at bounding box center [332, 140] width 449 height 15
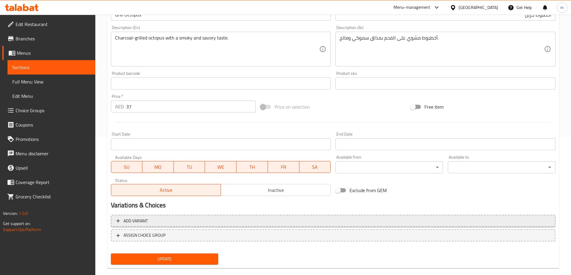
scroll to position [148, 0]
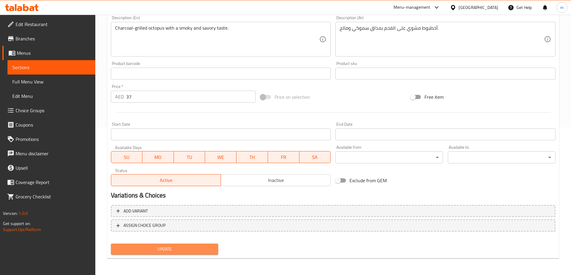
click at [167, 249] on span "Update" at bounding box center [165, 249] width 98 height 7
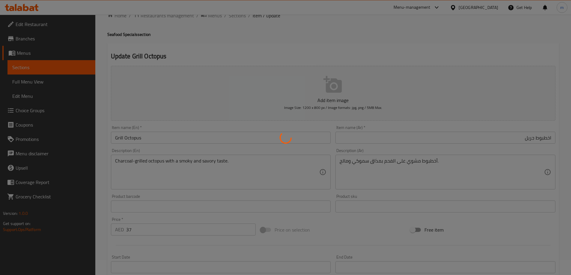
scroll to position [0, 0]
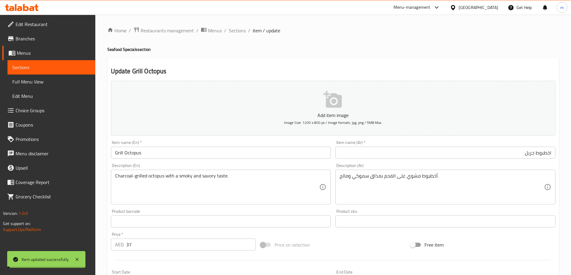
click at [229, 31] on span "Sections" at bounding box center [237, 30] width 17 height 7
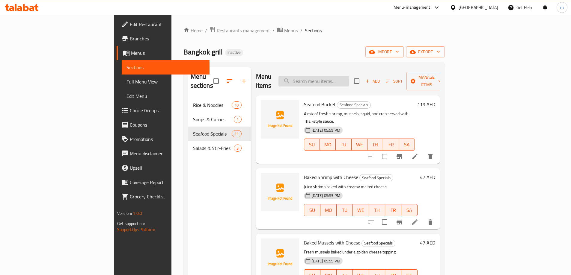
click at [349, 76] on input "search" at bounding box center [313, 81] width 71 height 10
paste input "Fried Jumbo shrimp"
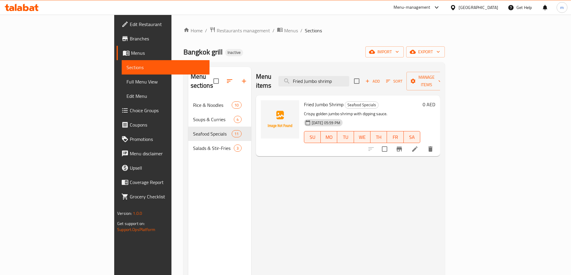
type input "Fried Jumbo shrimp"
click at [417, 146] on icon at bounding box center [414, 148] width 5 height 5
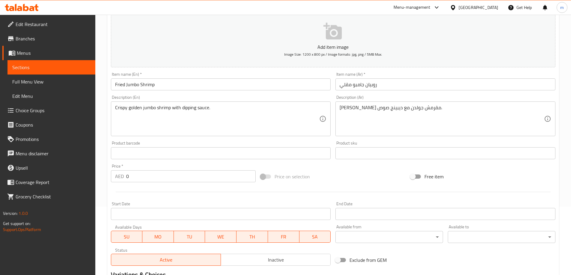
scroll to position [148, 0]
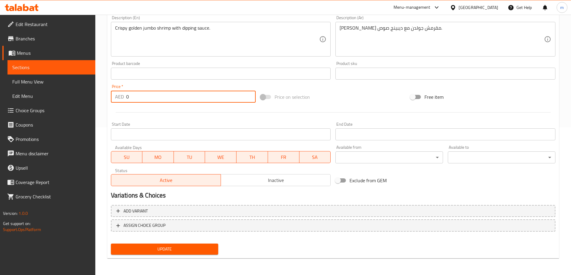
drag, startPoint x: 148, startPoint y: 96, endPoint x: 119, endPoint y: 95, distance: 29.4
click at [119, 95] on div "AED 0 Price *" at bounding box center [183, 97] width 145 height 12
type input "55"
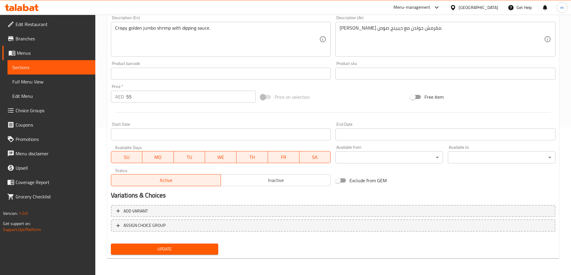
click at [155, 123] on div "Start Date Start Date" at bounding box center [221, 131] width 220 height 18
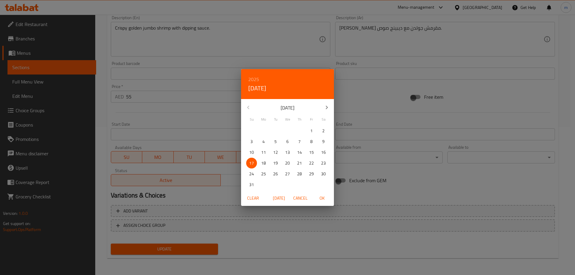
click at [160, 127] on div "2025 Sun, Aug 17 August 2025 Su Mo Tu We Th Fr Sa 27 28 29 30 31 1 2 3 4 5 6 7 …" at bounding box center [287, 137] width 575 height 275
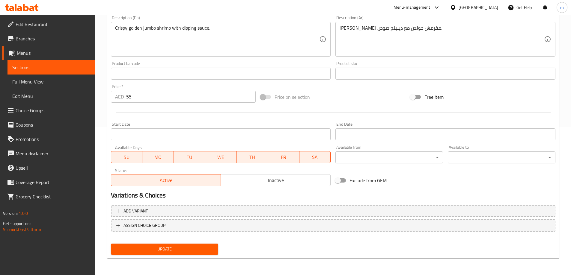
click at [194, 104] on div "Price   * AED 55 Price *" at bounding box center [183, 93] width 150 height 23
click at [177, 247] on span "Update" at bounding box center [165, 249] width 98 height 7
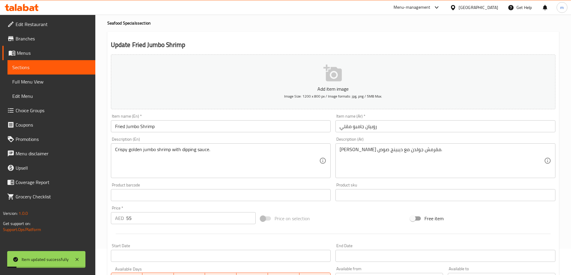
scroll to position [0, 0]
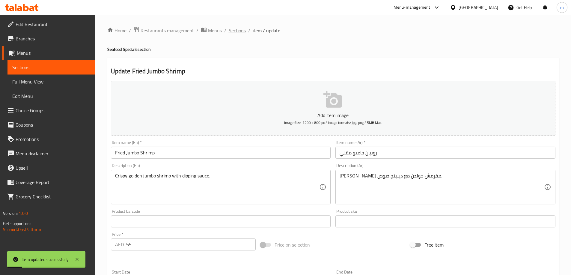
click at [238, 33] on span "Sections" at bounding box center [237, 30] width 17 height 7
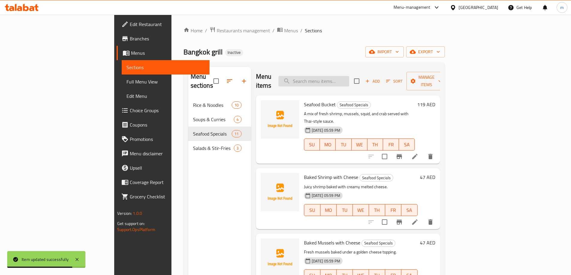
click at [344, 79] on input "search" at bounding box center [313, 81] width 71 height 10
paste input "Fried Butterfly shrimp"
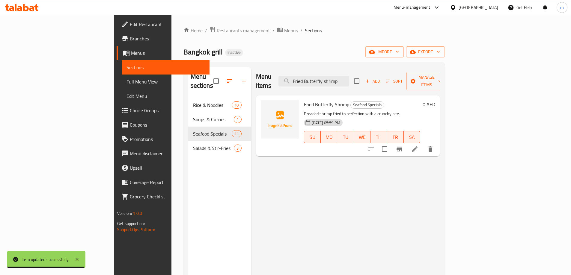
type input "Fried Butterfly shrimp"
click at [418, 146] on icon at bounding box center [414, 149] width 7 height 7
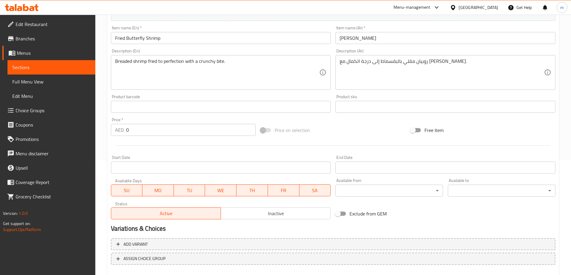
scroll to position [120, 0]
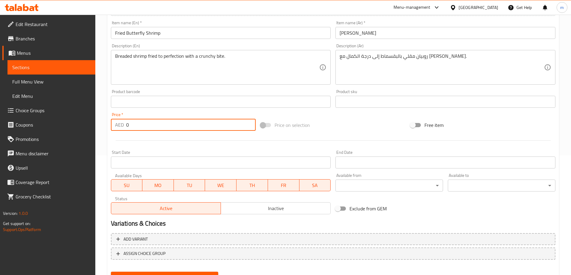
drag, startPoint x: 143, startPoint y: 127, endPoint x: 123, endPoint y: 129, distance: 20.2
click at [123, 129] on div "AED 0 Price *" at bounding box center [183, 125] width 145 height 12
type input "55"
click at [129, 143] on div at bounding box center [332, 140] width 449 height 15
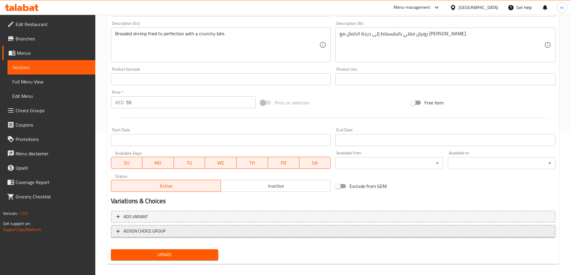
scroll to position [148, 0]
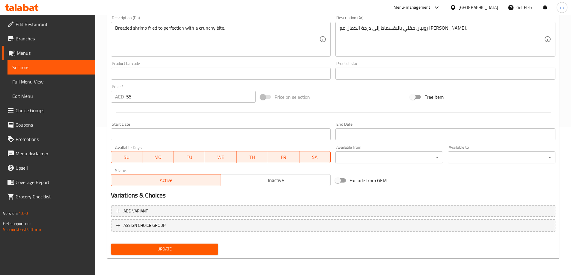
click at [182, 251] on span "Update" at bounding box center [165, 249] width 98 height 7
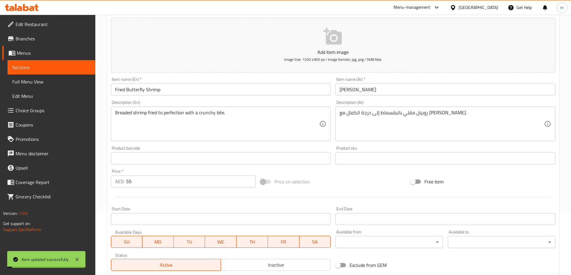
scroll to position [0, 0]
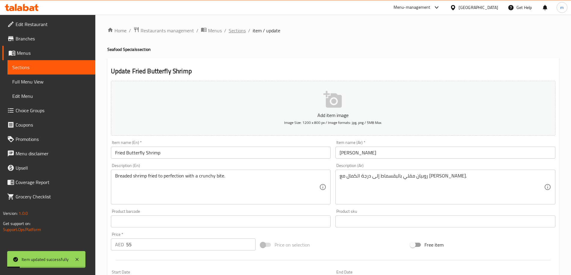
click at [233, 29] on span "Sections" at bounding box center [237, 30] width 17 height 7
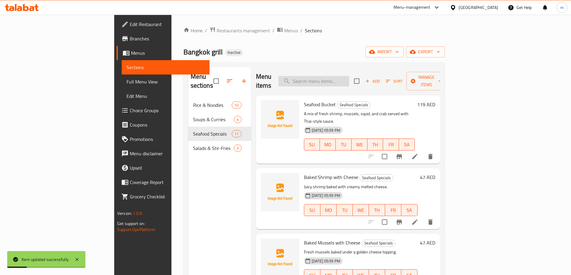
click at [348, 81] on input "search" at bounding box center [313, 81] width 71 height 10
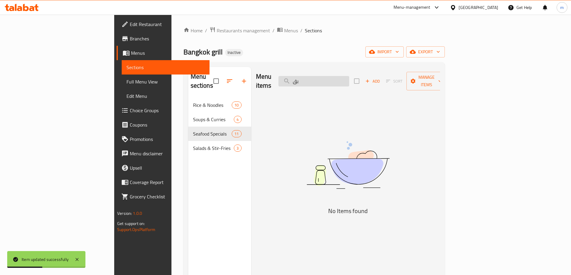
type input "ب"
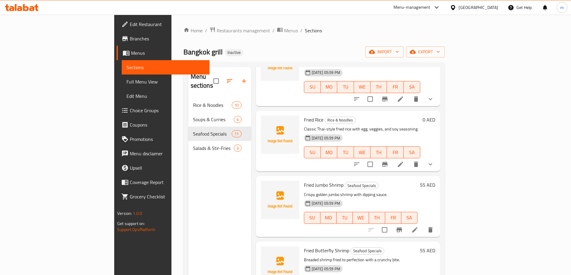
scroll to position [629, 0]
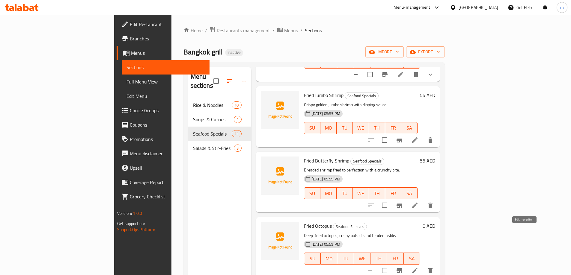
type input "fried"
click at [418, 267] on icon at bounding box center [414, 270] width 7 height 7
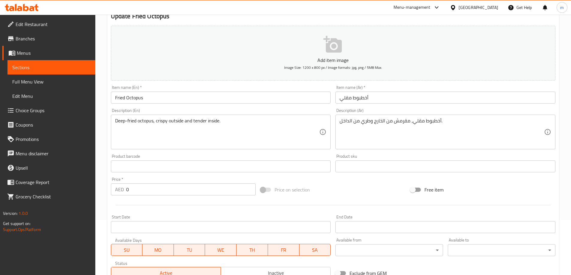
scroll to position [60, 0]
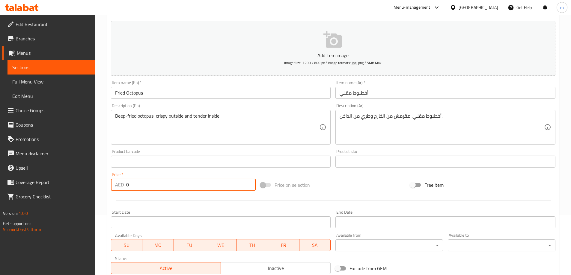
drag, startPoint x: 118, startPoint y: 182, endPoint x: 93, endPoint y: 182, distance: 24.9
click at [93, 182] on div "Edit Restaurant Branches Menus Sections Full Menu View Edit Menu Choice Groups …" at bounding box center [285, 159] width 571 height 409
type input "55"
click at [195, 199] on div at bounding box center [332, 200] width 449 height 15
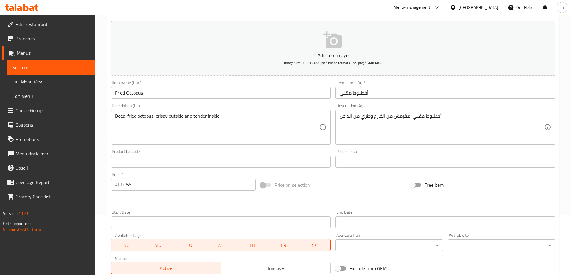
scroll to position [148, 0]
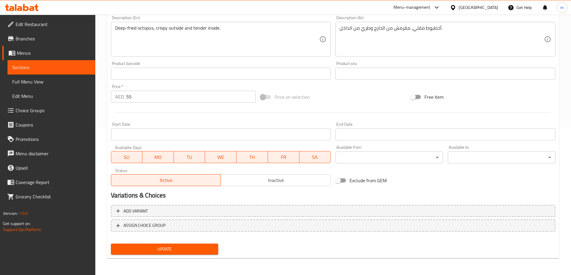
click at [176, 253] on span "Update" at bounding box center [165, 249] width 98 height 7
click at [341, 112] on div at bounding box center [332, 112] width 449 height 15
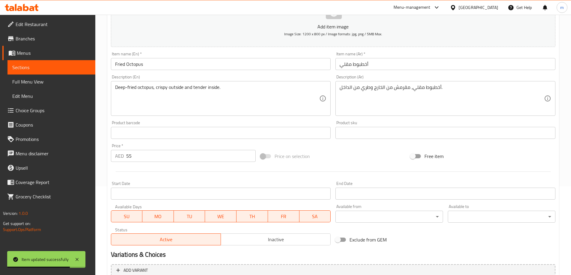
scroll to position [0, 0]
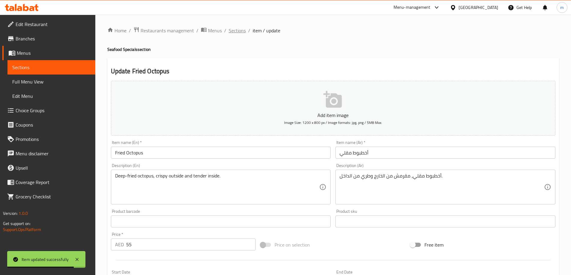
click at [232, 29] on span "Sections" at bounding box center [237, 30] width 17 height 7
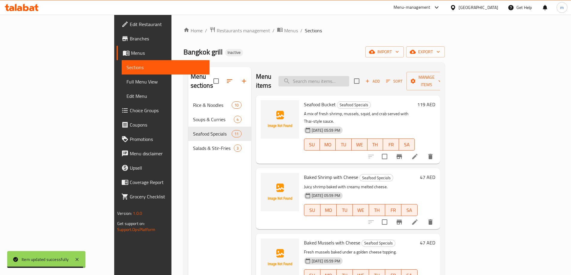
click at [349, 80] on input "search" at bounding box center [313, 81] width 71 height 10
paste input "Fried Caramari"
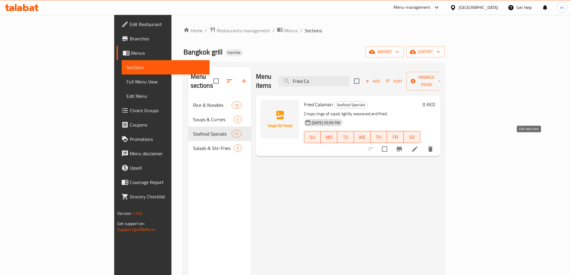
type input "Fried Ca"
click at [418, 146] on icon at bounding box center [414, 149] width 7 height 7
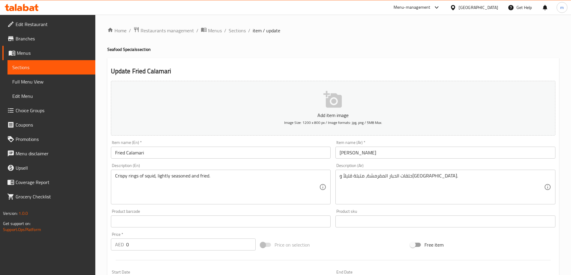
drag, startPoint x: 152, startPoint y: 237, endPoint x: 133, endPoint y: 246, distance: 21.6
click at [131, 246] on div "Price   * AED 0 Price *" at bounding box center [183, 241] width 145 height 18
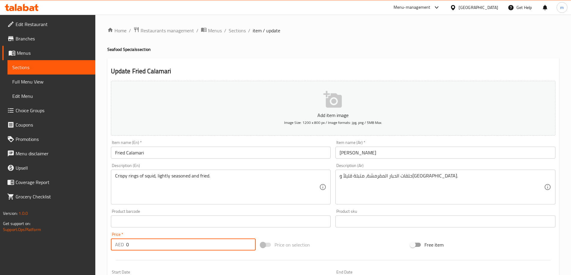
click at [133, 246] on input "0" at bounding box center [191, 245] width 130 height 12
drag, startPoint x: 128, startPoint y: 245, endPoint x: 118, endPoint y: 244, distance: 10.2
click at [118, 244] on div "AED 0 Price *" at bounding box center [183, 245] width 145 height 12
type input "55"
click at [105, 229] on div "Home / Restaurants management / Menus / Sections / item / update Seafood Specia…" at bounding box center [332, 219] width 475 height 409
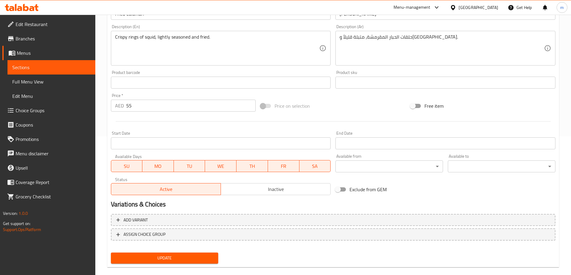
scroll to position [148, 0]
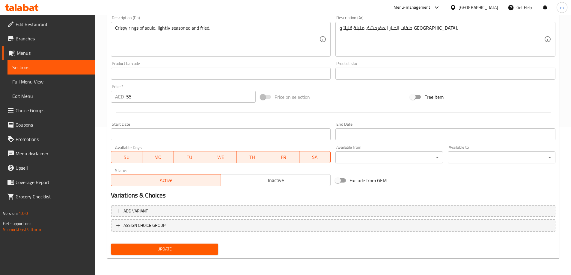
click at [158, 246] on span "Update" at bounding box center [165, 249] width 98 height 7
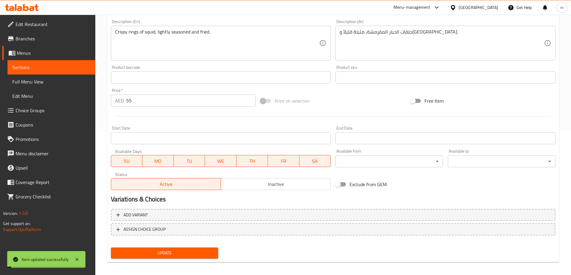
scroll to position [0, 0]
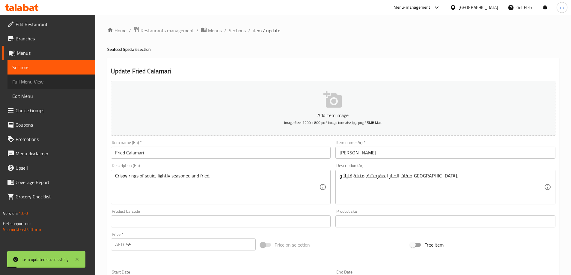
click at [15, 75] on link "Full Menu View" at bounding box center [51, 82] width 88 height 14
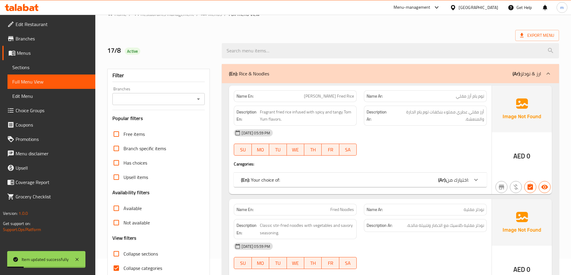
scroll to position [90, 0]
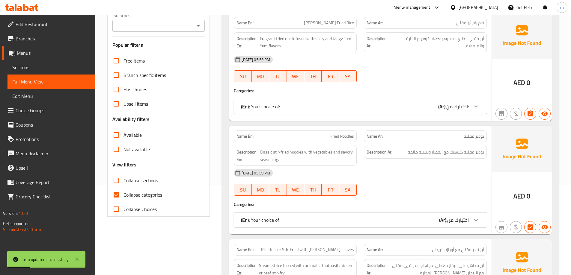
click at [137, 197] on span "Collapse categories" at bounding box center [142, 194] width 39 height 7
click at [123, 197] on input "Collapse categories" at bounding box center [116, 195] width 14 height 14
checkbox input "false"
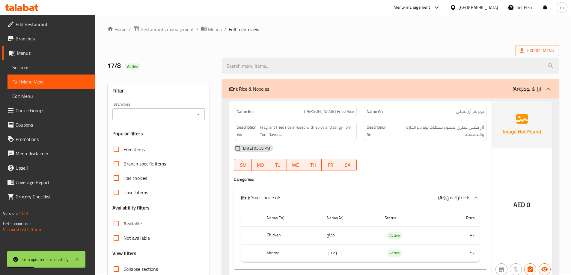
scroll to position [0, 0]
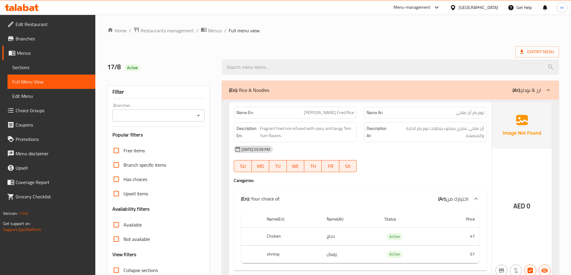
click at [350, 52] on div "Export Menu" at bounding box center [332, 51] width 451 height 11
click at [404, 56] on div at bounding box center [390, 67] width 344 height 22
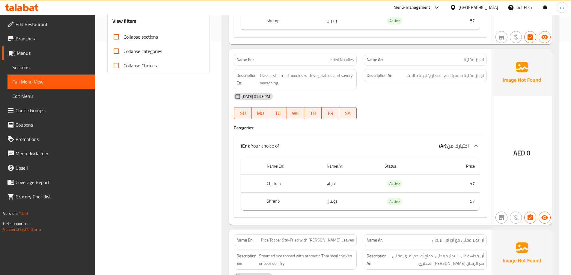
scroll to position [246, 0]
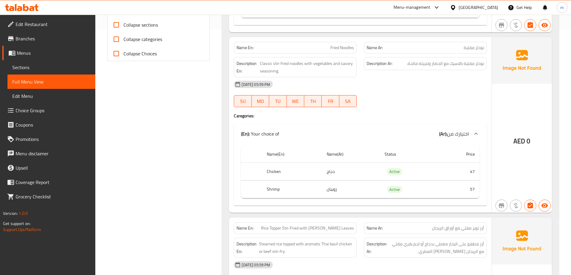
click at [398, 102] on div "17-08-2025 05:59 PM SU MO TU WE TH FR SA" at bounding box center [360, 94] width 260 height 34
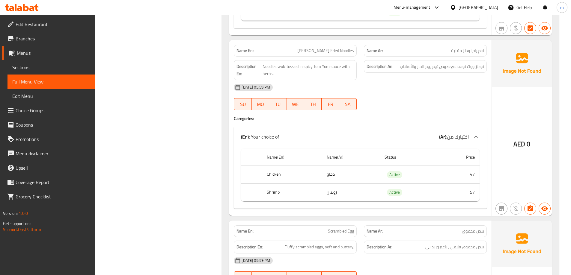
scroll to position [797, 0]
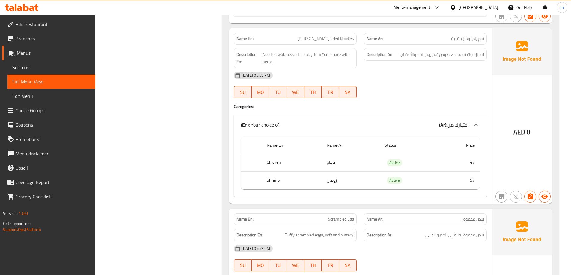
drag, startPoint x: 347, startPoint y: 96, endPoint x: 324, endPoint y: 101, distance: 23.5
click at [333, 36] on span "[PERSON_NAME] Fried Noodles" at bounding box center [325, 39] width 57 height 6
click at [333, 37] on span "[PERSON_NAME] Fried Noodles" at bounding box center [325, 39] width 57 height 6
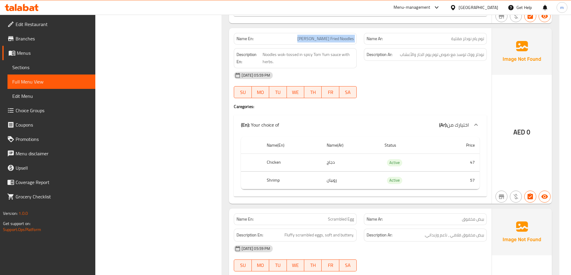
click at [333, 37] on span "[PERSON_NAME] Fried Noodles" at bounding box center [325, 39] width 57 height 6
copy span "[PERSON_NAME] Fried Noodles"
click at [48, 64] on span "Sections" at bounding box center [51, 67] width 78 height 7
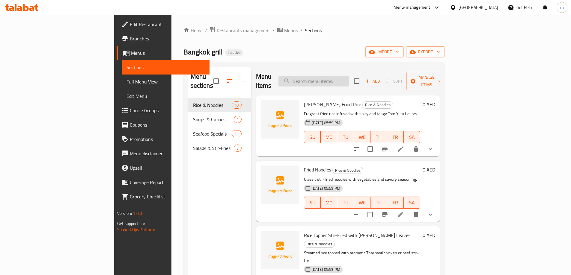
click at [344, 81] on input "search" at bounding box center [313, 81] width 71 height 10
paste input "[PERSON_NAME] Fried Noodles"
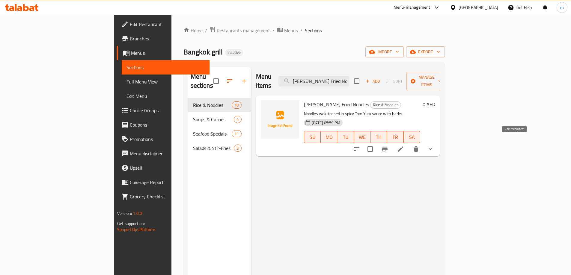
type input "[PERSON_NAME] Fried Noodles"
click at [404, 146] on icon at bounding box center [400, 149] width 7 height 7
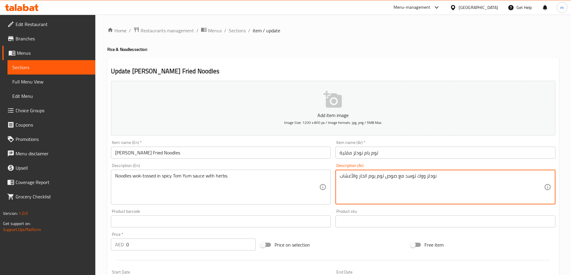
click at [407, 178] on textarea "نودلز ووك توسد مع صوص توم يوم الحار والأعشاب" at bounding box center [441, 187] width 204 height 28
click at [424, 200] on textarea "نودلز ووك مع صوص توم يوم الحار والأعشاب" at bounding box center [441, 187] width 204 height 28
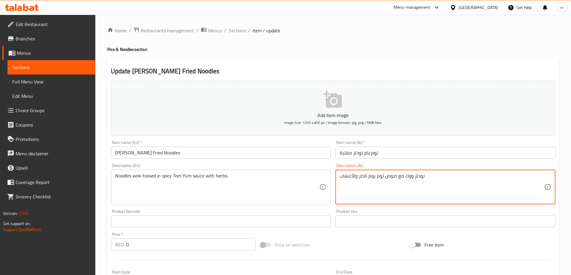
click at [424, 200] on textarea "نودلز ووك مع صوص توم يوم الحار والأعشاب" at bounding box center [441, 187] width 204 height 28
click at [404, 187] on textarea "نودلز ووك مع صوص توم يوم الحار والأعشاب" at bounding box center [441, 187] width 204 height 28
click at [524, 176] on textarea "نودلز ووك مع صوص توم يوم الحار والأعشاب" at bounding box center [441, 187] width 204 height 28
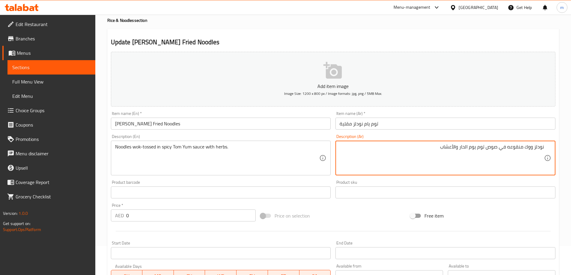
scroll to position [30, 0]
click at [456, 147] on textarea "نودلز ووك منقوعه في صوص توم يوم الحار والأعشاب" at bounding box center [441, 157] width 204 height 28
type textarea "نودلز ووك منقوعه في صوص توم يوم الحار مع الأعشاب"
click at [484, 194] on input "text" at bounding box center [445, 192] width 220 height 12
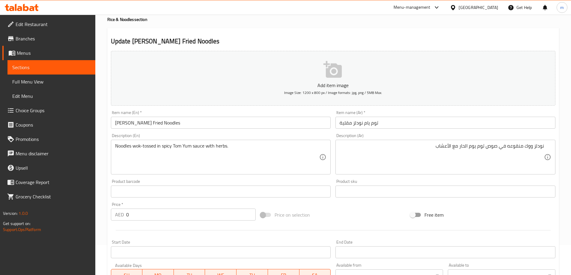
click at [494, 42] on h2 "Update Tom yum Fried Noodles" at bounding box center [333, 41] width 444 height 9
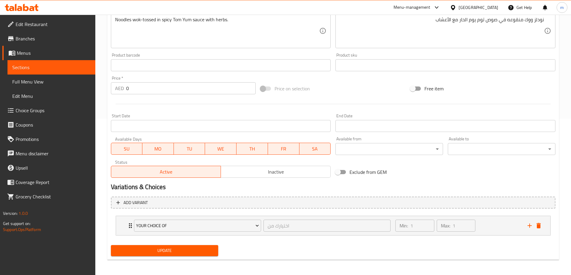
scroll to position [158, 0]
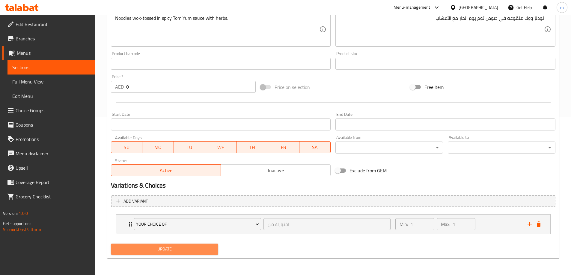
click at [170, 252] on span "Update" at bounding box center [165, 249] width 98 height 7
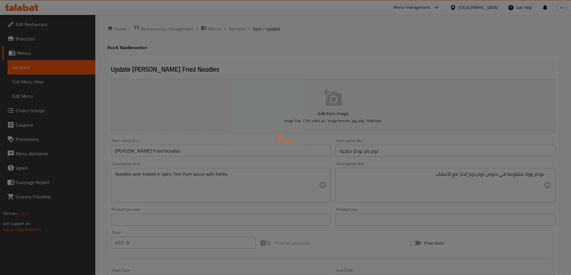
scroll to position [0, 0]
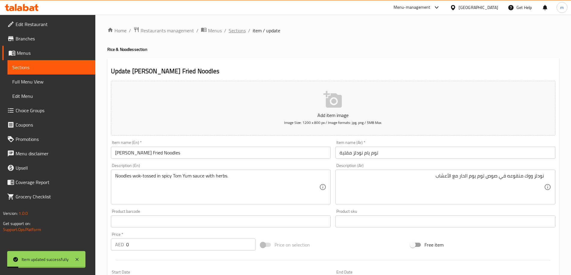
click at [233, 28] on span "Sections" at bounding box center [237, 30] width 17 height 7
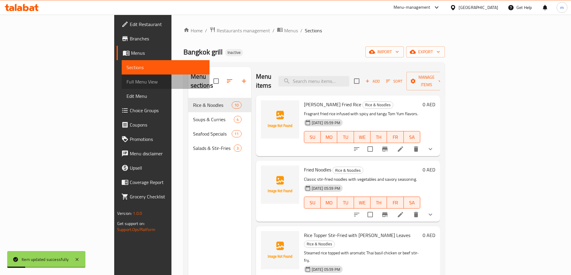
click at [126, 79] on span "Full Menu View" at bounding box center [165, 81] width 78 height 7
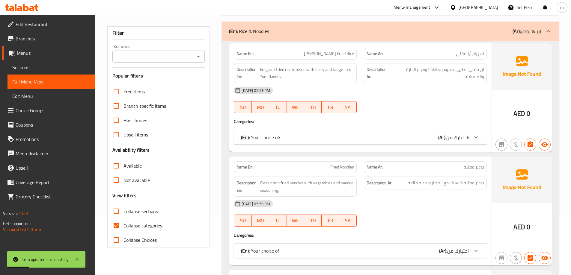
scroll to position [60, 0]
click at [159, 224] on span "Collapse categories" at bounding box center [142, 224] width 39 height 7
click at [123, 224] on input "Collapse categories" at bounding box center [116, 225] width 14 height 14
checkbox input "false"
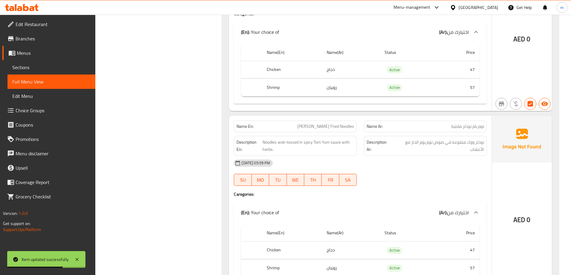
scroll to position [719, 0]
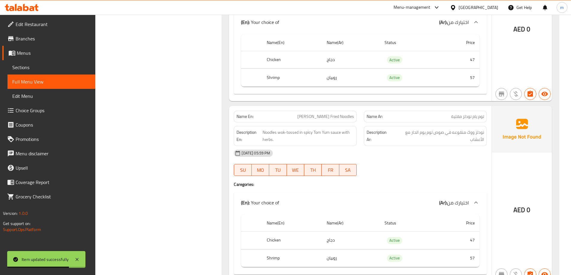
click at [440, 152] on div "[DATE] 05:59 PM" at bounding box center [360, 153] width 260 height 14
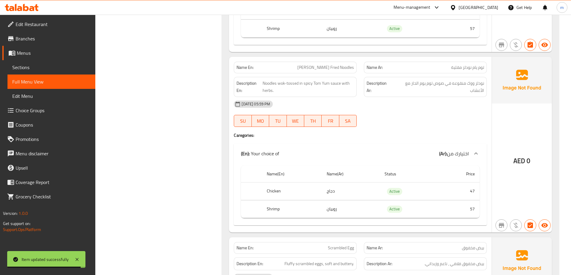
scroll to position [779, 0]
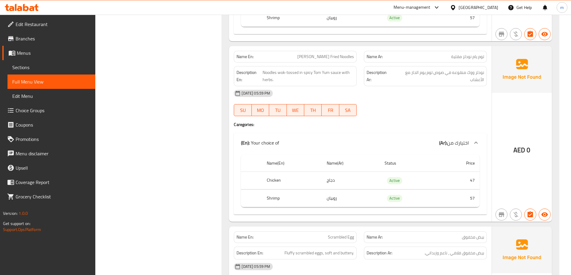
click at [528, 105] on div "AED 0" at bounding box center [522, 134] width 60 height 176
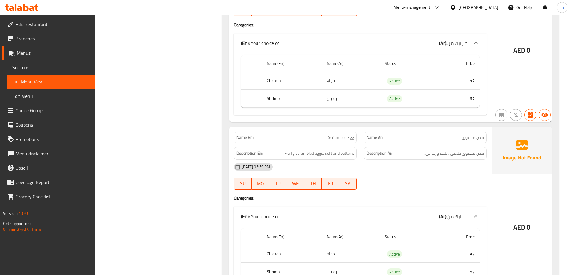
scroll to position [899, 0]
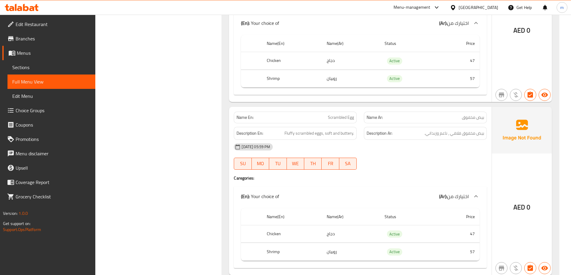
click at [445, 141] on div "[DATE] 05:59 PM" at bounding box center [360, 147] width 260 height 14
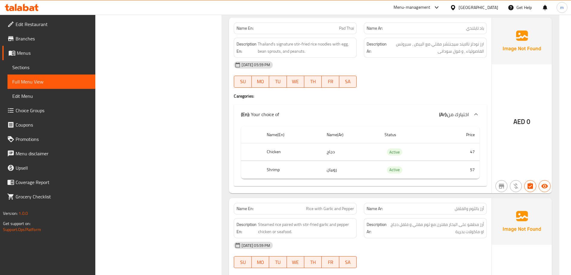
scroll to position [1246, 0]
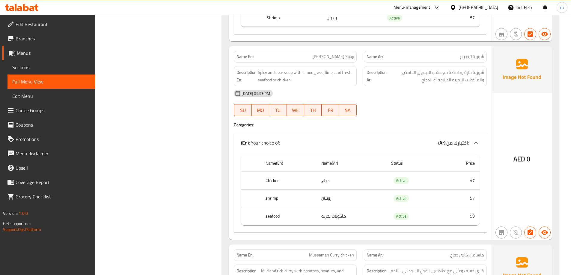
scroll to position [2001, 0]
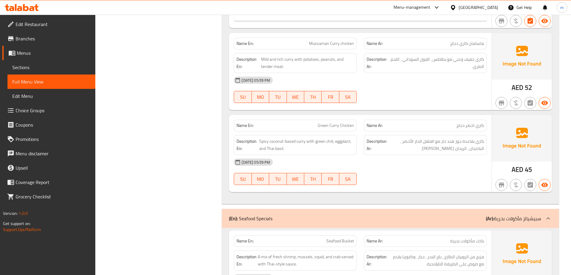
scroll to position [2211, 0]
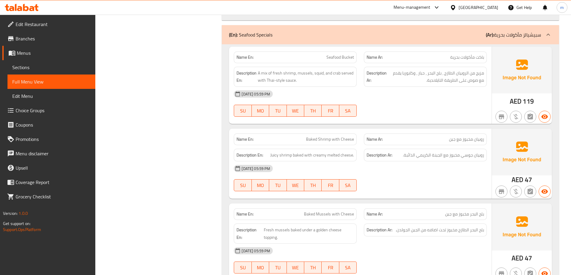
scroll to position [2390, 0]
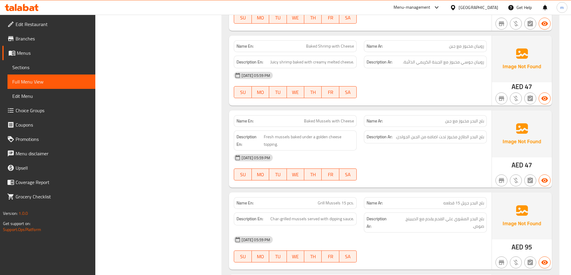
scroll to position [2480, 0]
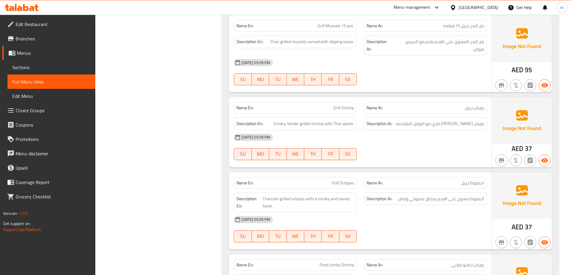
scroll to position [2660, 0]
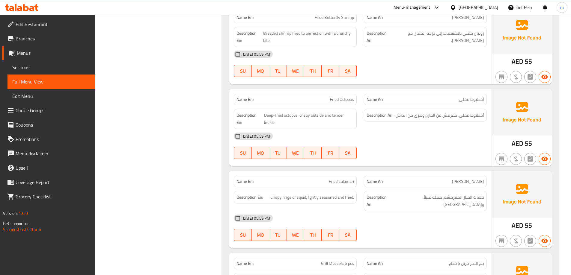
scroll to position [3049, 0]
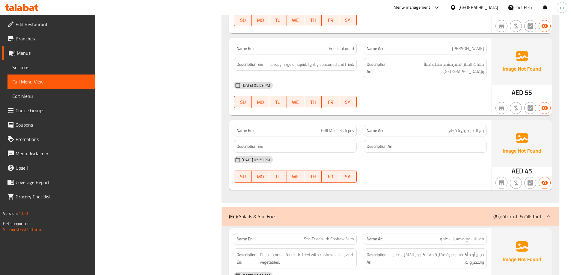
scroll to position [3139, 0]
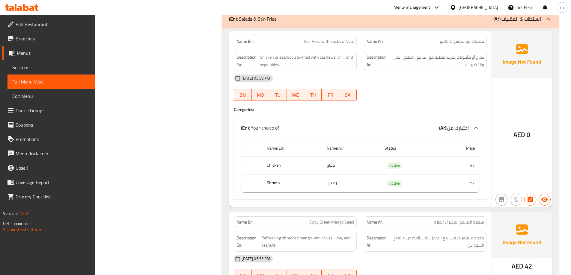
scroll to position [3319, 0]
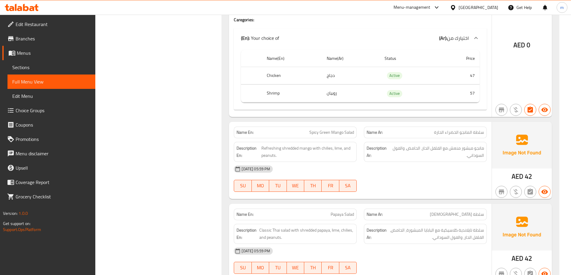
scroll to position [3421, 0]
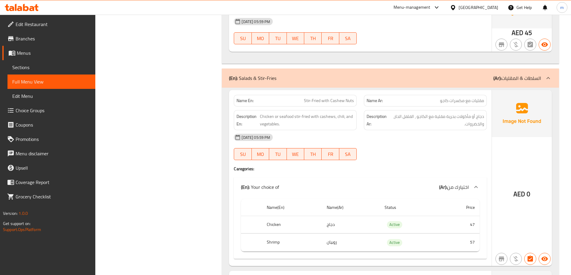
scroll to position [3182, 0]
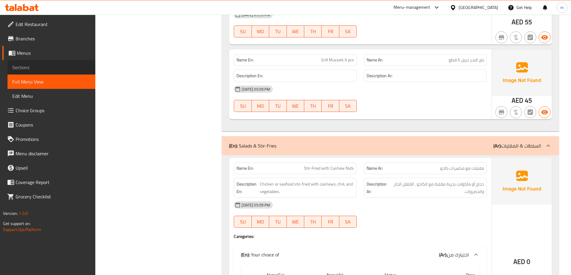
click at [60, 69] on span "Sections" at bounding box center [51, 67] width 78 height 7
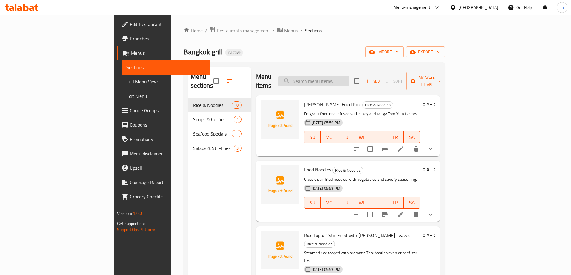
click at [349, 77] on input "search" at bounding box center [313, 81] width 71 height 10
paste input "[PERSON_NAME] Fried Noodles"
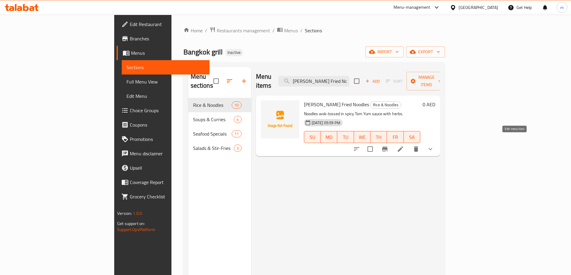
type input "[PERSON_NAME] Fried Noodles"
click at [404, 146] on icon at bounding box center [400, 149] width 7 height 7
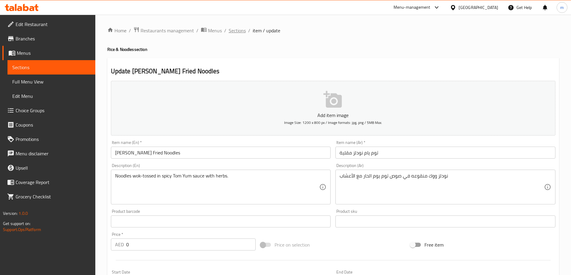
click at [232, 28] on span "Sections" at bounding box center [237, 30] width 17 height 7
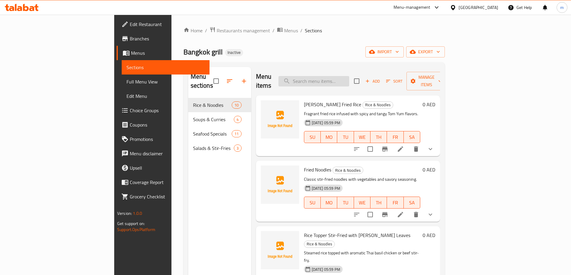
drag, startPoint x: 348, startPoint y: 84, endPoint x: 346, endPoint y: 78, distance: 5.5
click at [347, 84] on div "Menu items Add Sort Manage items" at bounding box center [348, 81] width 184 height 28
click at [346, 78] on input "search" at bounding box center [313, 81] width 71 height 10
paste input "Fried Caramari"
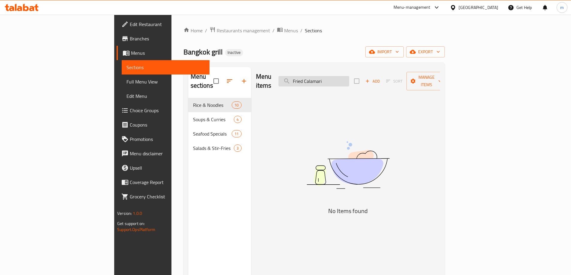
click at [349, 78] on input "Fried Calamari" at bounding box center [313, 81] width 71 height 10
type input "F"
type input "caramari"
click at [126, 70] on span "Sections" at bounding box center [165, 67] width 78 height 7
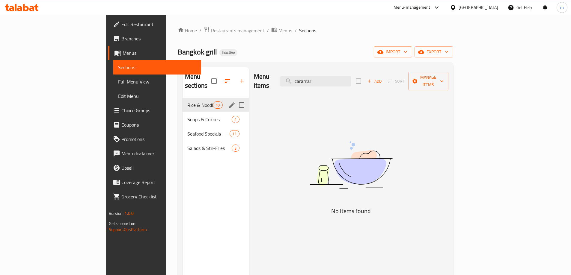
click at [182, 98] on div "Rice & Noodles 10" at bounding box center [215, 105] width 67 height 14
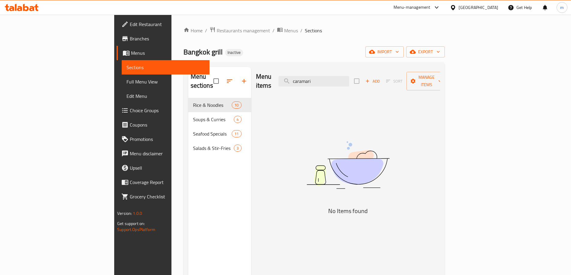
click at [266, 125] on div "Menu items caramari Add Sort Manage items No Items found" at bounding box center [345, 204] width 189 height 275
click at [349, 78] on input "caramari" at bounding box center [313, 81] width 71 height 10
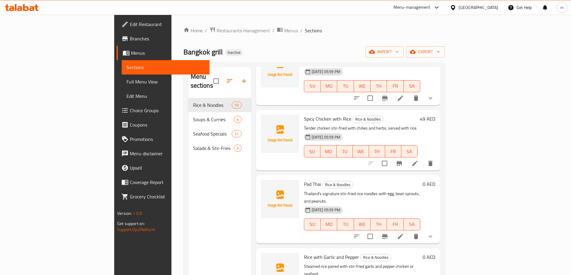
scroll to position [84, 0]
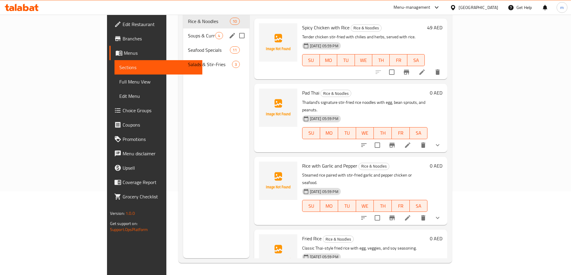
click at [183, 28] on div "Soups & Curries 4" at bounding box center [216, 35] width 66 height 14
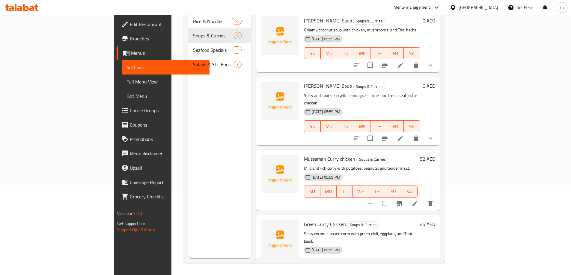
click at [457, 106] on div "Home / Restaurants management / Menus / Sections Bangkok grill Inactive import …" at bounding box center [313, 103] width 285 height 344
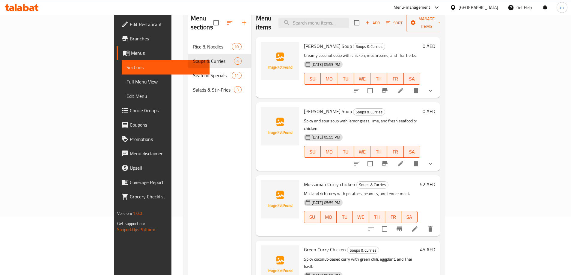
scroll to position [84, 0]
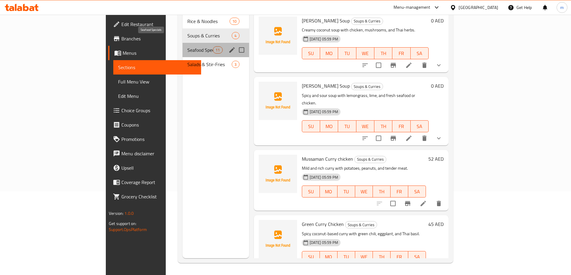
click at [187, 46] on span "Seafood Specials" at bounding box center [199, 49] width 25 height 7
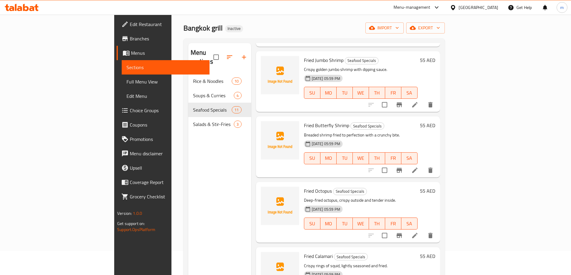
scroll to position [451, 0]
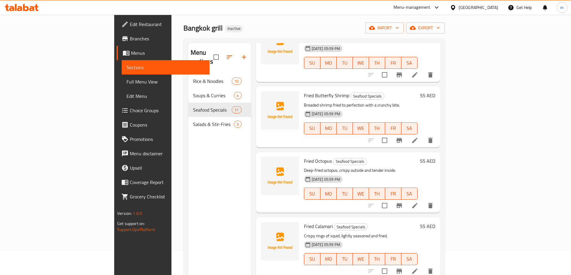
click at [423, 266] on li at bounding box center [414, 271] width 17 height 11
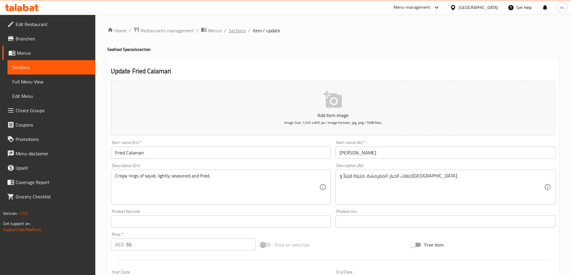
click at [239, 33] on span "Sections" at bounding box center [237, 30] width 17 height 7
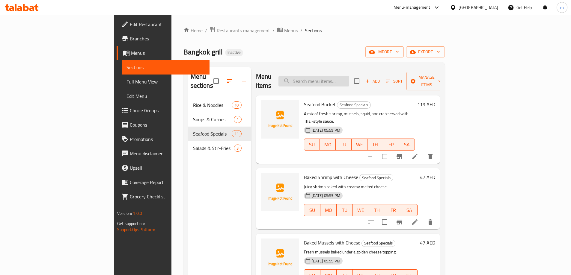
click at [343, 78] on input "search" at bounding box center [313, 81] width 71 height 10
paste input "Fried Butterfly shrimp"
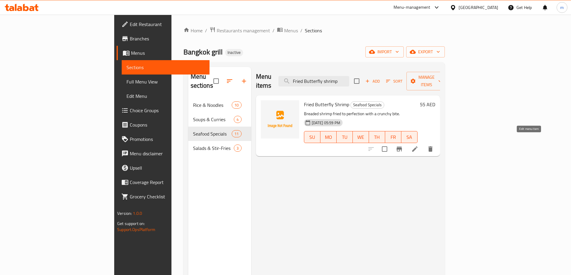
type input "Fried Butterfly shrimp"
click at [418, 146] on icon at bounding box center [414, 149] width 7 height 7
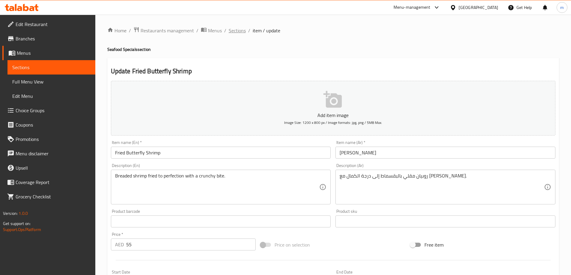
click at [237, 34] on span "Sections" at bounding box center [237, 30] width 17 height 7
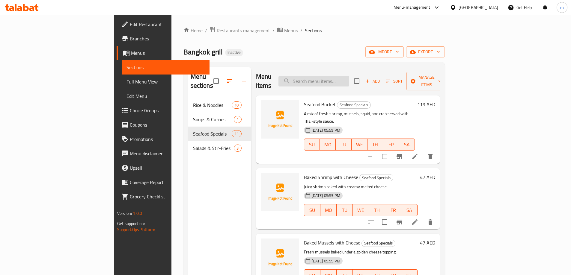
click at [338, 76] on input "search" at bounding box center [313, 81] width 71 height 10
paste input "Fried Jumbo shrimp"
type input "Fried Jumbo shrimp"
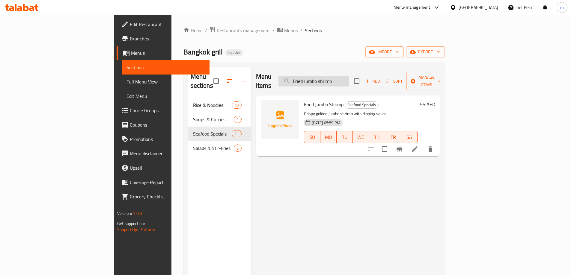
click at [349, 76] on input "Fried Jumbo shrimp" at bounding box center [313, 81] width 71 height 10
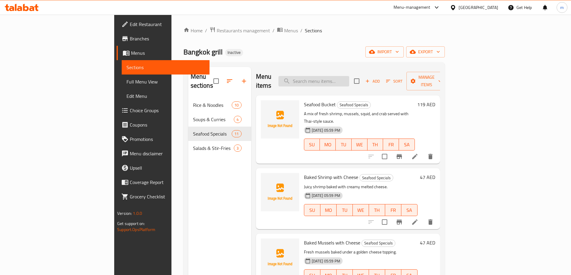
paste input "Grill Mussele 15 pcs."
type input "Grill Mussele 15 pcs."
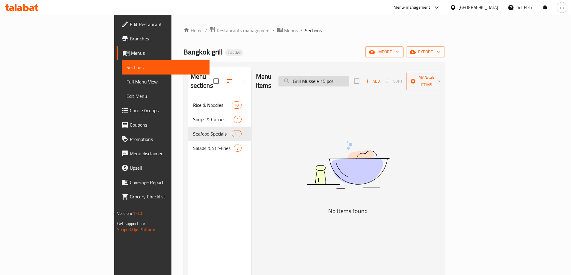
click at [349, 76] on input "Grill Mussele 15 pcs." at bounding box center [313, 81] width 71 height 10
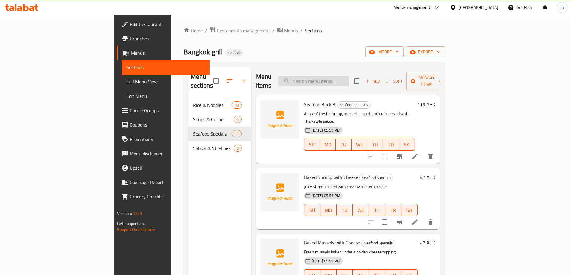
paste input "Baked Shrimp Whith cheese"
type input "Baked Shrimp Whith cheese"
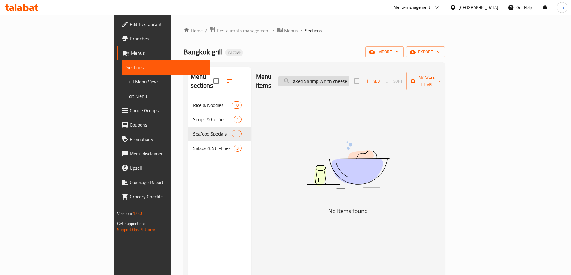
click at [349, 79] on input "Baked Shrimp Whith cheese" at bounding box center [313, 81] width 71 height 10
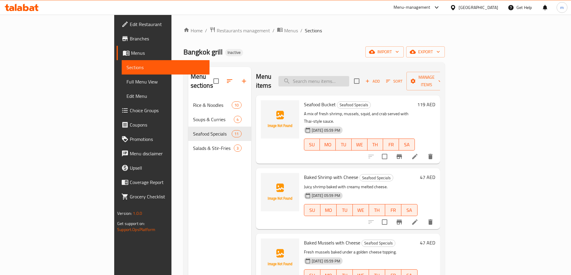
paste input "Papaya Salad"
type input "Papaya Salad"
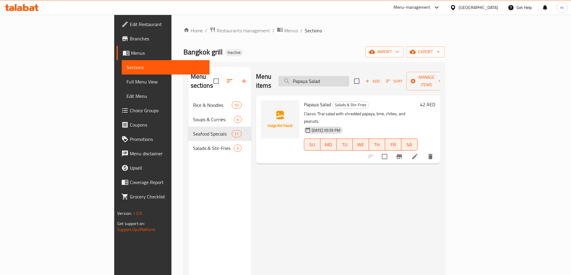
click at [345, 76] on input "Papaya Salad" at bounding box center [313, 81] width 71 height 10
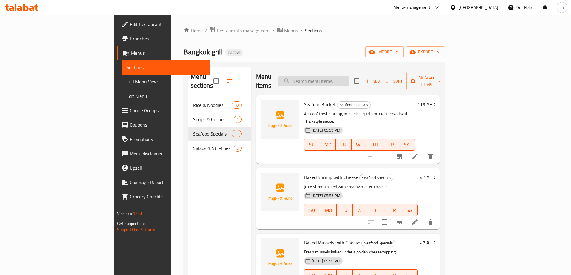
paste input "Seafood Bucket"
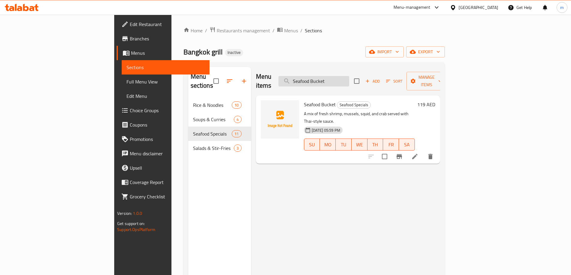
click at [349, 76] on input "Seafood Bucket" at bounding box center [313, 81] width 71 height 10
paste input "Thin noodles"
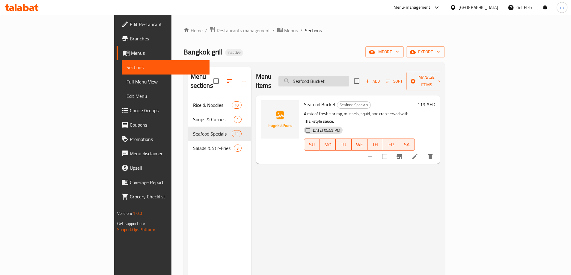
type input "Thin noodles"
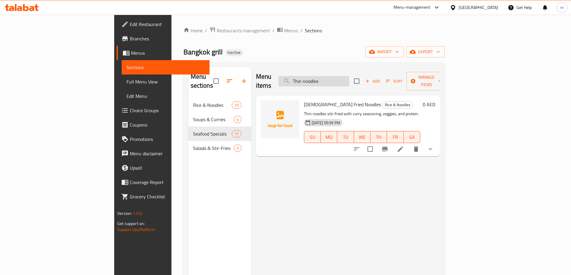
click at [349, 76] on input "Thin noodles" at bounding box center [313, 81] width 71 height 10
click at [349, 76] on input "search" at bounding box center [313, 81] width 71 height 10
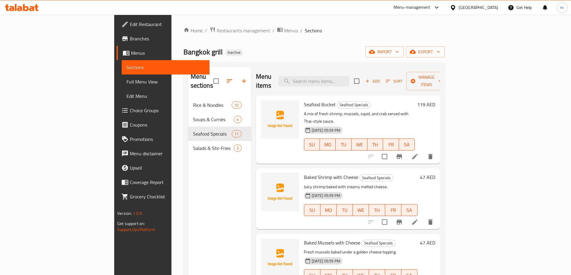
click at [122, 75] on link "Full Menu View" at bounding box center [166, 82] width 88 height 14
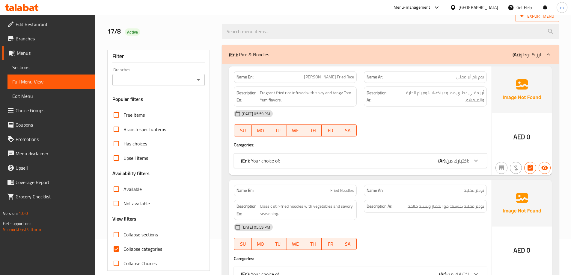
scroll to position [120, 0]
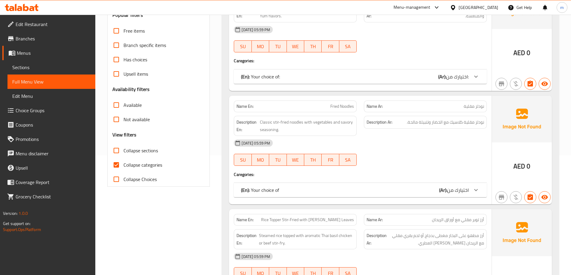
click at [154, 169] on span "Collapse categories" at bounding box center [142, 164] width 39 height 7
click at [123, 169] on input "Collapse categories" at bounding box center [116, 165] width 14 height 14
checkbox input "false"
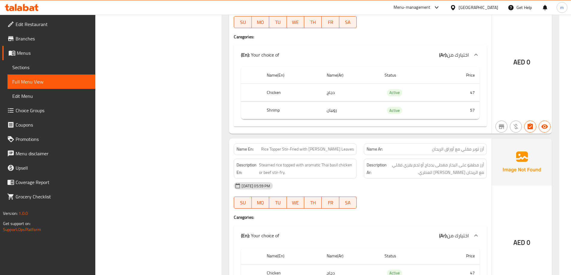
scroll to position [359, 0]
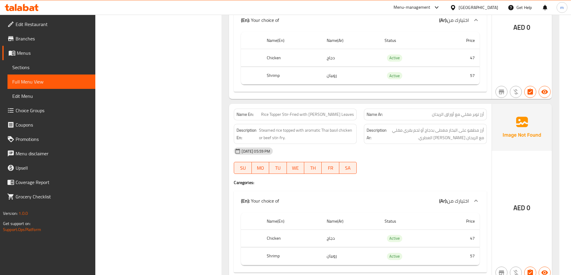
click at [304, 114] on span "Rice Topper Stir-Fried with [PERSON_NAME] Leaves" at bounding box center [307, 114] width 93 height 6
copy span "Rice Topper Stir-Fried with [PERSON_NAME] Leaves"
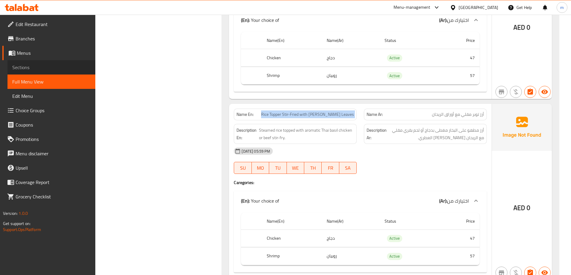
click at [37, 69] on span "Sections" at bounding box center [51, 67] width 78 height 7
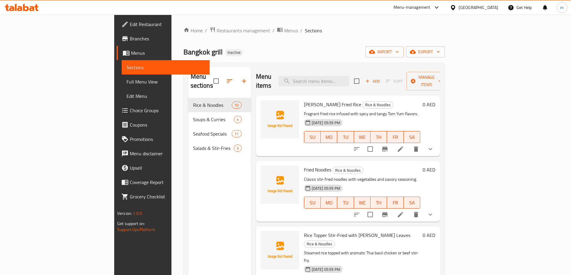
drag, startPoint x: 345, startPoint y: 67, endPoint x: 347, endPoint y: 76, distance: 9.2
click at [345, 67] on div "Menu items Add Sort Manage items" at bounding box center [348, 81] width 184 height 28
click at [347, 76] on input "search" at bounding box center [313, 81] width 71 height 10
paste input "Rice Topper Stir-Fried with [PERSON_NAME] Leaves"
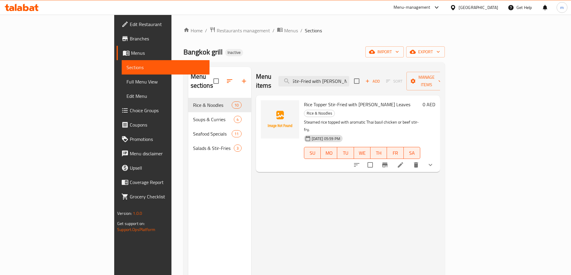
type input "Rice Topper Stir-Fried with [PERSON_NAME] Leaves"
click at [404, 161] on icon at bounding box center [400, 164] width 7 height 7
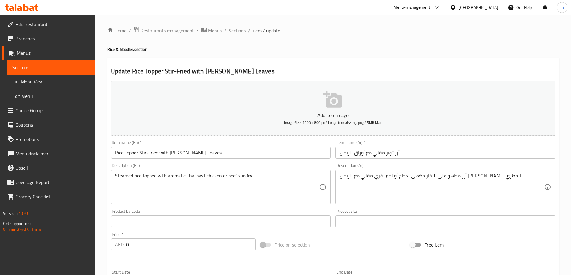
click at [204, 170] on div "Steamed rice topped with aromatic Thai basil chicken or beef stir-fry. Descript…" at bounding box center [221, 187] width 220 height 35
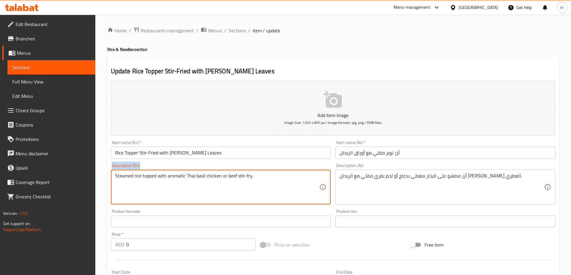
click at [204, 170] on div "Steamed rice topped with aromatic Thai basil chicken or beef stir-fry. Descript…" at bounding box center [221, 187] width 220 height 35
click at [209, 182] on textarea "Steamed rice topped with aromatic Thai basil chicken or beef stir-fry." at bounding box center [217, 187] width 204 height 28
type textarea "Steamed rice topped with aromatic Thai basil or beef stir-fry."
click at [209, 182] on textarea "Steamed rice topped with aromatic Thai basil chicken or beef stir-fry." at bounding box center [217, 187] width 204 height 28
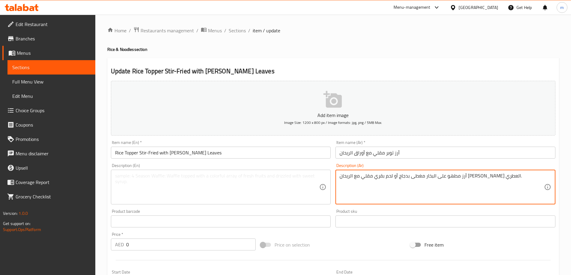
click at [388, 186] on textarea "أرز مطهو على البخار مغطى بدجاج أو لحم بقري مقلي مع الريحان التايلندي‎ العطري." at bounding box center [441, 187] width 204 height 28
click at [165, 160] on div "Item name (En)   * Rice Topper Stir-Fried with Basil Leaves Item name (En) *" at bounding box center [220, 149] width 225 height 23
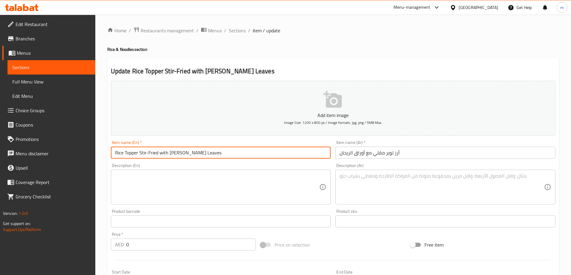
click at [164, 156] on input "Rice Topper Stir-Fried with [PERSON_NAME] Leaves" at bounding box center [221, 153] width 220 height 12
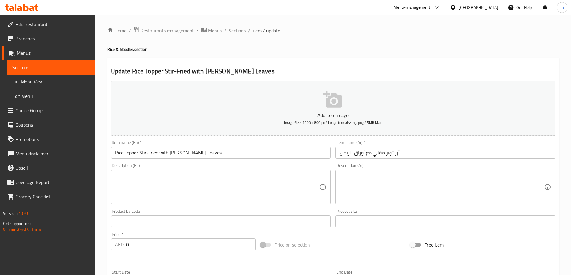
click at [115, 166] on div "Description (En) Description (En)" at bounding box center [221, 184] width 220 height 41
copy label "Description"
click at [289, 73] on h2 "Update Rice Topper Stir-Fried with Basil Leaves" at bounding box center [333, 71] width 444 height 9
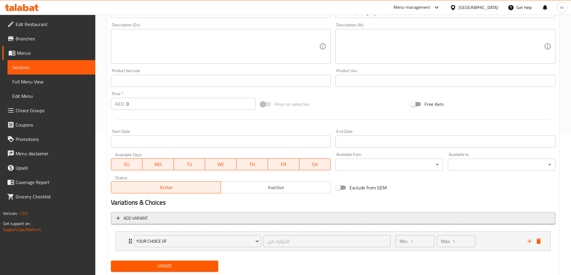
scroll to position [158, 0]
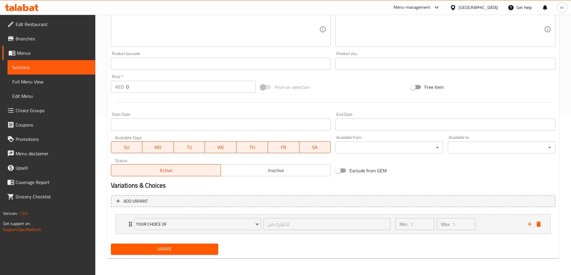
click at [163, 246] on span "Update" at bounding box center [165, 249] width 98 height 7
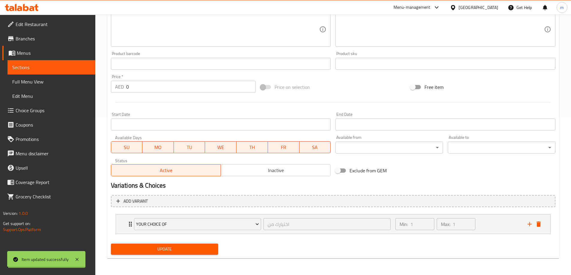
scroll to position [0, 0]
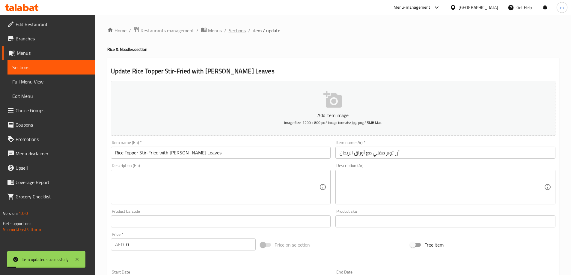
click at [238, 32] on span "Sections" at bounding box center [237, 30] width 17 height 7
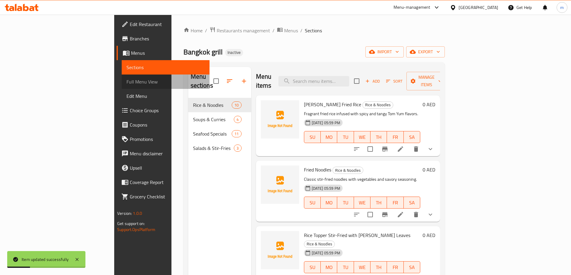
click at [126, 78] on span "Full Menu View" at bounding box center [165, 81] width 78 height 7
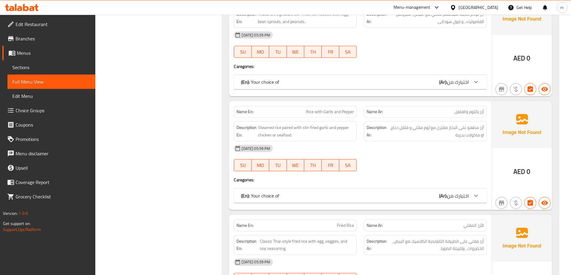
scroll to position [869, 0]
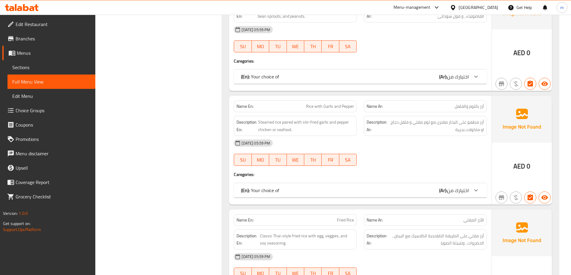
click at [320, 107] on span "Rice with Garlic and Pepper" at bounding box center [330, 106] width 48 height 6
copy span "Rice with Garlic and Pepper"
click at [42, 68] on span "Sections" at bounding box center [51, 67] width 78 height 7
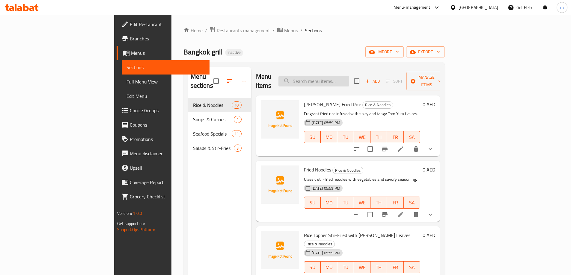
click at [349, 76] on input "search" at bounding box center [313, 81] width 71 height 10
paste input "Rice with Garlic and Pepper"
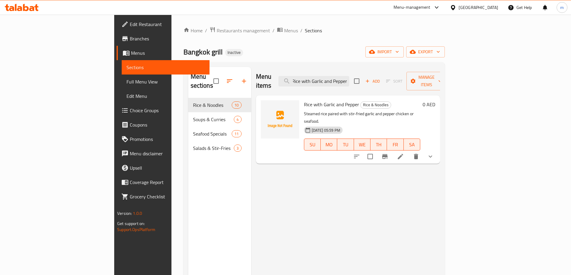
type input "Rice with Garlic and Pepper"
click at [409, 151] on li at bounding box center [400, 156] width 17 height 11
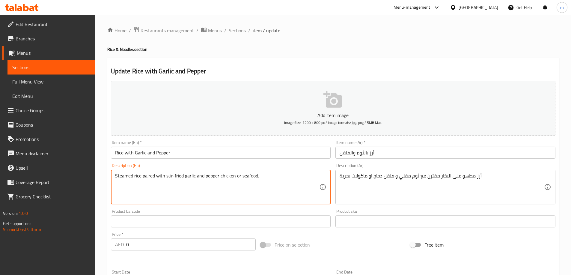
click at [252, 182] on textarea "Steamed rice paired with stir-fried garlic and pepper chicken or seafood." at bounding box center [217, 187] width 204 height 28
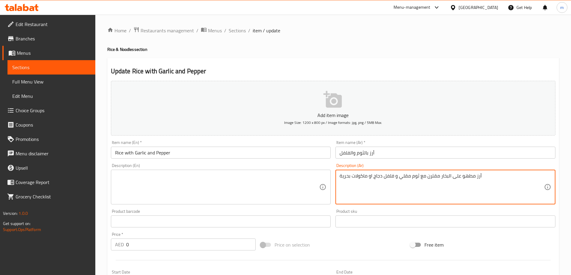
click at [381, 177] on textarea "أرز مطهو على البخار مقترن مع ثوم مقلي و فلفل دجاج او ماكولات بحرية" at bounding box center [441, 187] width 204 height 28
click at [407, 52] on h4 "Rice & Noodles section" at bounding box center [332, 49] width 451 height 6
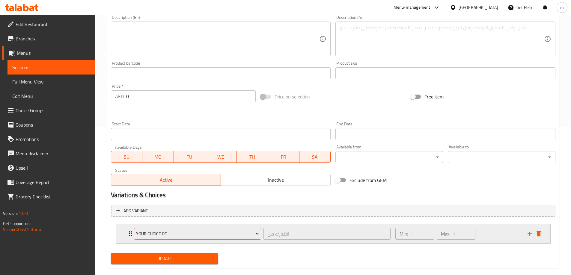
scroll to position [150, 0]
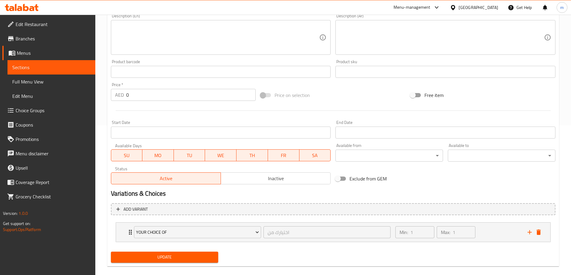
click at [203, 256] on span "Update" at bounding box center [165, 257] width 98 height 7
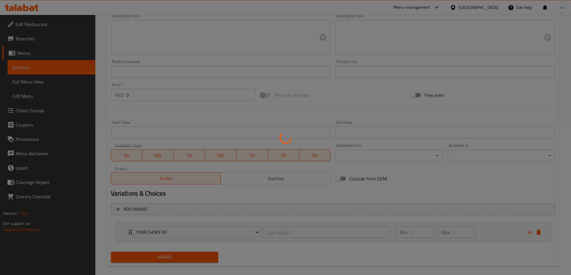
scroll to position [0, 0]
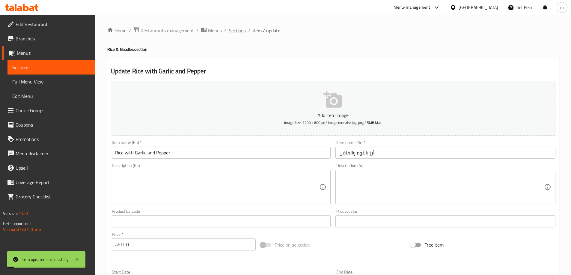
click at [236, 31] on span "Sections" at bounding box center [237, 30] width 17 height 7
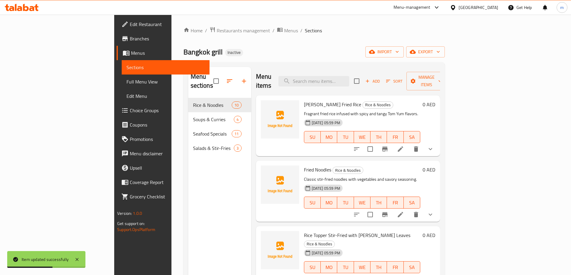
click at [126, 79] on span "Full Menu View" at bounding box center [165, 81] width 78 height 7
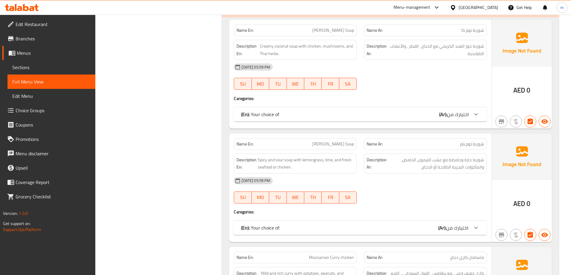
scroll to position [1228, 0]
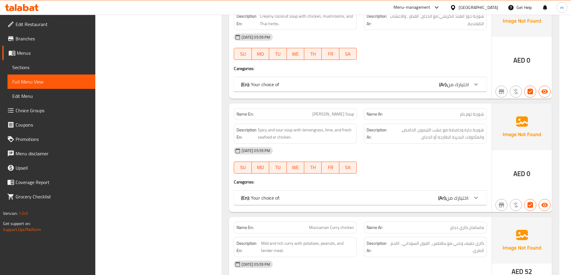
copy span "[PERSON_NAME] Soup"
click at [42, 69] on span "Sections" at bounding box center [51, 67] width 78 height 7
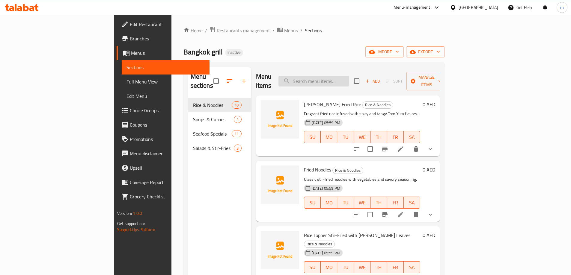
click at [349, 76] on input "search" at bounding box center [313, 81] width 71 height 10
paste input "[PERSON_NAME] Soup"
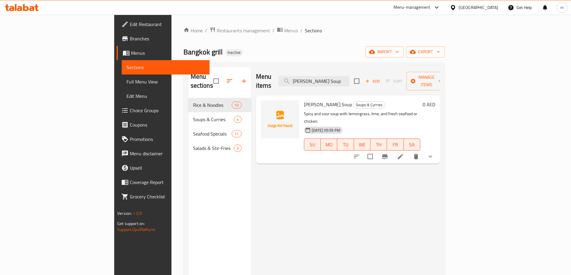
type input "[PERSON_NAME] Soup"
click at [404, 153] on icon at bounding box center [400, 156] width 7 height 7
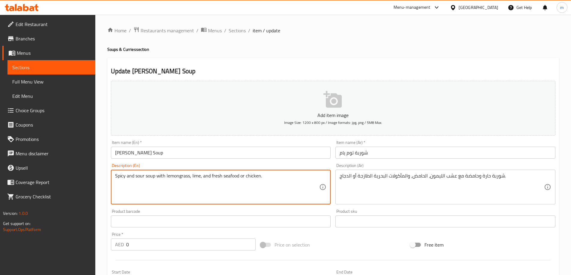
click at [246, 177] on textarea "Spicy and sour soup with lemongrass, lime, and fresh seafood or chicken." at bounding box center [217, 187] width 204 height 28
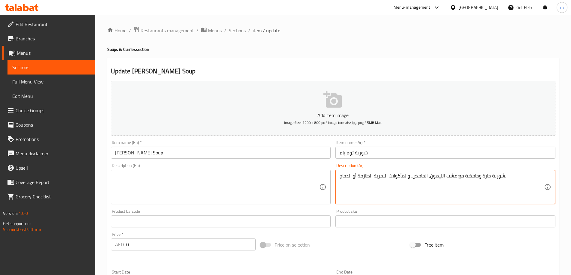
type textarea "شوربة حارة وحامضة مع عشب الليمون، الحامض، ولمأكولات البحرية الطازجة أو الدجاج."
click at [406, 173] on textarea "شوربة حارة وحامضة مع عشب الليمون، الحامض، والمأكولات البحرية الطازجة أو الدجاج." at bounding box center [441, 187] width 204 height 28
click at [406, 173] on textarea "شوربة حارة وحامضة مع عشب الليمون، الحامض، ولمأكولات البحرية الطازجة أو الدجاج." at bounding box center [441, 187] width 204 height 28
click at [392, 29] on ol "Home / Restaurants management / Menus / Sections / item / update" at bounding box center [332, 31] width 451 height 8
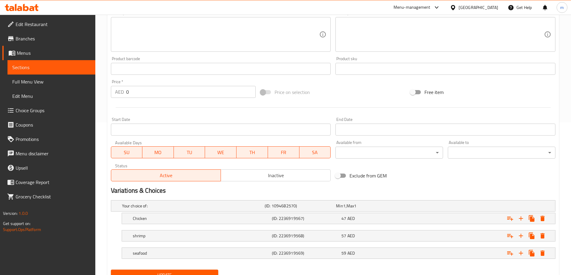
scroll to position [179, 0]
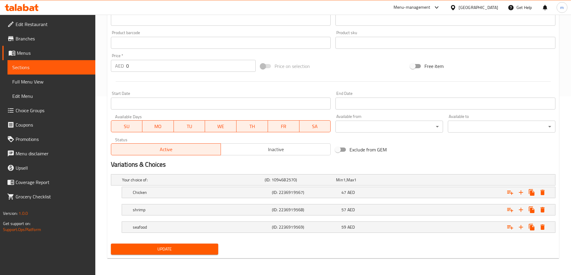
click at [188, 249] on span "Update" at bounding box center [165, 249] width 98 height 7
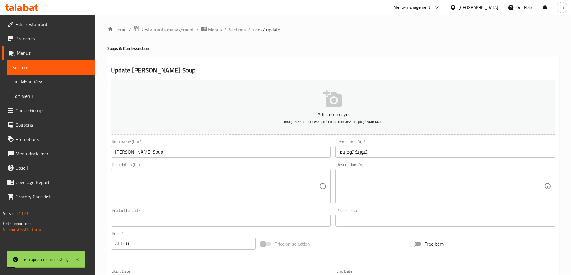
scroll to position [0, 0]
click at [54, 75] on link "Full Menu View" at bounding box center [51, 82] width 88 height 14
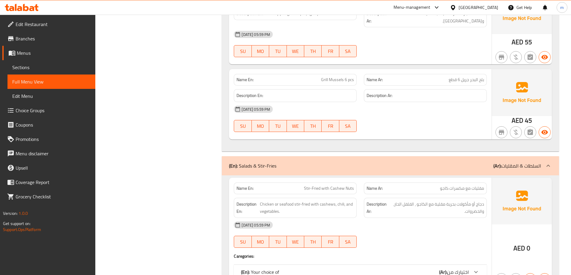
scroll to position [2366, 0]
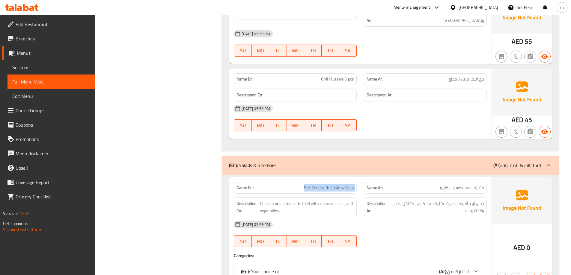
click at [35, 70] on span "Sections" at bounding box center [51, 67] width 78 height 7
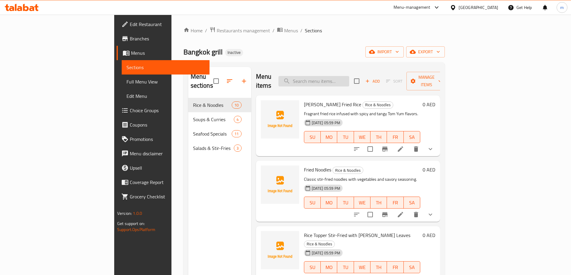
click at [333, 76] on input "search" at bounding box center [313, 81] width 71 height 10
paste input "Stir-Fried with Cashew Nuts"
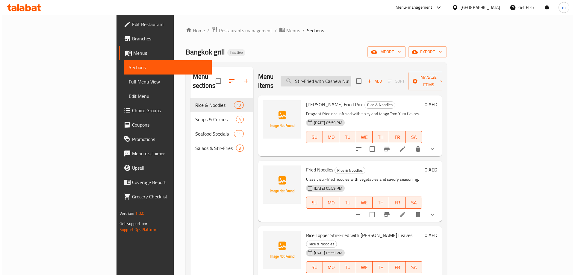
scroll to position [0, 3]
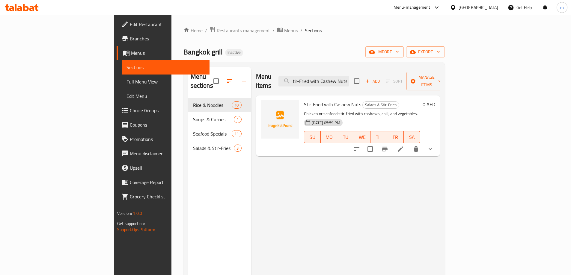
type input "Stir-Fried with Cashew Nuts"
click at [404, 146] on icon at bounding box center [400, 149] width 7 height 7
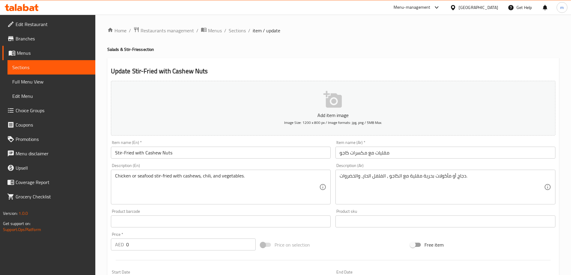
click at [219, 171] on div "Chicken or seafood stir-fried with cashews, chili, and vegetables. Description …" at bounding box center [221, 187] width 220 height 35
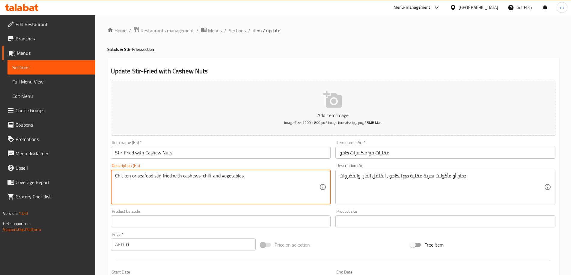
click at [219, 174] on textarea "Chicken or seafood stir-fried with cashews, chili, and vegetables." at bounding box center [217, 187] width 204 height 28
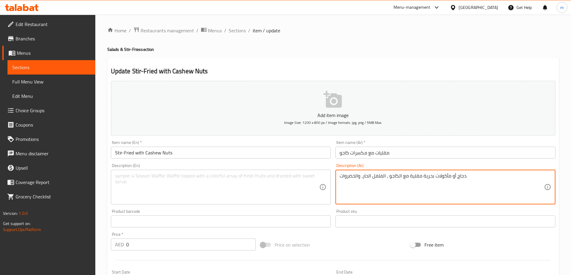
click at [373, 176] on textarea "دجاج أو مأكولات بحرية مقلية مع الكاجو ، الفلفل الحار، والخضروات." at bounding box center [441, 187] width 204 height 28
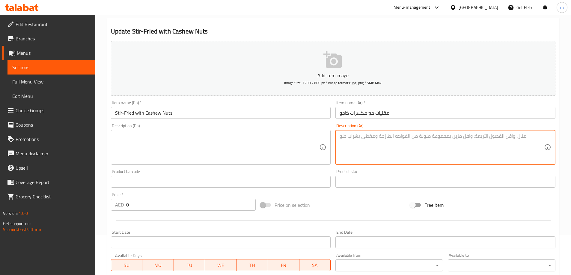
scroll to position [150, 0]
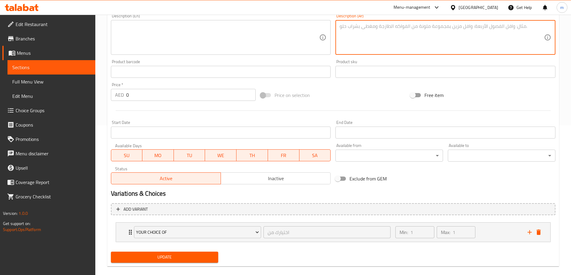
click at [207, 261] on span "Update" at bounding box center [165, 257] width 98 height 7
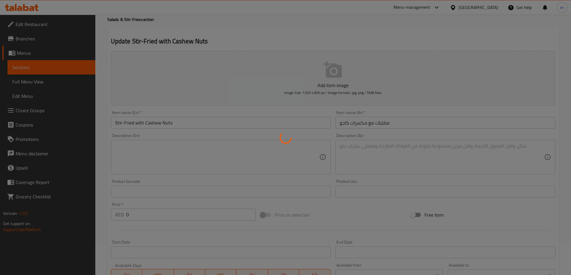
scroll to position [0, 0]
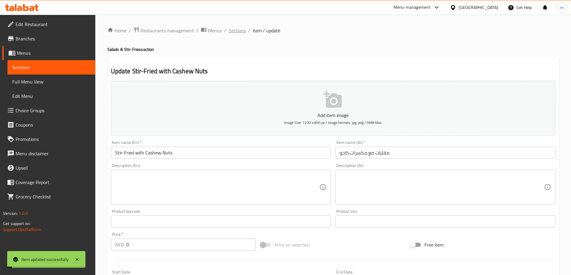
click at [238, 30] on span "Sections" at bounding box center [237, 30] width 17 height 7
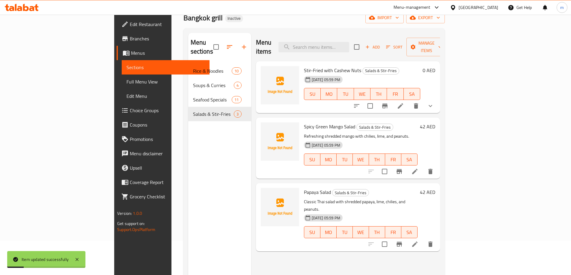
scroll to position [60, 0]
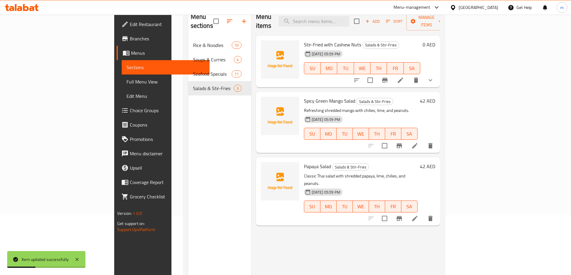
click at [126, 81] on span "Full Menu View" at bounding box center [165, 81] width 78 height 7
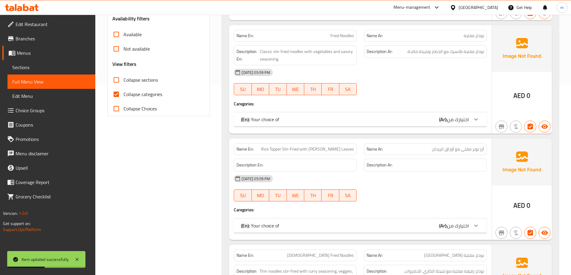
scroll to position [180, 0]
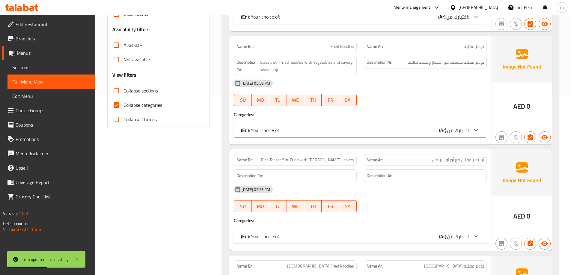
click at [138, 102] on span "Collapse categories" at bounding box center [142, 105] width 39 height 7
click at [123, 101] on input "Collapse categories" at bounding box center [116, 105] width 14 height 14
checkbox input "false"
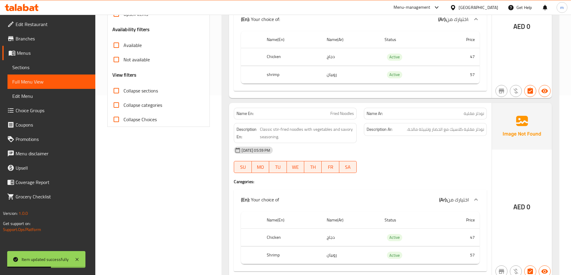
click at [145, 94] on span "Collapse sections" at bounding box center [140, 90] width 34 height 7
click at [123, 95] on input "Collapse sections" at bounding box center [116, 91] width 14 height 14
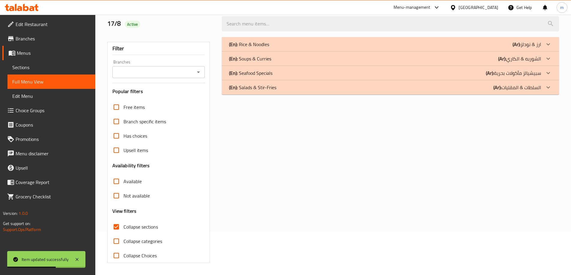
scroll to position [43, 0]
click at [402, 48] on div "(En): Salads & Stir-Fries (Ar): السلطات & المقليات" at bounding box center [385, 44] width 312 height 7
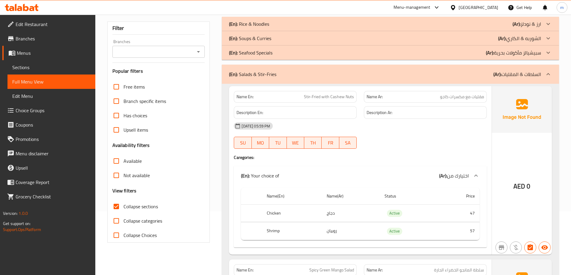
scroll to position [150, 0]
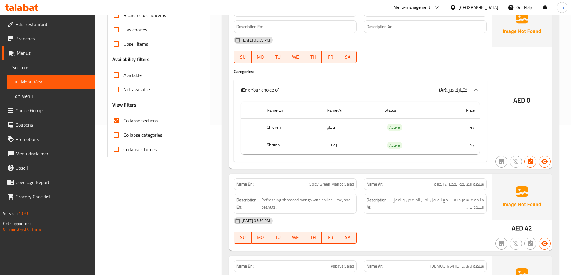
click at [145, 122] on span "Collapse sections" at bounding box center [140, 120] width 34 height 7
click at [123, 122] on input "Collapse sections" at bounding box center [116, 121] width 14 height 14
checkbox input "false"
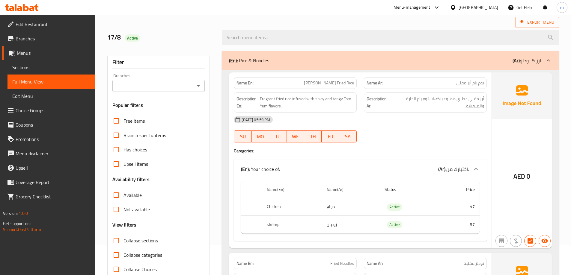
scroll to position [0, 0]
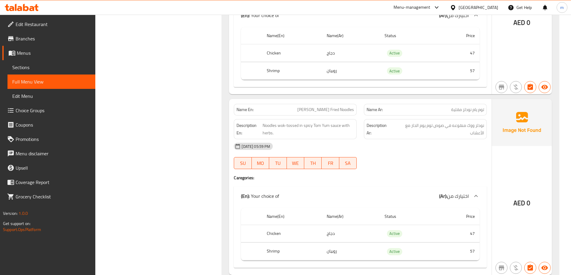
scroll to position [719, 0]
click at [336, 106] on span "[PERSON_NAME] Fried Noodles" at bounding box center [325, 109] width 57 height 6
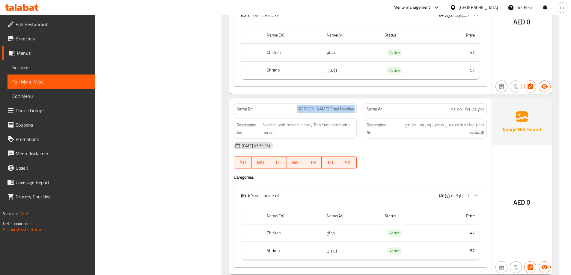
click at [336, 106] on span "[PERSON_NAME] Fried Noodles" at bounding box center [325, 109] width 57 height 6
click at [47, 68] on span "Sections" at bounding box center [51, 67] width 78 height 7
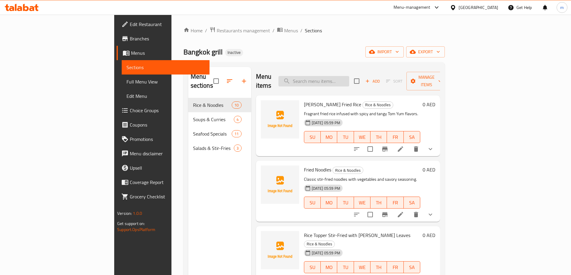
click at [343, 79] on input "search" at bounding box center [313, 81] width 71 height 10
paste input "[PERSON_NAME] Fried Noodles"
type input "[PERSON_NAME] Fried Noodles"
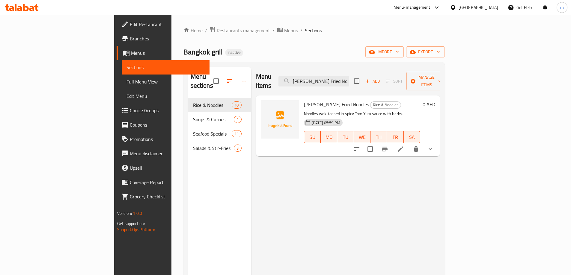
click at [404, 146] on icon at bounding box center [400, 149] width 7 height 7
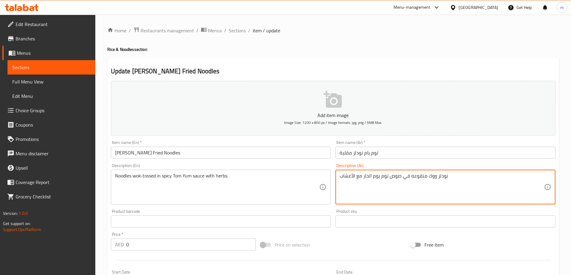
click at [431, 181] on textarea "نودلز ووك منقوعه في صوص توم يوم الحار مع الأعشاب" at bounding box center [441, 187] width 204 height 28
drag, startPoint x: 431, startPoint y: 181, endPoint x: 422, endPoint y: 179, distance: 8.6
click at [422, 179] on textarea "نودلز ووك منقوعه في صوص توم يوم الحار مع الأعشاب" at bounding box center [441, 187] width 204 height 28
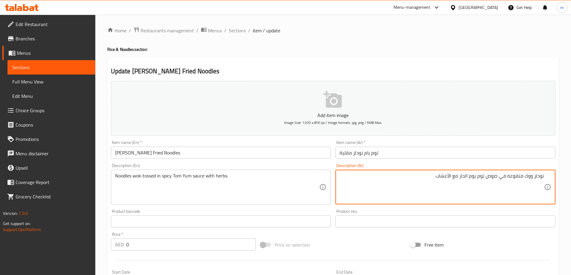
click at [471, 177] on textarea "نودلز ووك منقوعه في صوص توم يوم الحار مع الأعشاب" at bounding box center [441, 187] width 204 height 28
click at [474, 177] on textarea "نودلز ووك منقوعه في صوص توم يوم الحار مع الأعشاب" at bounding box center [441, 187] width 204 height 28
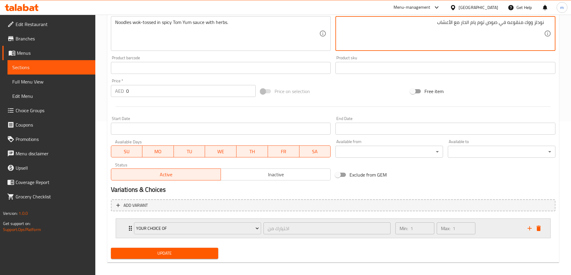
scroll to position [158, 0]
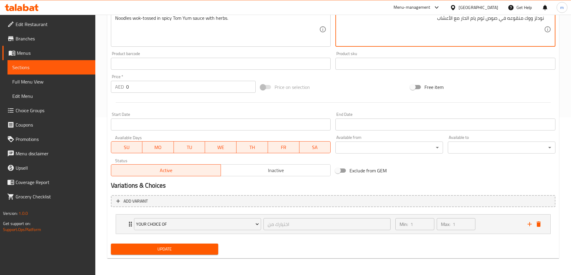
type textarea "نودلز ووك منقوعه في صوص توم يام الحار مع الأعشاب"
click at [190, 245] on button "Update" at bounding box center [165, 249] width 108 height 11
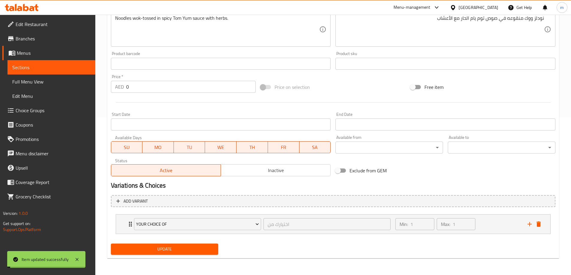
click at [54, 82] on span "Full Menu View" at bounding box center [51, 81] width 78 height 7
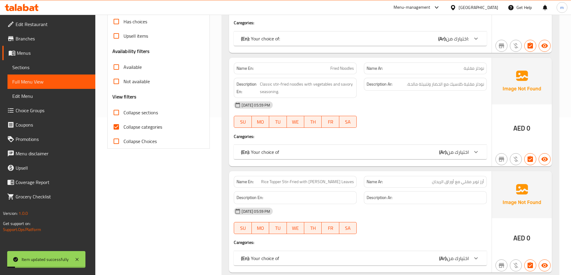
click at [141, 124] on span "Collapse categories" at bounding box center [142, 126] width 39 height 7
click at [123, 124] on input "Collapse categories" at bounding box center [116, 127] width 14 height 14
checkbox input "false"
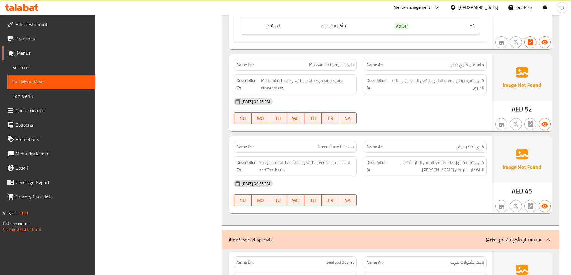
scroll to position [2165, 0]
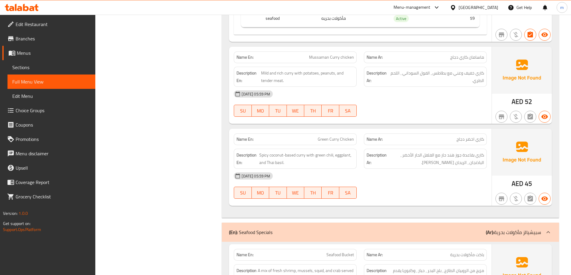
click at [62, 70] on span "Sections" at bounding box center [51, 67] width 78 height 7
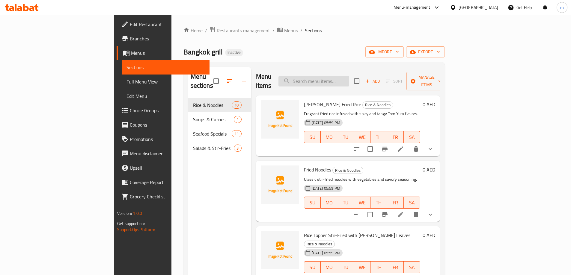
click at [349, 76] on input "search" at bounding box center [313, 81] width 71 height 10
paste input "Mussaman Curry chicken"
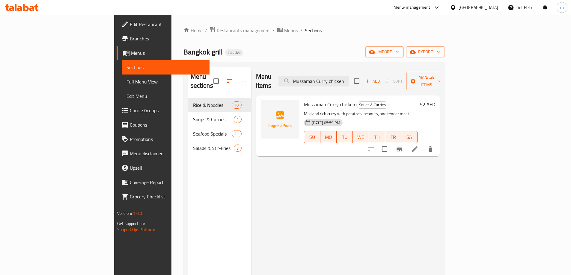
type input "Mussaman Curry chicken"
click at [423, 144] on li at bounding box center [414, 149] width 17 height 11
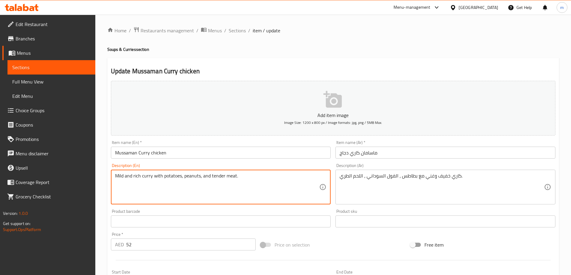
click at [265, 181] on textarea "Mild and rich curry with potatoes, peanuts, and tender meat." at bounding box center [217, 187] width 204 height 28
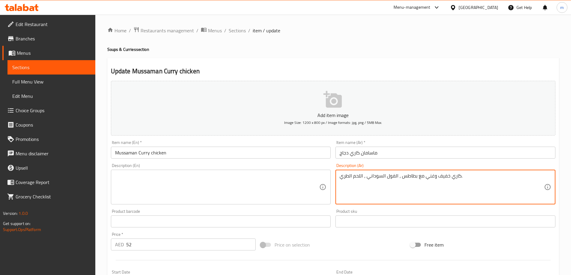
click at [368, 183] on textarea "كاري خفيف وغني مع بطاطس ، الفول السوداني ، اللحم الطري." at bounding box center [441, 187] width 204 height 28
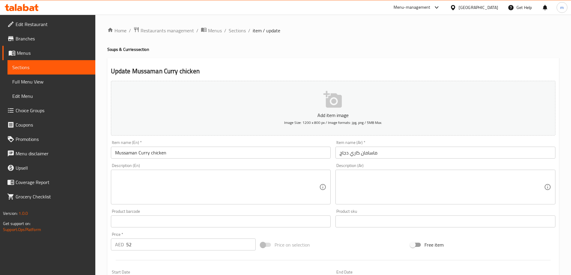
click at [324, 44] on div "Home / Restaurants management / Menus / Sections / item / update Soups & Currie…" at bounding box center [332, 219] width 451 height 385
click at [176, 178] on textarea at bounding box center [217, 187] width 204 height 28
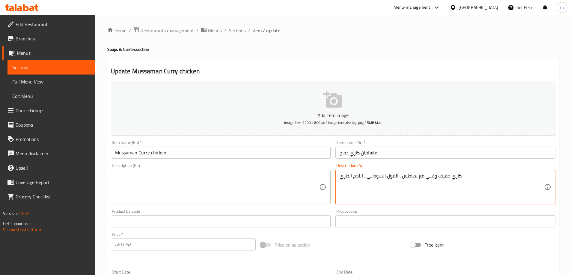
type textarea "كاري خفيف وغني مع بطاطس ، الفول السوداني ، اللحم الطري."
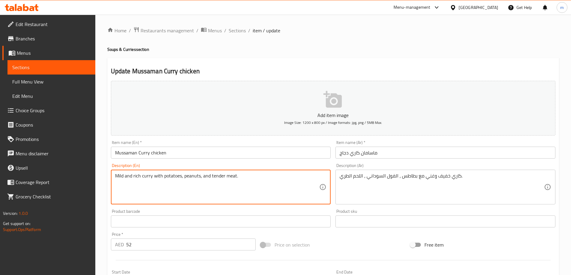
type textarea "Mild and rich curry with potatoes, peanuts, and tender meat."
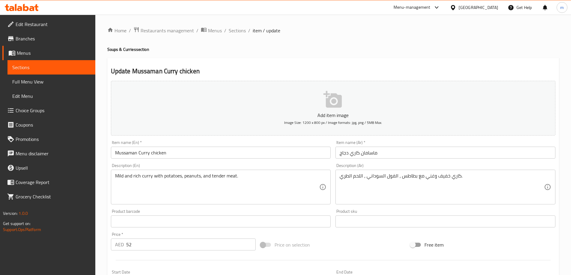
click at [235, 55] on div "Home / Restaurants management / Menus / Sections / item / update Soups & Currie…" at bounding box center [332, 219] width 451 height 385
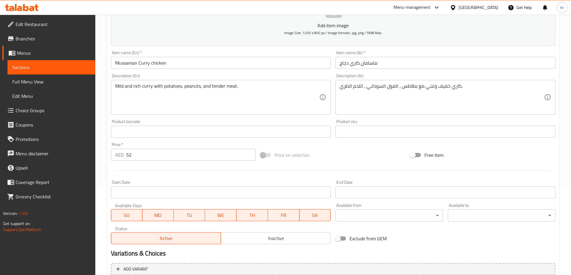
scroll to position [60, 0]
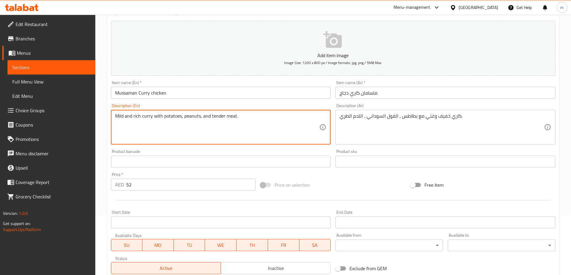
click at [165, 116] on textarea "Mild and rich curry with potatoes, peanuts, and tender meat." at bounding box center [217, 127] width 204 height 28
click at [505, 111] on div "كاري خفيف وغني مع بطاطس ، الفول السوداني ، اللحم الطري. Description (Ar)" at bounding box center [445, 127] width 220 height 35
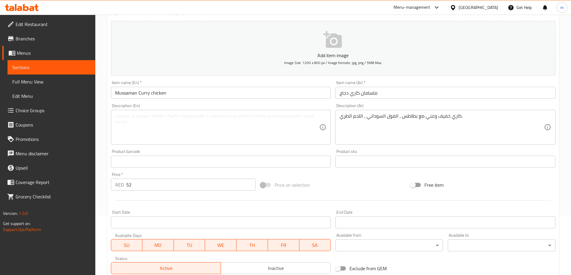
drag, startPoint x: 505, startPoint y: 111, endPoint x: 435, endPoint y: 132, distance: 73.2
click at [499, 111] on div "كاري خفيف وغني مع بطاطس ، الفول السوداني ، اللحم الطري. Description (Ar)" at bounding box center [445, 127] width 220 height 35
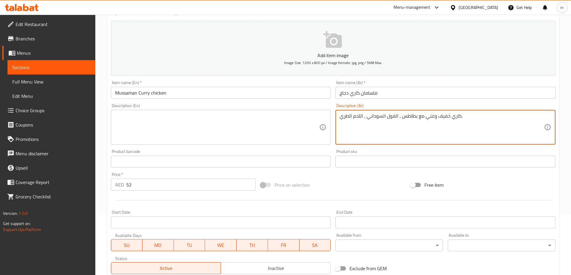
click at [435, 132] on textarea "كاري خفيف وغني مع بطاطس ، الفول السوداني ، اللحم الطري." at bounding box center [441, 127] width 204 height 28
type textarea "كاري خفيفوغني مع بطاطس ، الفول السوداني ، اللحم الطري."
click at [424, 119] on textarea "كاري خفيفوغني مع بطاطس ، الفول السوداني ، اللحم الطري." at bounding box center [441, 127] width 204 height 28
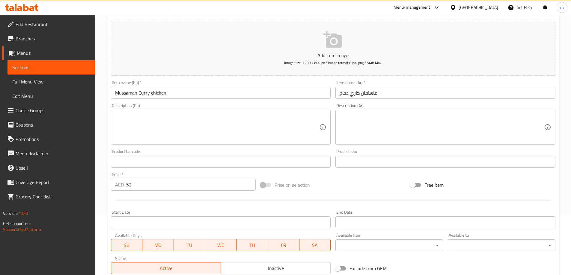
click at [162, 93] on input "Mussaman Curry chicken" at bounding box center [221, 93] width 220 height 12
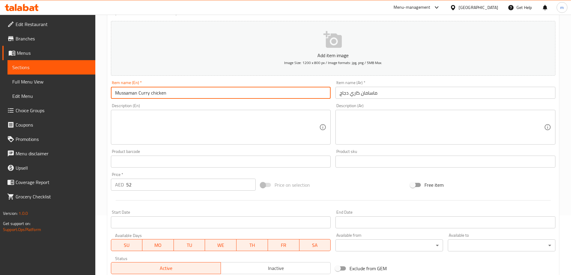
click at [162, 93] on input "Mussaman Curry chicken" at bounding box center [221, 93] width 220 height 12
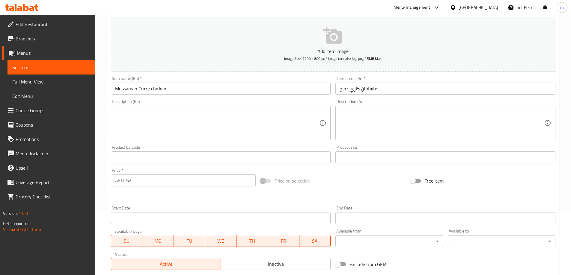
scroll to position [90, 0]
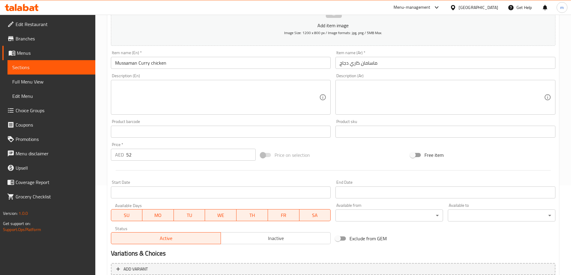
click at [101, 141] on div "Home / Restaurants management / Menus / Sections / item / update Soups & Currie…" at bounding box center [332, 129] width 475 height 409
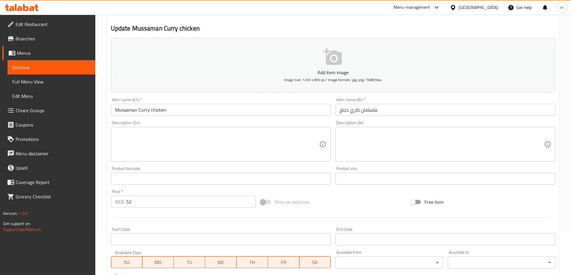
scroll to position [148, 0]
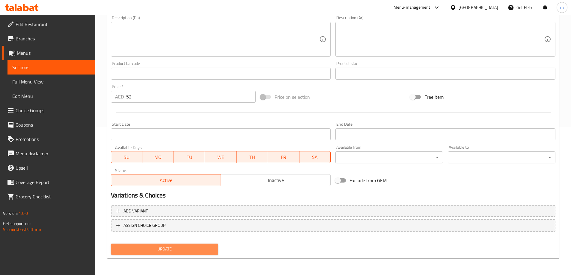
click at [186, 251] on span "Update" at bounding box center [165, 249] width 98 height 7
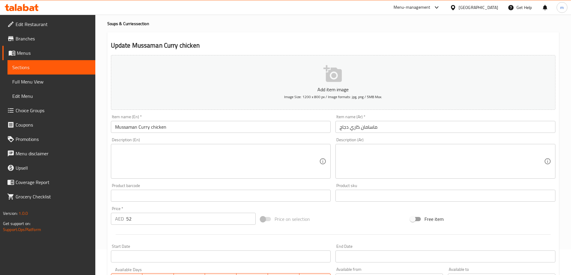
scroll to position [0, 0]
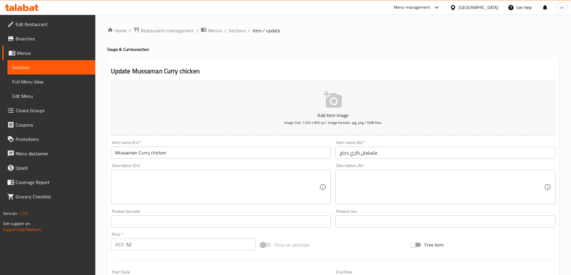
click at [26, 82] on span "Full Menu View" at bounding box center [51, 81] width 78 height 7
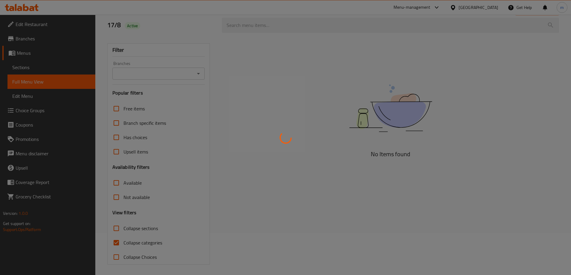
scroll to position [43, 0]
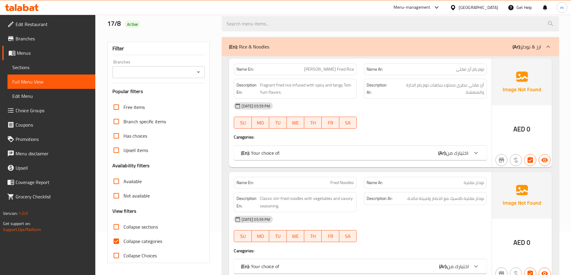
click at [144, 241] on span "Collapse categories" at bounding box center [142, 241] width 39 height 7
click at [123, 241] on input "Collapse categories" at bounding box center [116, 241] width 14 height 14
checkbox input "false"
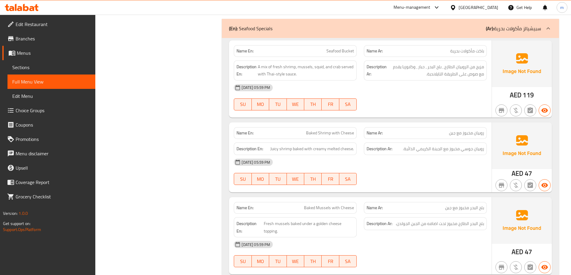
scroll to position [2374, 0]
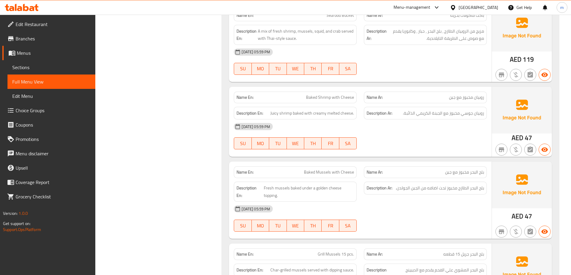
scroll to position [2434, 0]
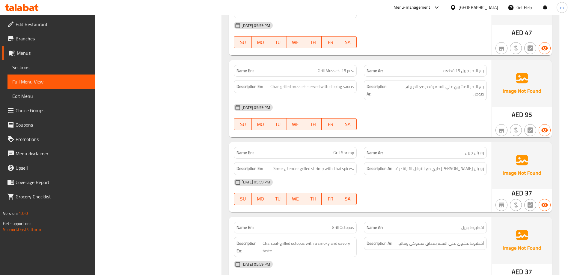
scroll to position [2584, 0]
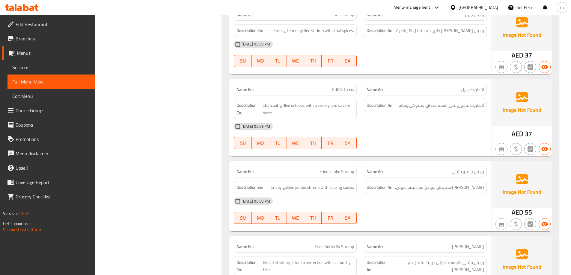
scroll to position [2733, 0]
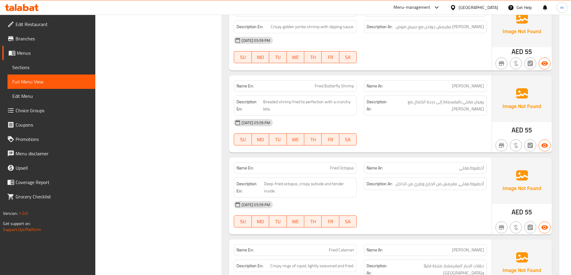
scroll to position [2883, 0]
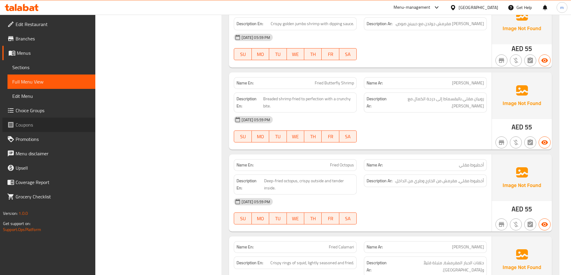
click at [81, 128] on span "Coupons" at bounding box center [53, 124] width 75 height 7
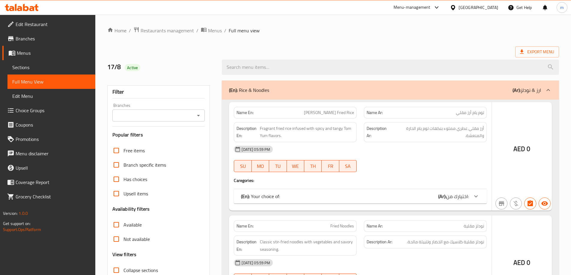
scroll to position [43, 0]
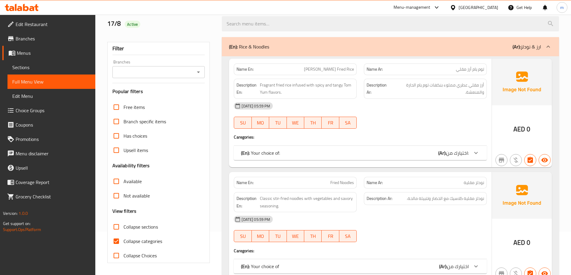
click at [146, 238] on span "Collapse categories" at bounding box center [142, 241] width 39 height 7
click at [123, 238] on input "Collapse categories" at bounding box center [116, 241] width 14 height 14
checkbox input "false"
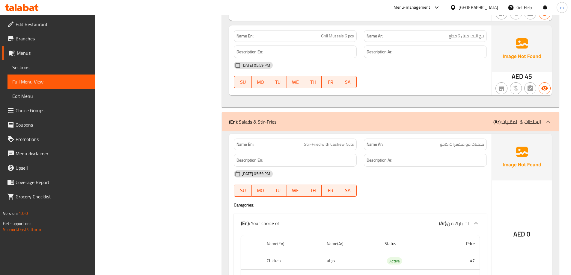
scroll to position [3189, 0]
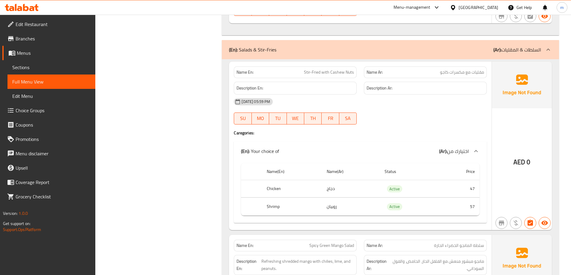
scroll to position [3279, 0]
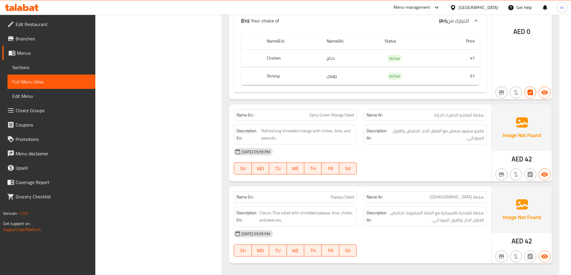
scroll to position [3385, 0]
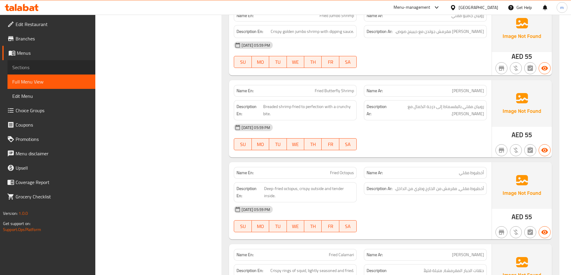
click at [13, 66] on span "Sections" at bounding box center [51, 67] width 78 height 7
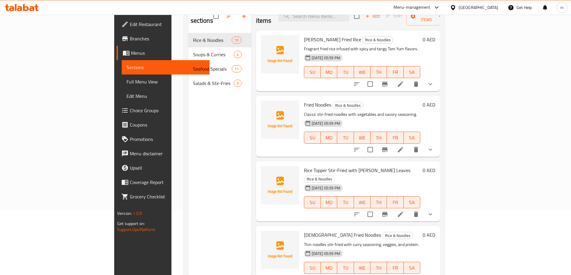
scroll to position [24, 0]
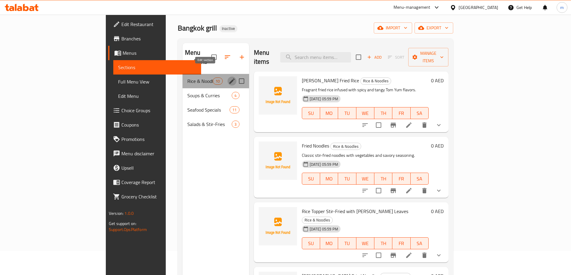
click at [228, 78] on icon "edit" at bounding box center [231, 81] width 7 height 7
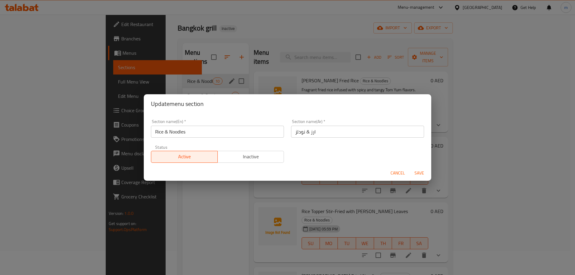
click at [191, 71] on div "Update menu section Section name(En)   * Rice & Noodles Section name(En) * Sect…" at bounding box center [287, 137] width 575 height 275
click at [162, 89] on div "Update menu section Section name(En)   * Rice & Noodles Section name(En) * Sect…" at bounding box center [287, 137] width 575 height 275
drag, startPoint x: 399, startPoint y: 172, endPoint x: 380, endPoint y: 170, distance: 19.0
click at [399, 172] on span "Cancel" at bounding box center [398, 173] width 14 height 7
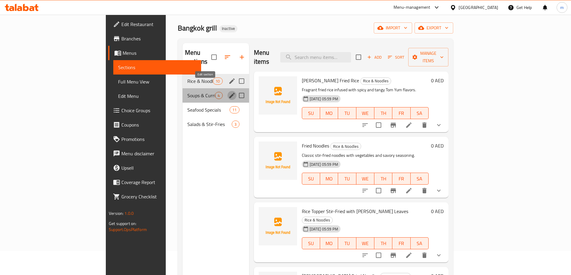
click at [228, 92] on icon "edit" at bounding box center [231, 95] width 7 height 7
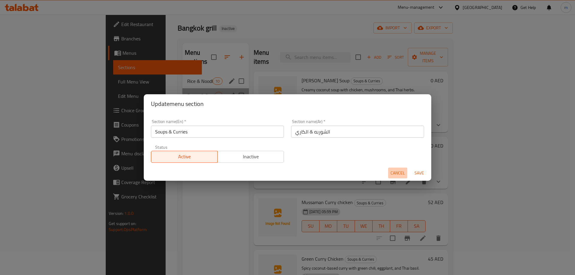
click at [396, 173] on span "Cancel" at bounding box center [398, 173] width 14 height 7
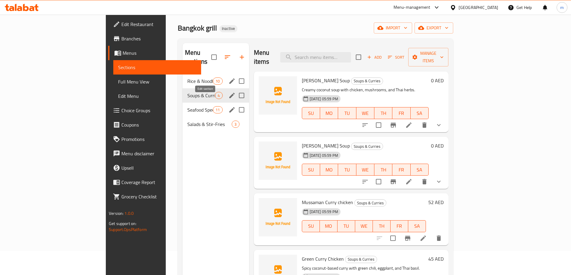
click at [228, 106] on icon "edit" at bounding box center [231, 109] width 7 height 7
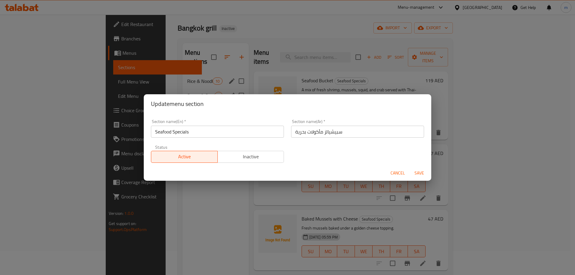
click at [402, 173] on span "Cancel" at bounding box center [398, 173] width 14 height 7
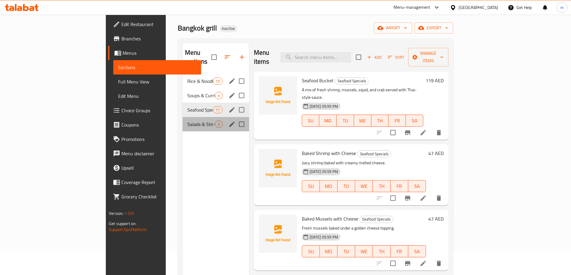
click at [182, 121] on div "Salads & Stir-Fries 3" at bounding box center [215, 124] width 67 height 14
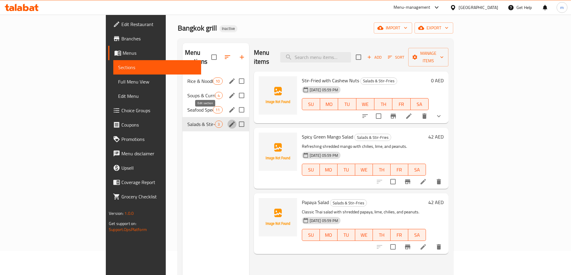
click at [228, 121] on icon "edit" at bounding box center [231, 124] width 7 height 7
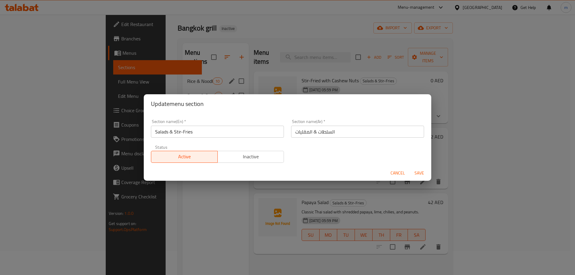
click at [420, 170] on span "Save" at bounding box center [419, 173] width 14 height 7
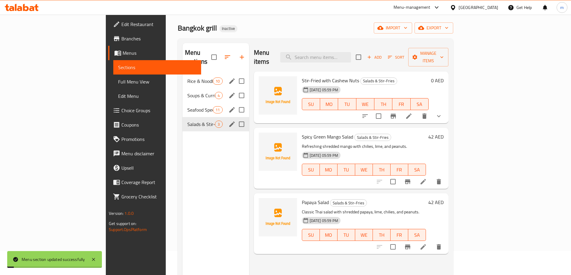
click at [182, 173] on div "Menu sections Rice & Noodles 10 Soups & Curries 4 Seafood Specials 11 Salads & …" at bounding box center [215, 180] width 67 height 275
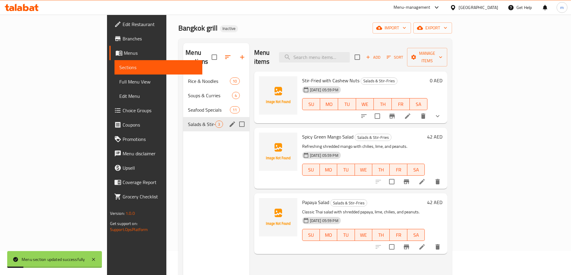
click at [114, 77] on link "Full Menu View" at bounding box center [158, 82] width 88 height 14
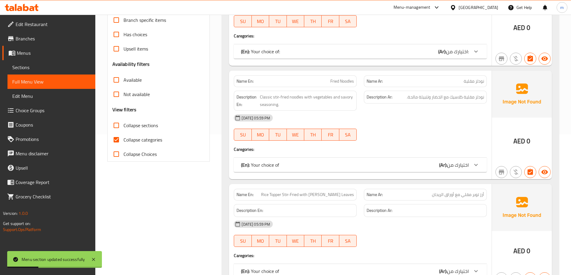
scroll to position [144, 0]
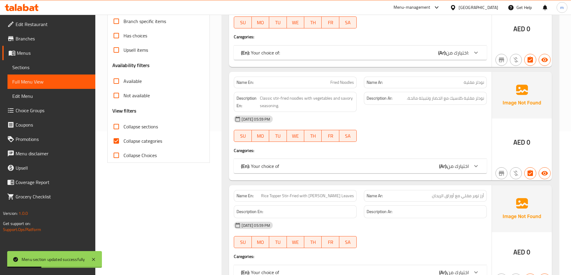
click at [132, 135] on label "Collapse categories" at bounding box center [135, 141] width 53 height 14
click at [123, 135] on input "Collapse categories" at bounding box center [116, 141] width 14 height 14
checkbox input "false"
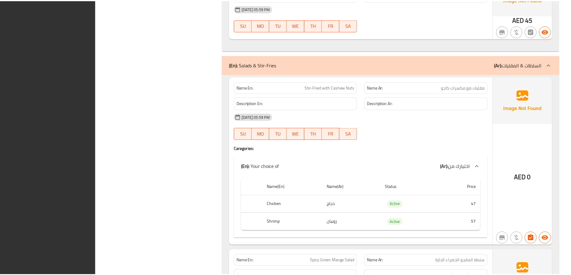
scroll to position [3378, 0]
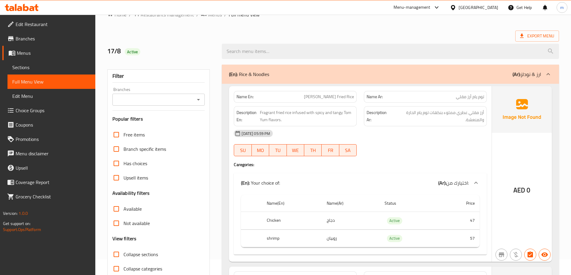
scroll to position [12, 0]
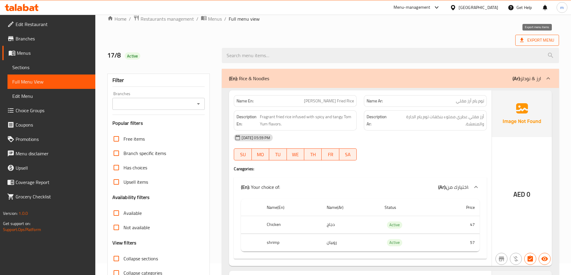
click at [520, 41] on icon at bounding box center [522, 40] width 6 height 6
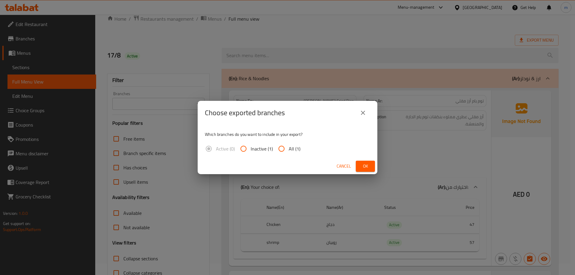
drag, startPoint x: 287, startPoint y: 151, endPoint x: 291, endPoint y: 151, distance: 3.6
click at [287, 151] on input "All (1)" at bounding box center [281, 149] width 14 height 14
radio input "true"
click at [368, 163] on span "Ok" at bounding box center [366, 166] width 10 height 7
